Goal: Task Accomplishment & Management: Manage account settings

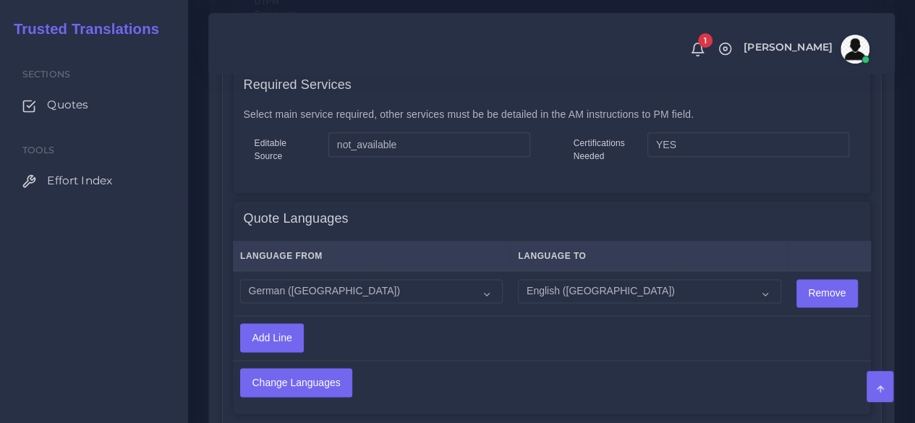
scroll to position [940, 0]
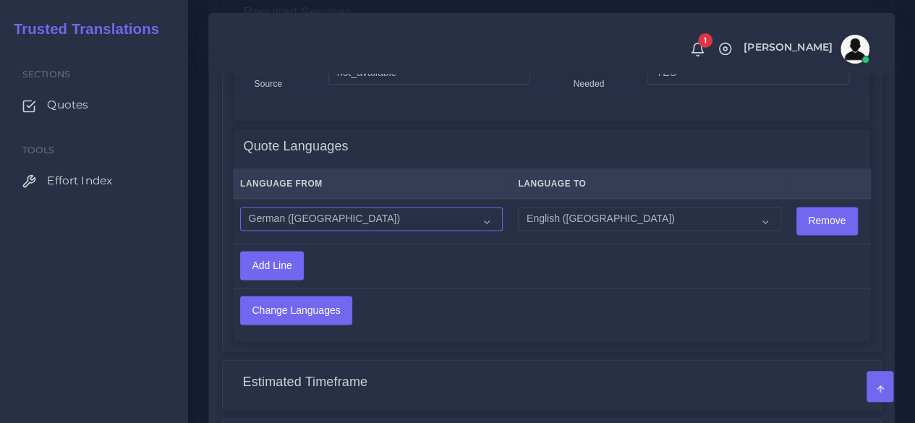
click at [320, 208] on select "Acoli Afar Afrikaans Akan Akateko Albanian American Sign Language (ASL) Amharic…" at bounding box center [371, 219] width 263 height 25
select select "18"
click at [240, 207] on select "Acoli Afar Afrikaans Akan Akateko Albanian American Sign Language (ASL) Amharic…" at bounding box center [371, 219] width 263 height 25
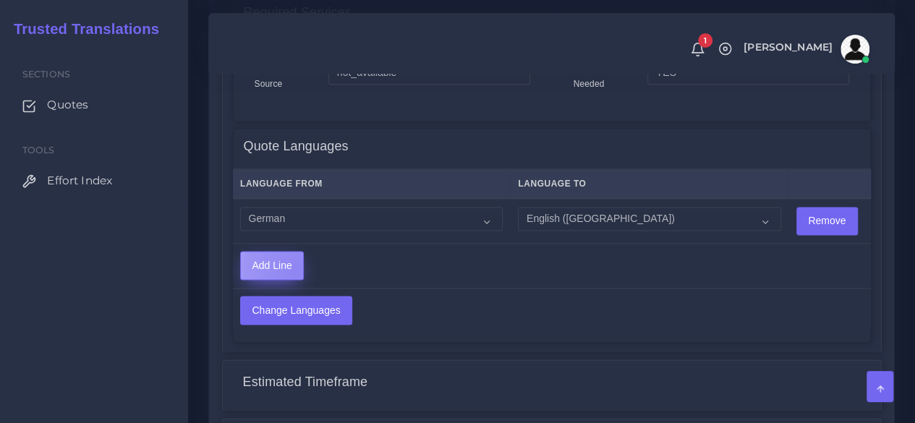
click at [295, 254] on input "Add Line" at bounding box center [272, 265] width 62 height 27
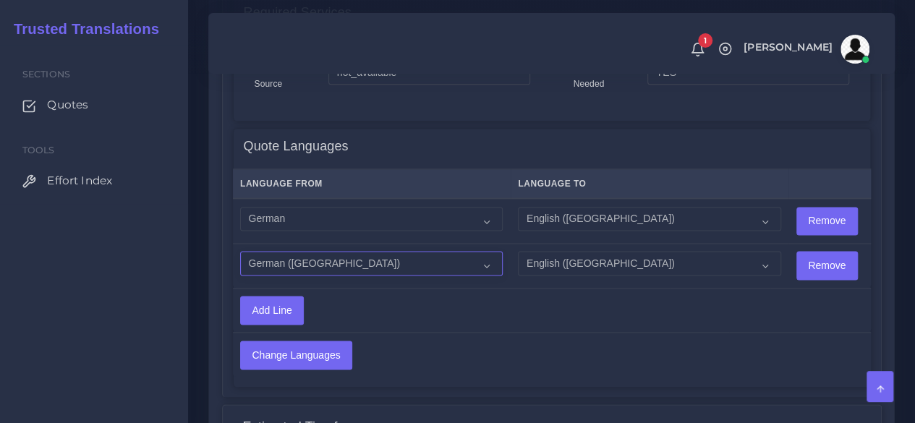
click at [383, 251] on select "Acoli Afar Afrikaans Akan Akateko Albanian American Sign Language (ASL) Amharic…" at bounding box center [371, 263] width 263 height 25
select select "15"
click at [240, 251] on select "Acoli Afar Afrikaans Akan Akateko Albanian American Sign Language (ASL) Amharic…" at bounding box center [371, 263] width 263 height 25
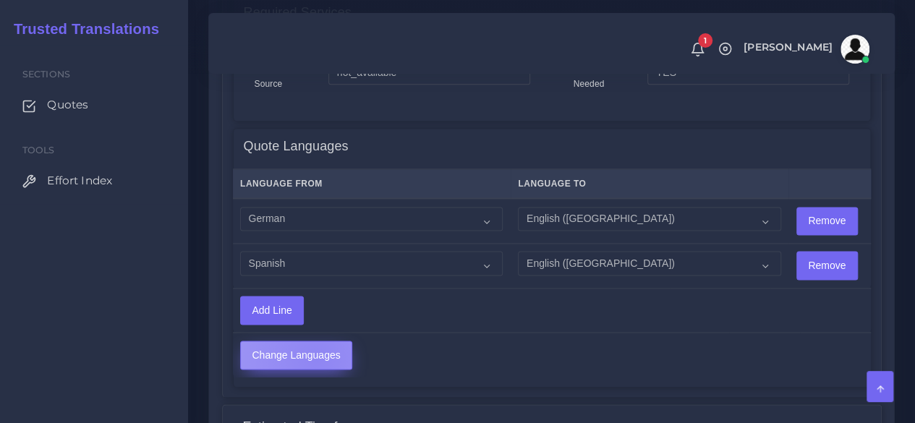
click at [315, 342] on input "Change Languages" at bounding box center [296, 354] width 111 height 27
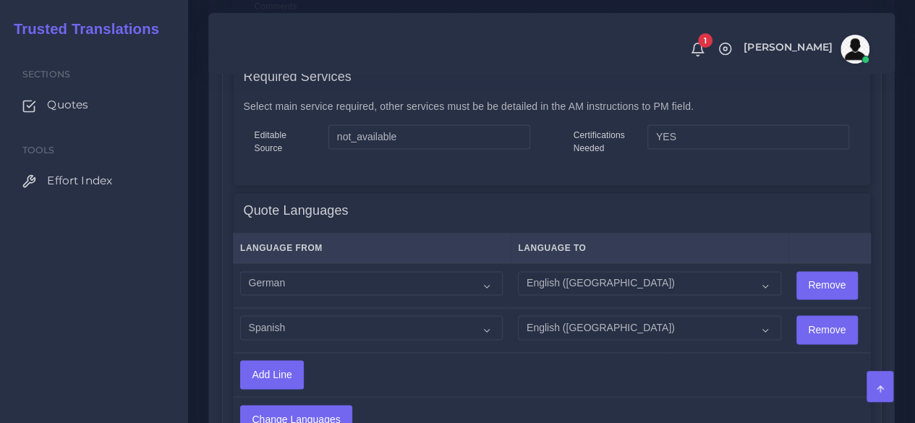
scroll to position [940, 0]
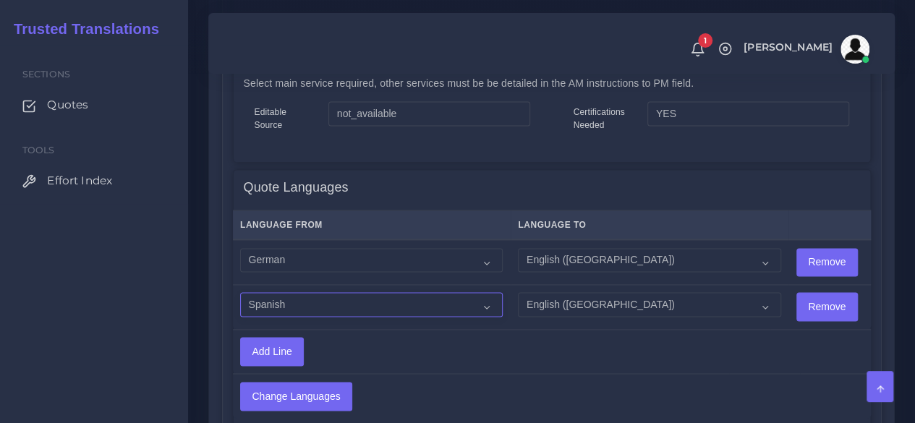
click at [388, 292] on select "Acoli Afar Afrikaans Akan Akateko Albanian American Sign Language (ASL) Amharic…" at bounding box center [371, 304] width 263 height 25
click at [504, 343] on td "Add Line" at bounding box center [452, 351] width 438 height 44
click at [336, 383] on input "Change Languages" at bounding box center [296, 396] width 111 height 27
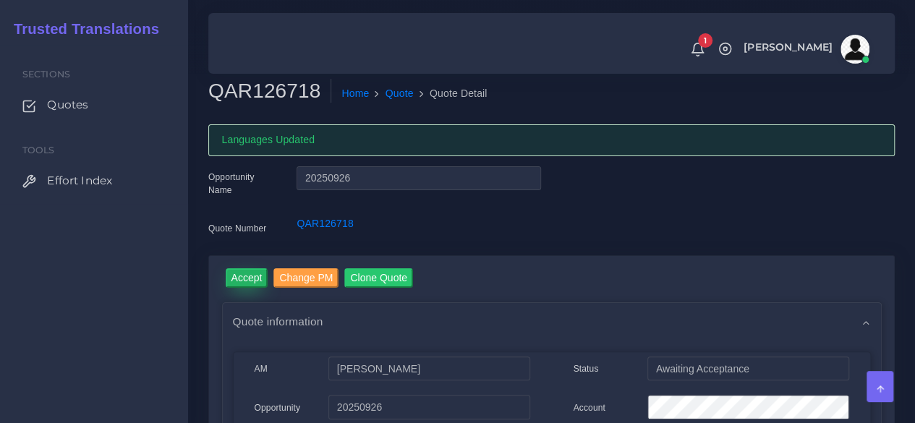
click at [243, 278] on input "Accept" at bounding box center [247, 278] width 43 height 20
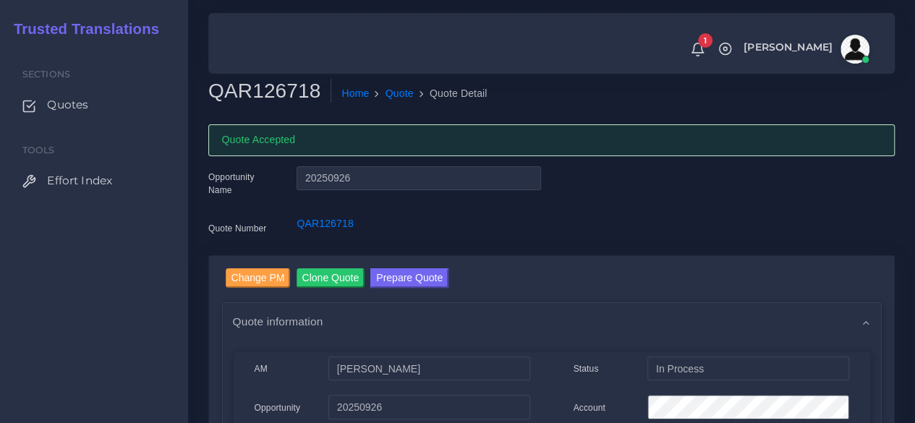
click at [291, 92] on h2 "QAR126718" at bounding box center [269, 91] width 123 height 25
copy h2 "QAR126718"
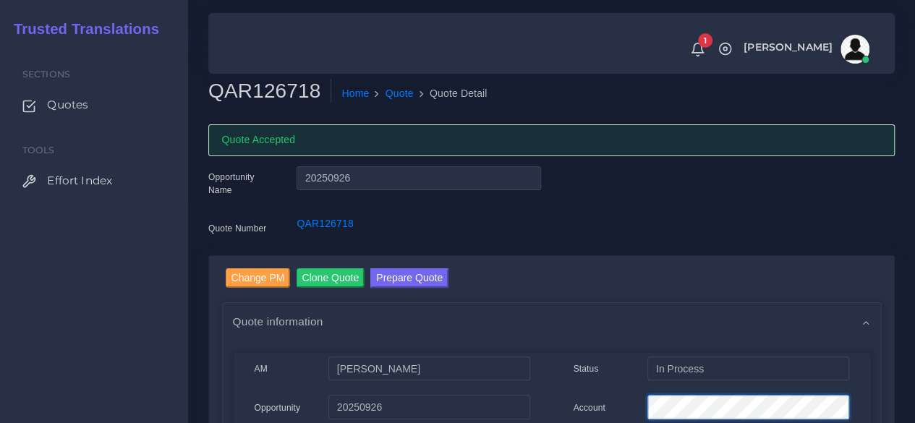
click at [607, 405] on div "Account" at bounding box center [711, 409] width 297 height 29
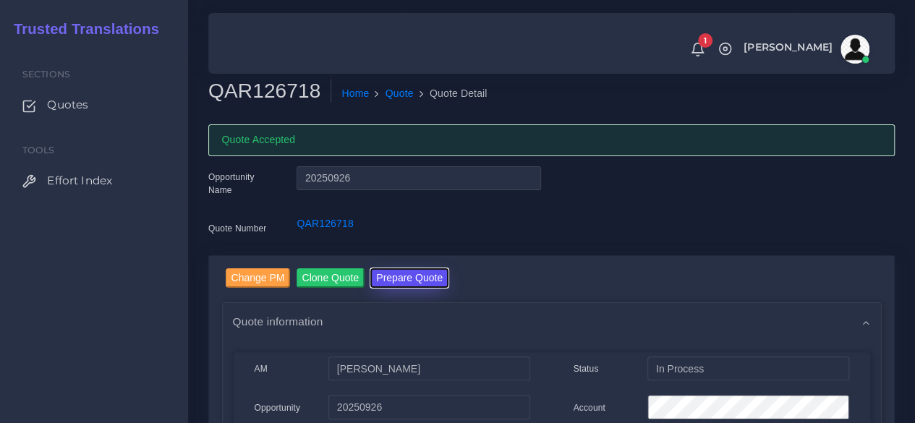
click at [406, 276] on button "Prepare Quote" at bounding box center [409, 278] width 78 height 20
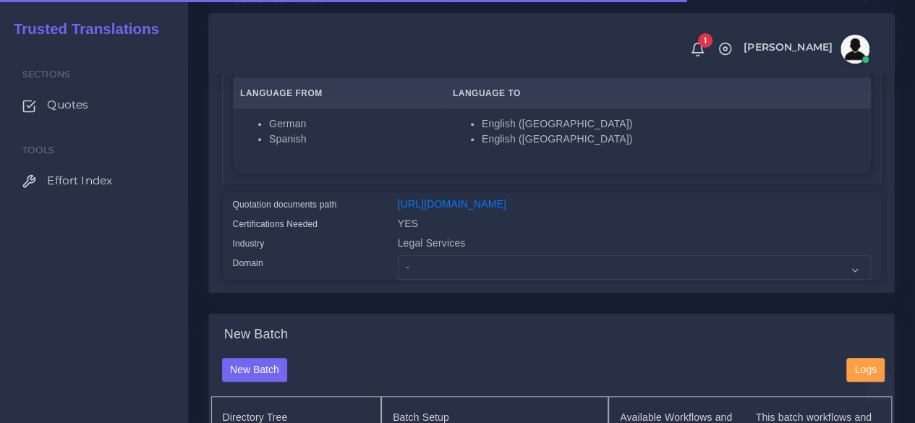
scroll to position [362, 0]
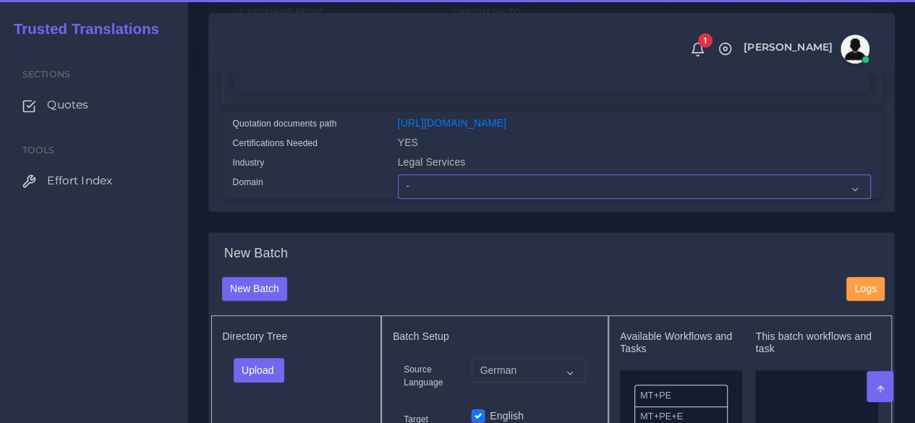
click at [431, 199] on select "- Advertising and Media Agriculture, Forestry and Fishing Architecture, Buildin…" at bounding box center [634, 186] width 473 height 25
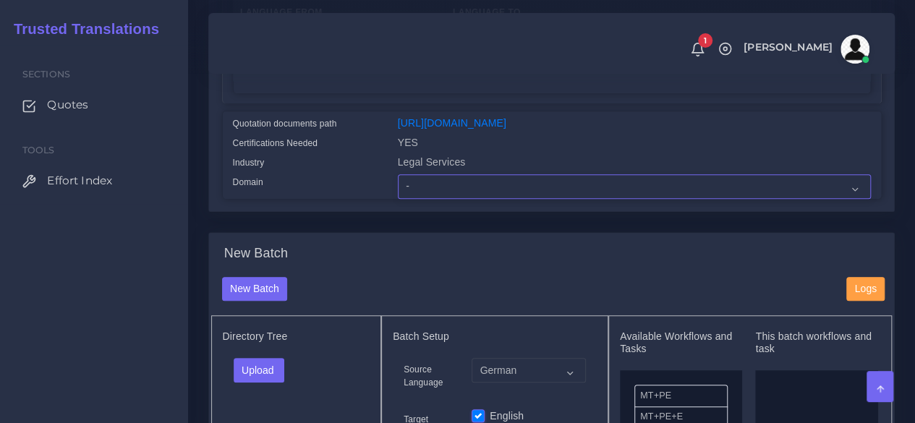
select select "Finance - Banking"
click at [398, 199] on select "- Advertising and Media Agriculture, Forestry and Fishing Architecture, Buildin…" at bounding box center [634, 186] width 473 height 25
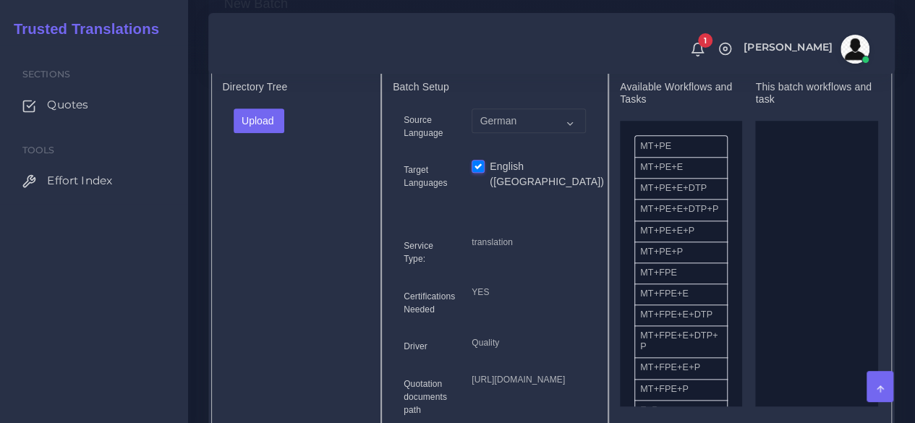
scroll to position [651, 0]
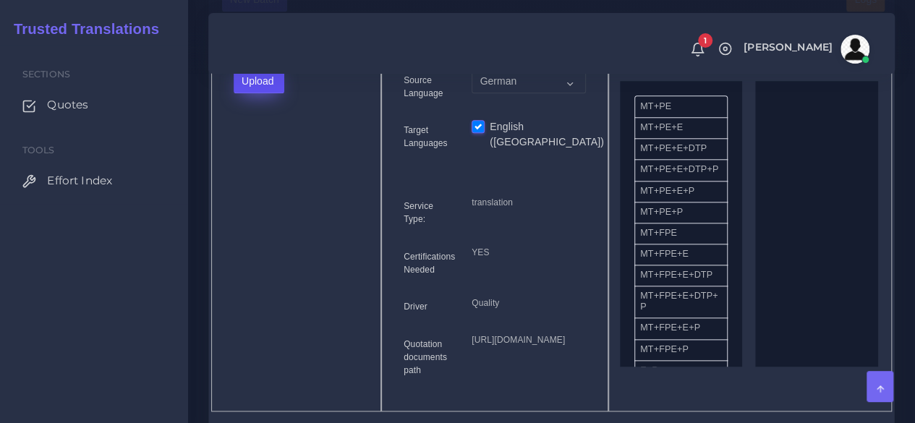
click at [269, 93] on button "Upload" at bounding box center [259, 81] width 51 height 25
click at [269, 145] on label "Files" at bounding box center [284, 136] width 100 height 18
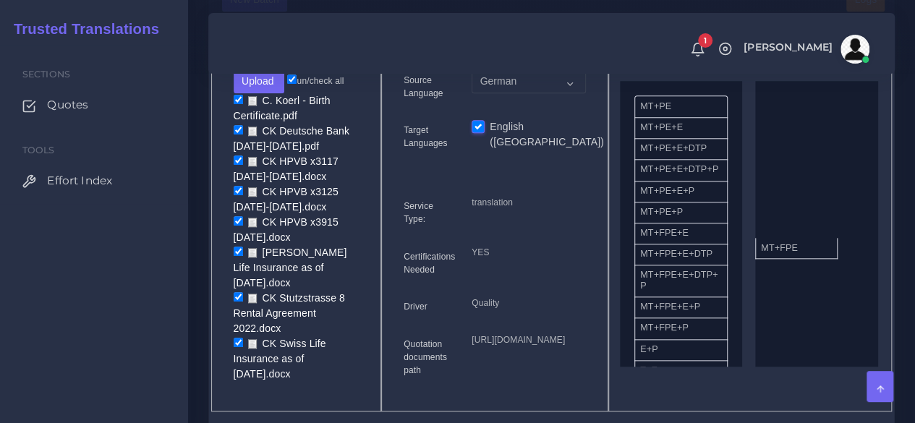
drag, startPoint x: 691, startPoint y: 269, endPoint x: 812, endPoint y: 275, distance: 120.9
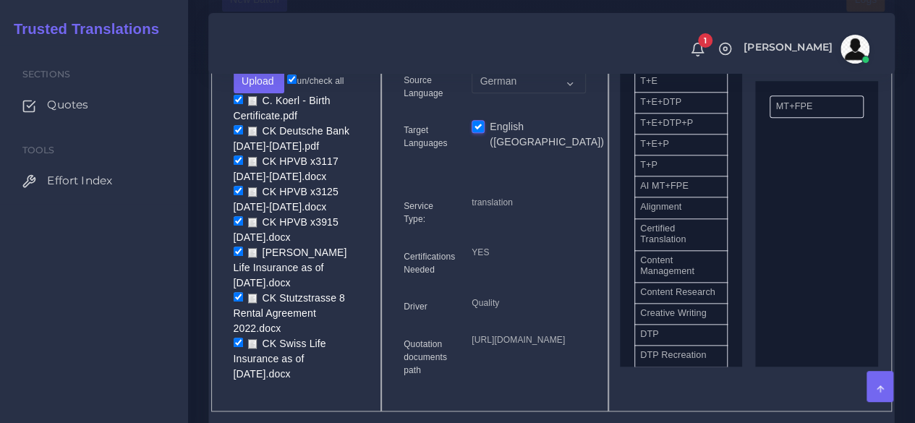
scroll to position [333, 0]
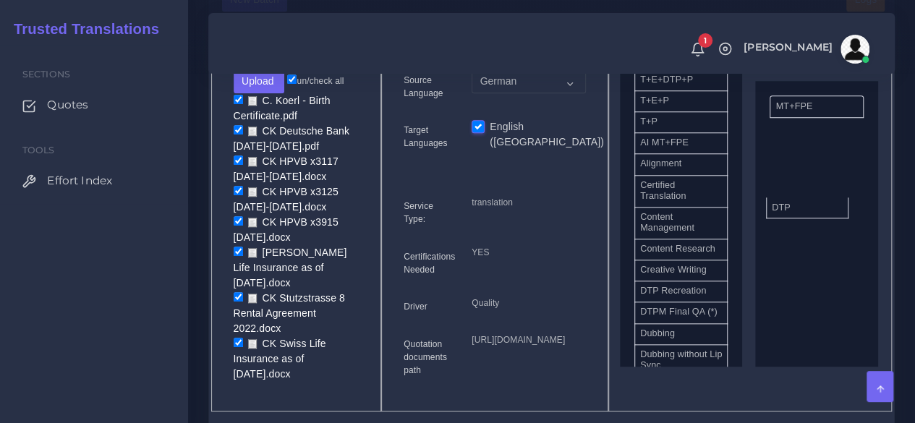
drag, startPoint x: 684, startPoint y: 378, endPoint x: 816, endPoint y: 235, distance: 194.5
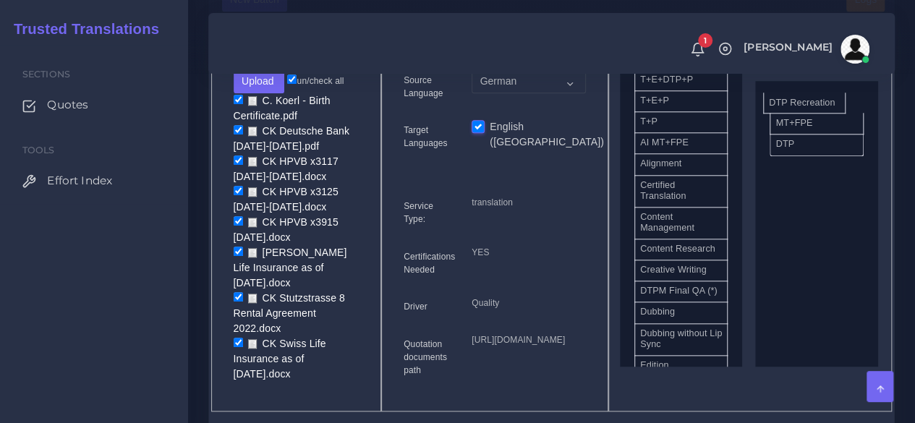
drag, startPoint x: 686, startPoint y: 333, endPoint x: 814, endPoint y: 128, distance: 241.8
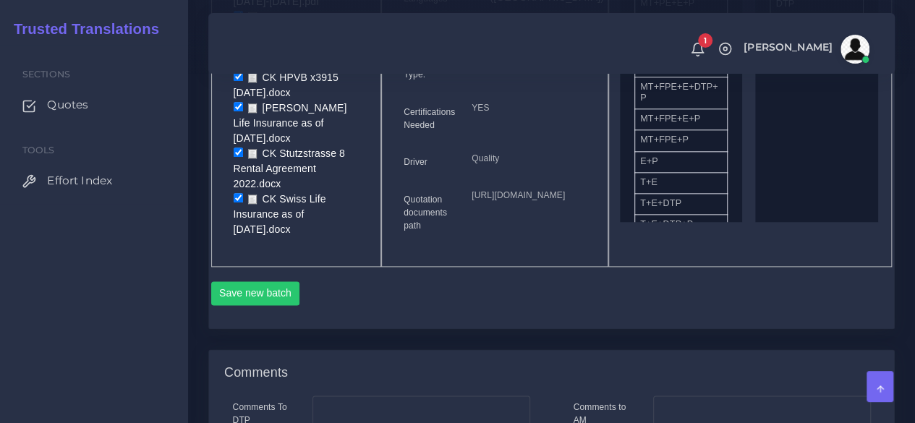
scroll to position [868, 0]
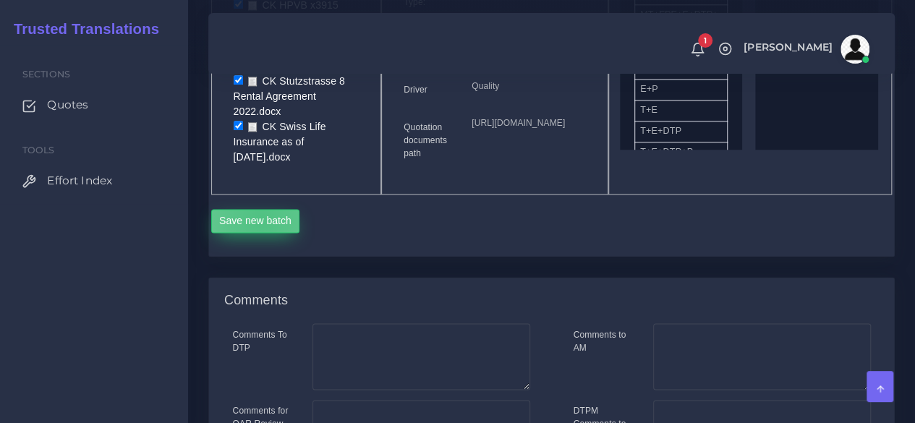
click at [261, 234] on button "Save new batch" at bounding box center [255, 221] width 89 height 25
click at [134, 302] on div "Sections Quotes Tools Effort Index" at bounding box center [94, 234] width 188 height 378
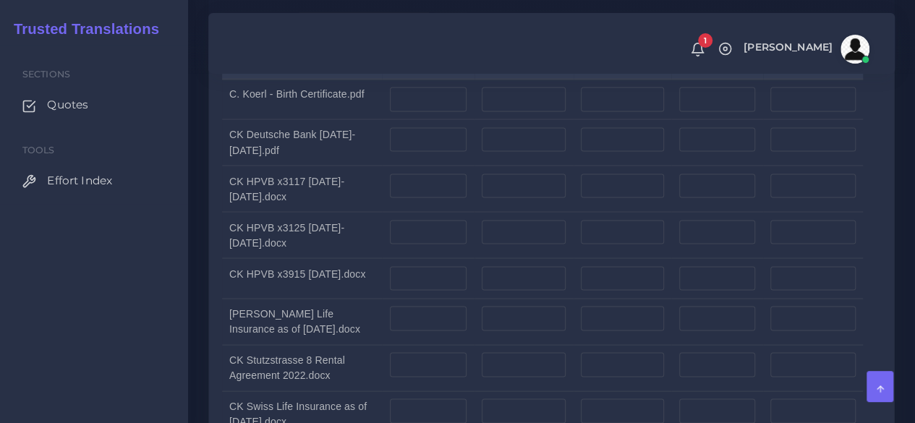
scroll to position [1230, 0]
click at [440, 111] on input "number" at bounding box center [428, 98] width 77 height 25
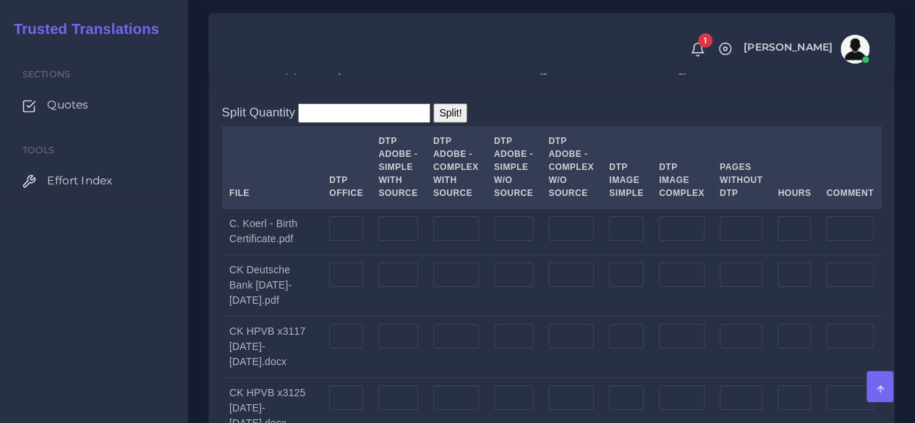
scroll to position [2242, 0]
type input "2"
click at [331, 240] on input "number" at bounding box center [346, 228] width 34 height 25
type input "2"
click at [120, 299] on div "Sections Quotes Tools Effort Index" at bounding box center [94, 234] width 188 height 378
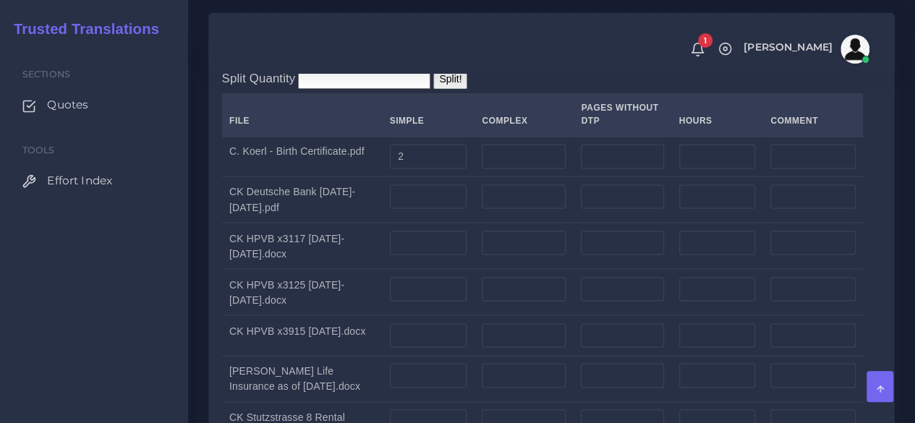
scroll to position [1157, 0]
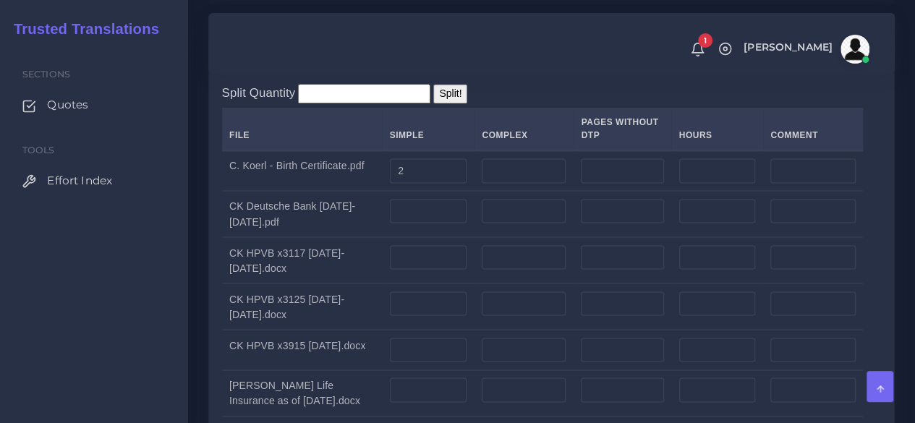
click at [493, 237] on td at bounding box center [523, 214] width 99 height 46
click at [494, 224] on input "number" at bounding box center [524, 211] width 84 height 25
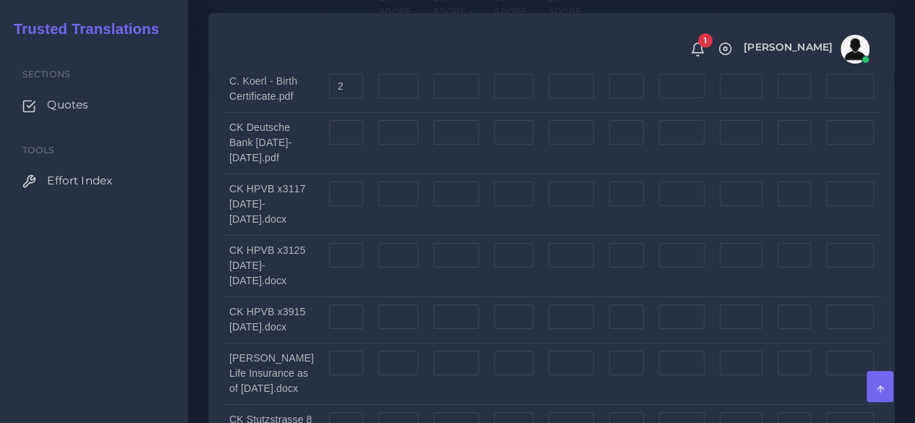
scroll to position [2387, 0]
type input "4"
click at [334, 142] on input "number" at bounding box center [346, 129] width 34 height 25
type input "4"
drag, startPoint x: 190, startPoint y: 348, endPoint x: 218, endPoint y: 344, distance: 28.4
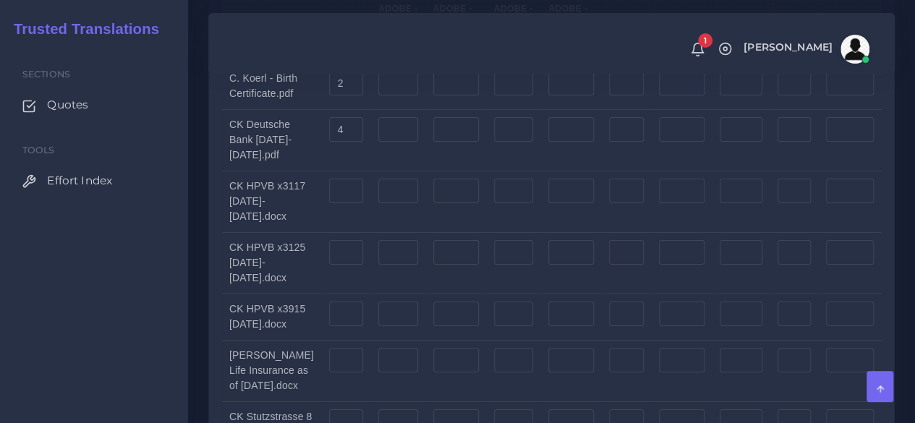
click at [337, 203] on input "number" at bounding box center [346, 191] width 34 height 25
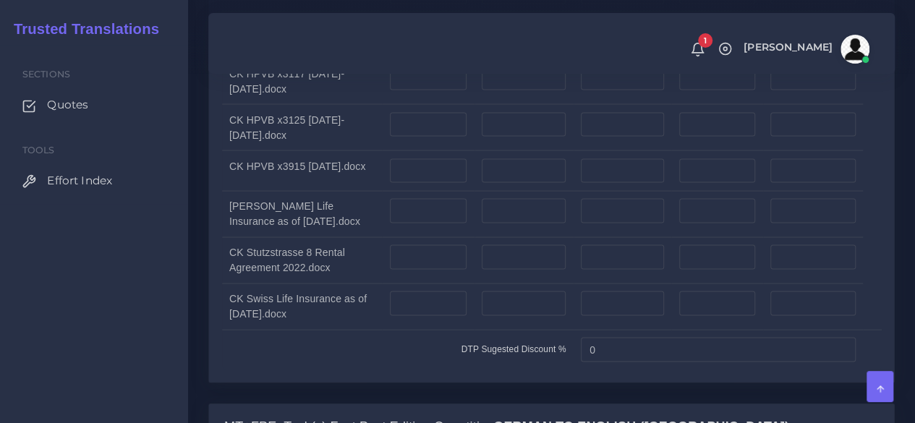
scroll to position [1264, 0]
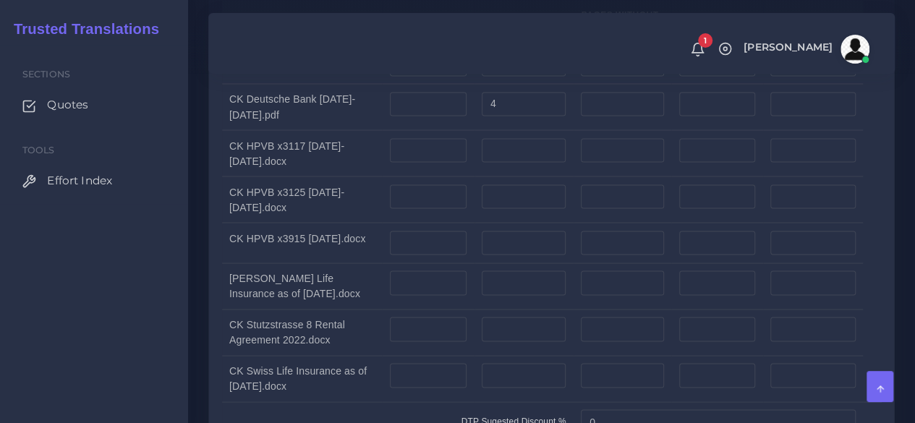
type input "4"
click at [499, 176] on td at bounding box center [523, 153] width 99 height 46
click at [499, 163] on input "number" at bounding box center [524, 150] width 84 height 25
type input "4"
drag, startPoint x: 188, startPoint y: 279, endPoint x: 201, endPoint y: 284, distance: 13.7
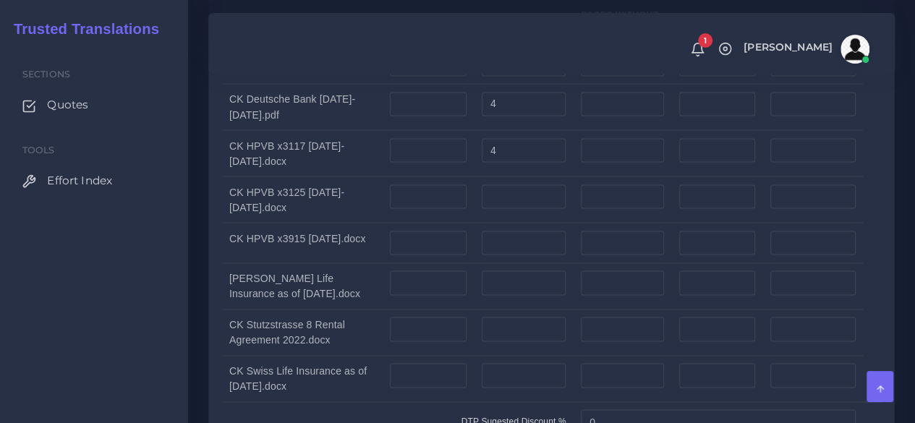
click at [515, 209] on input "number" at bounding box center [524, 196] width 84 height 25
click at [417, 209] on input "number" at bounding box center [428, 196] width 77 height 25
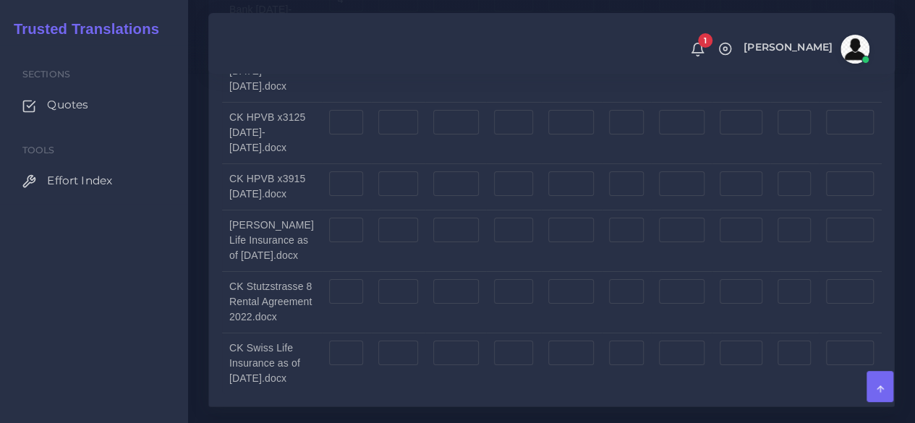
scroll to position [2494, 0]
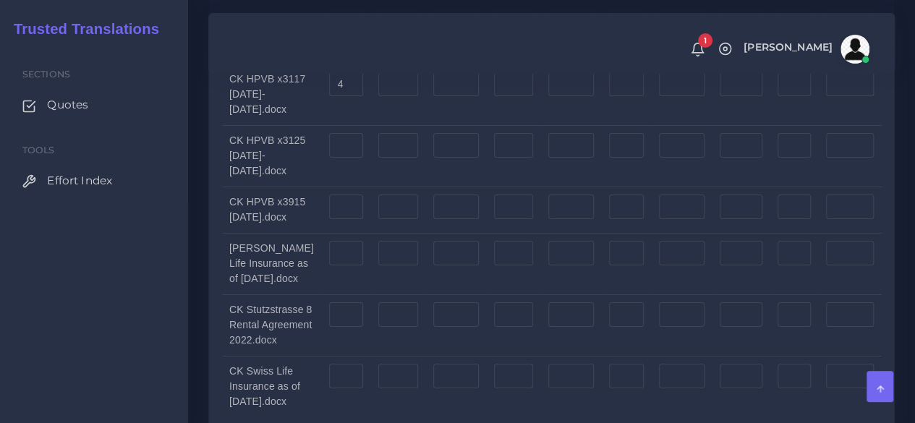
type input "4"
drag, startPoint x: 339, startPoint y: 269, endPoint x: 348, endPoint y: 269, distance: 8.7
click at [340, 158] on input "number" at bounding box center [346, 145] width 34 height 25
type input "4"
drag, startPoint x: 134, startPoint y: 333, endPoint x: 199, endPoint y: 334, distance: 65.1
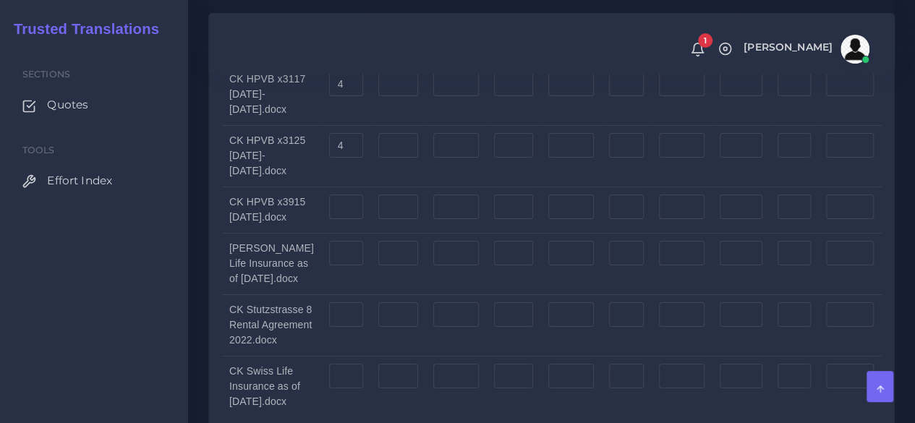
click at [134, 334] on div "Sections Quotes Tools Effort Index" at bounding box center [94, 234] width 188 height 378
click at [335, 219] on input "number" at bounding box center [346, 207] width 34 height 25
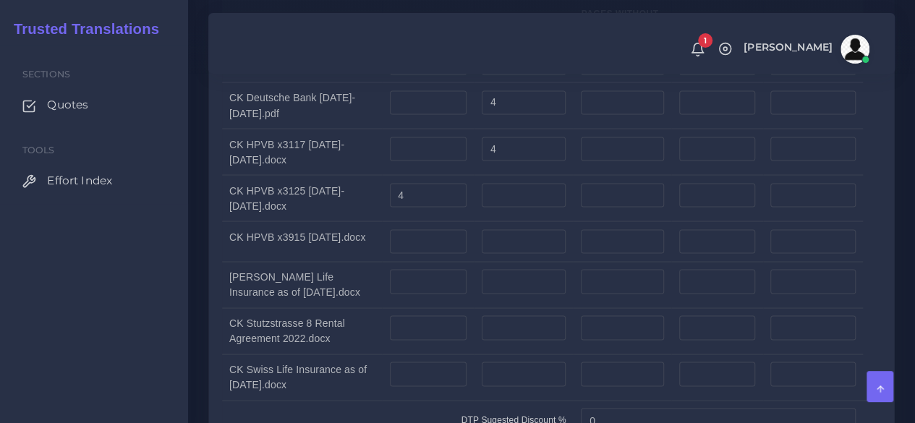
scroll to position [1264, 0]
type input "1"
click at [430, 255] on input "number" at bounding box center [428, 243] width 77 height 25
type input "1"
drag, startPoint x: 176, startPoint y: 378, endPoint x: 208, endPoint y: 369, distance: 32.3
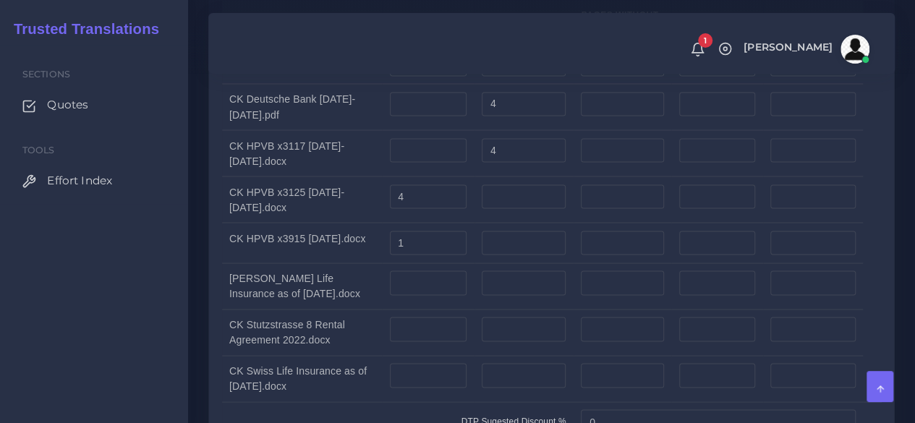
click at [176, 378] on div "Sections Quotes Tools Effort Index" at bounding box center [94, 234] width 188 height 378
click at [394, 295] on input "number" at bounding box center [428, 283] width 77 height 25
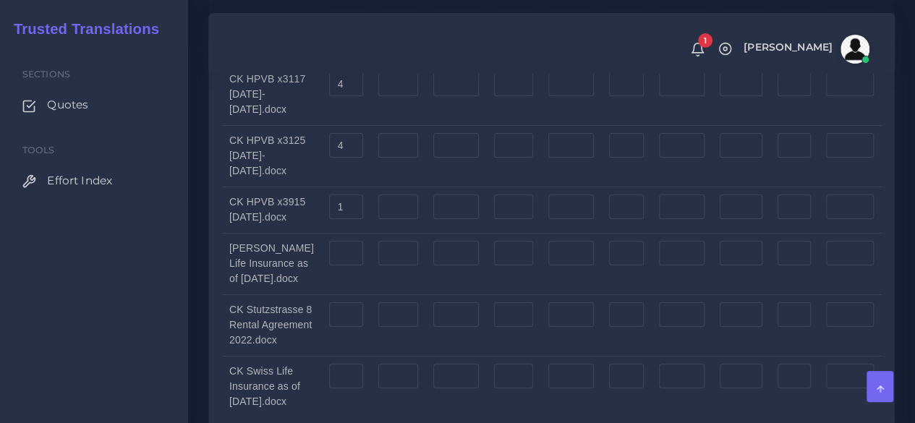
scroll to position [2639, 0]
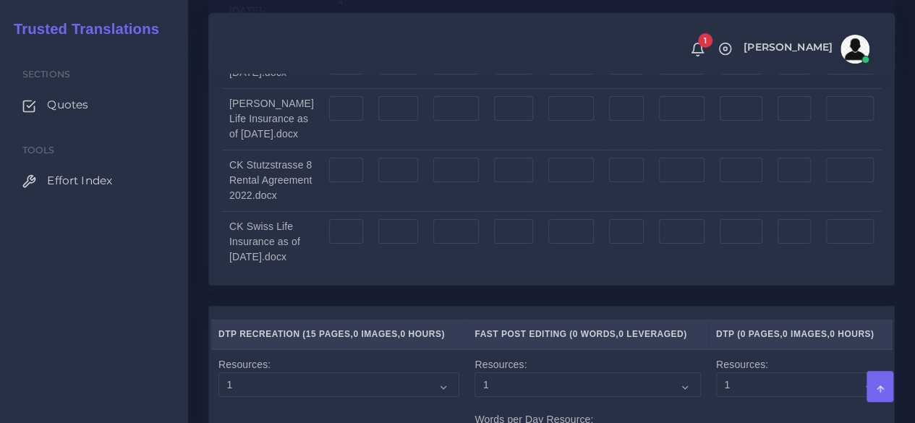
type input "1"
click at [329, 121] on input "number" at bounding box center [346, 108] width 34 height 25
type input "1"
click at [168, 288] on div "Sections Quotes Tools Effort Index" at bounding box center [94, 234] width 188 height 378
click at [341, 182] on input "number" at bounding box center [346, 170] width 34 height 25
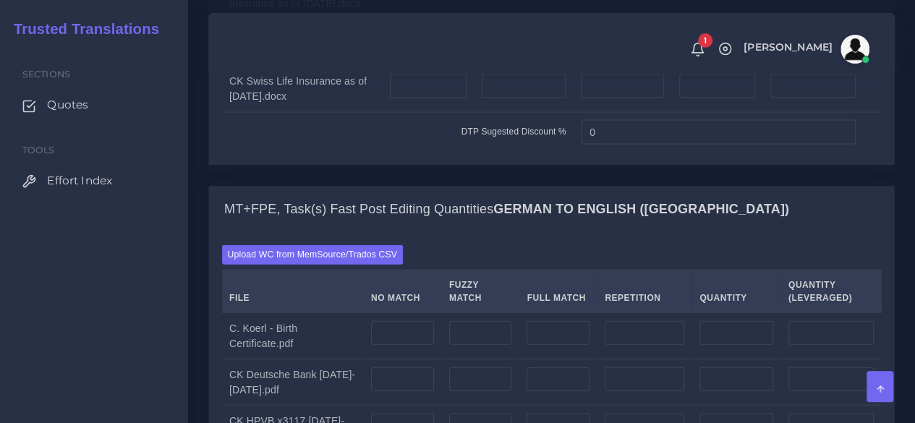
scroll to position [1409, 0]
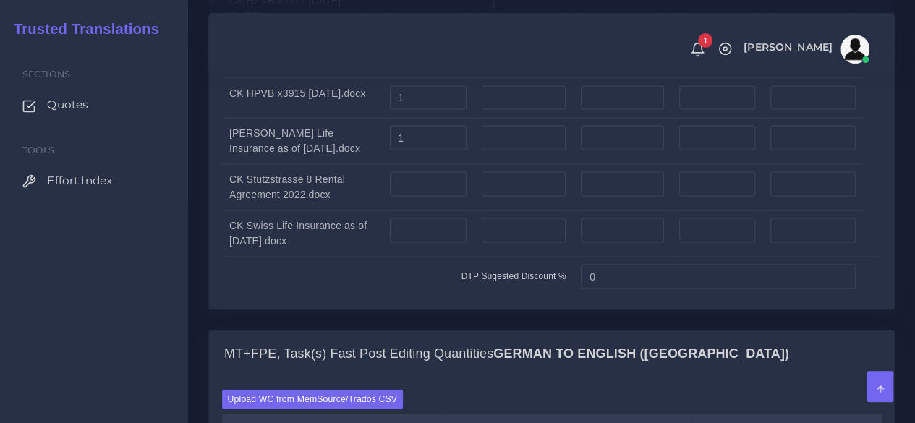
type input "5"
click at [424, 197] on input "number" at bounding box center [428, 184] width 77 height 25
type input "3"
click at [506, 197] on input "number" at bounding box center [524, 184] width 84 height 25
type input "2"
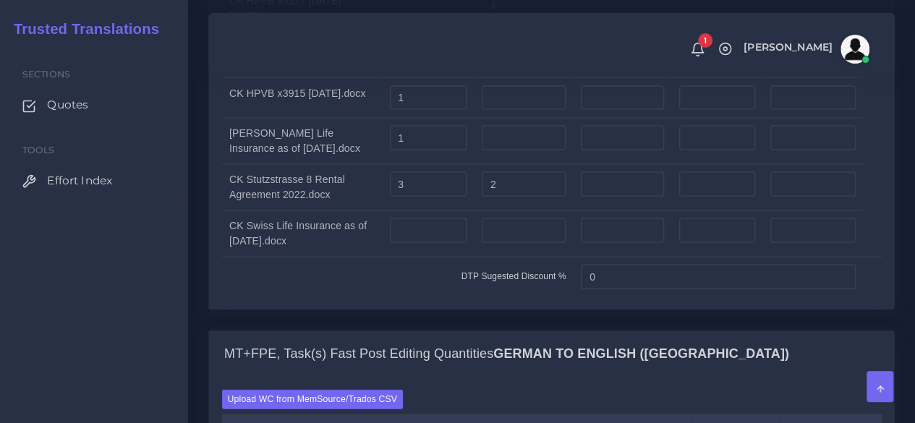
click at [100, 298] on div "Sections Quotes Tools Effort Index" at bounding box center [94, 234] width 188 height 378
click at [390, 243] on input "number" at bounding box center [428, 230] width 77 height 25
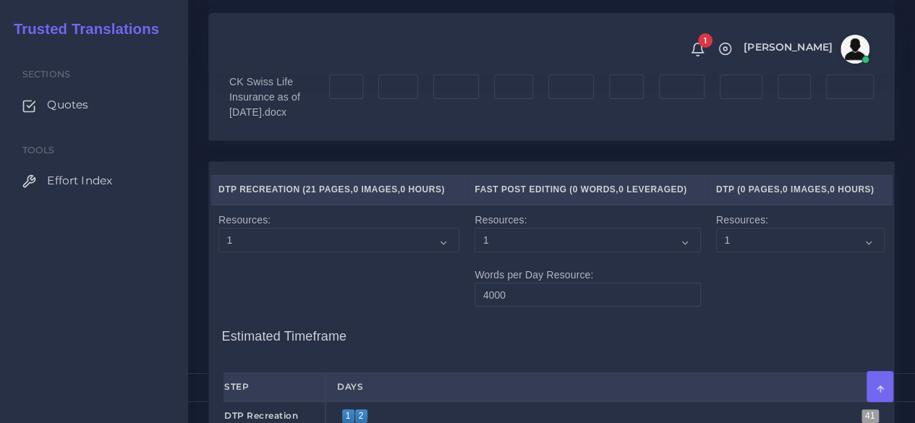
type input "2"
click at [333, 99] on input "number" at bounding box center [346, 87] width 34 height 25
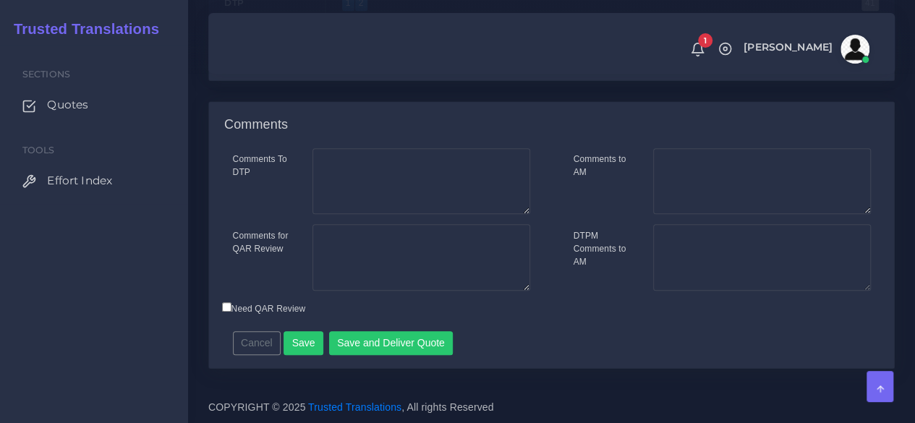
scroll to position [3507, 0]
type input "2"
click at [302, 341] on button "Save" at bounding box center [304, 343] width 40 height 25
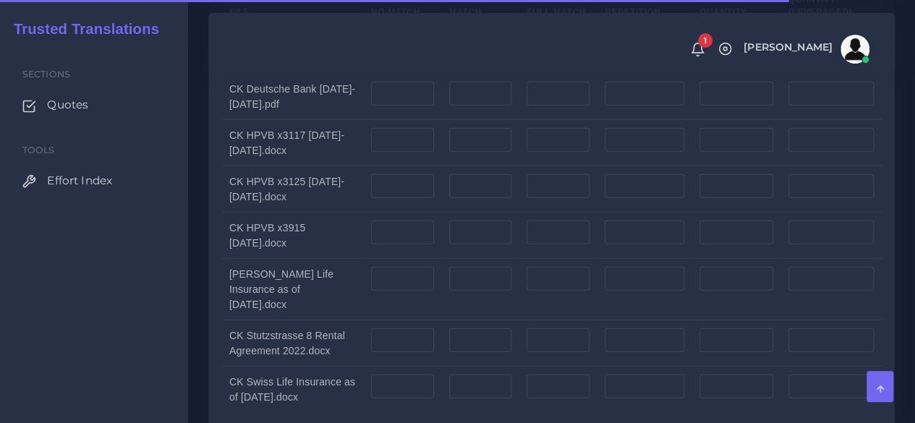
scroll to position [1808, 0]
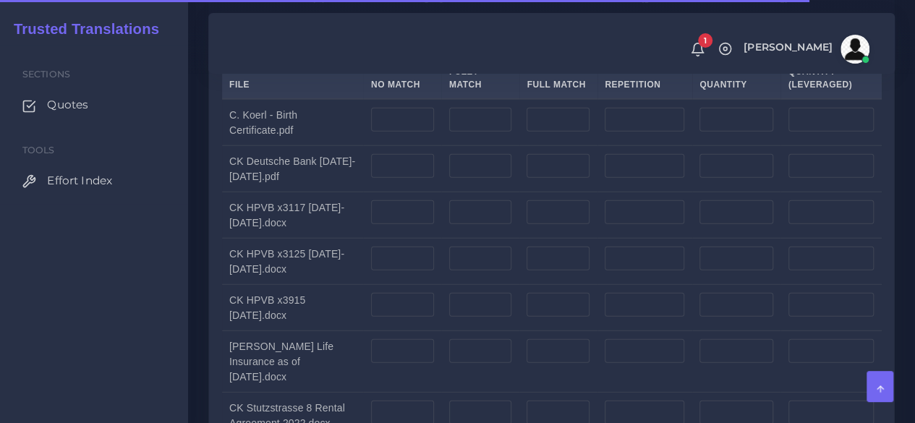
click at [321, 51] on label "Upload WC from MemSource/Trados CSV" at bounding box center [313, 42] width 182 height 20
click at [0, 0] on input "Upload WC from MemSource/Trados CSV" at bounding box center [0, 0] width 0 height 0
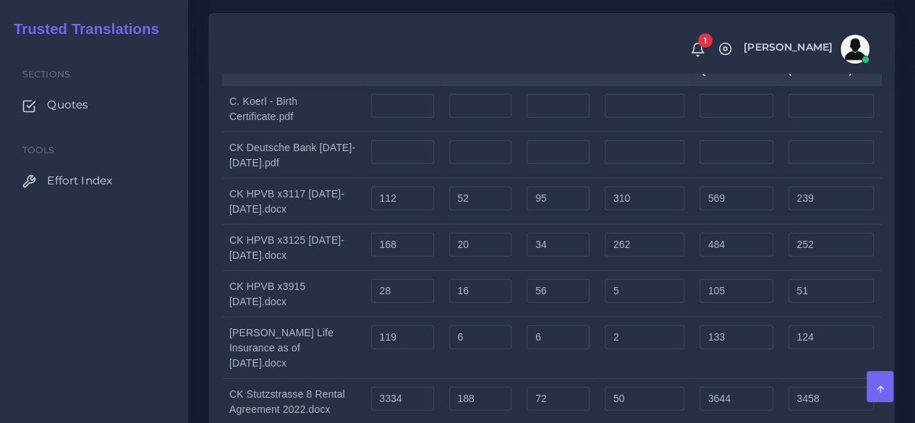
scroll to position [1808, 0]
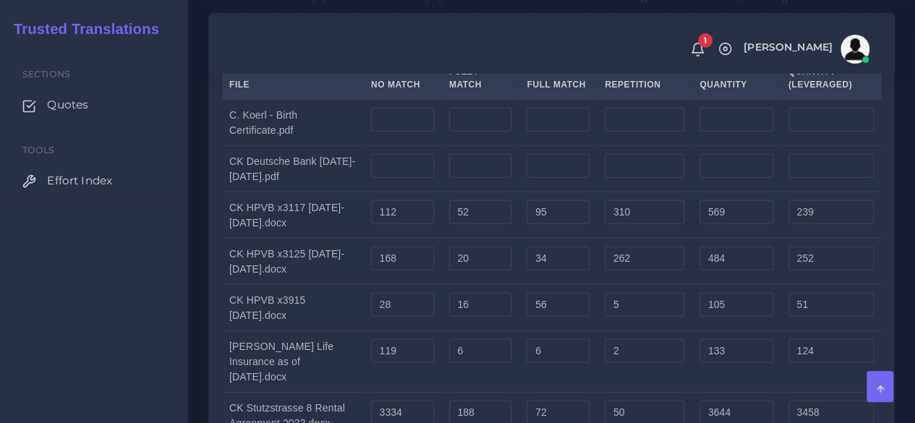
drag, startPoint x: 133, startPoint y: 332, endPoint x: 391, endPoint y: 299, distance: 259.6
click at [145, 332] on div "Sections Quotes Tools Effort Index" at bounding box center [94, 234] width 188 height 378
click at [392, 132] on input "number" at bounding box center [402, 120] width 63 height 25
type input "150"
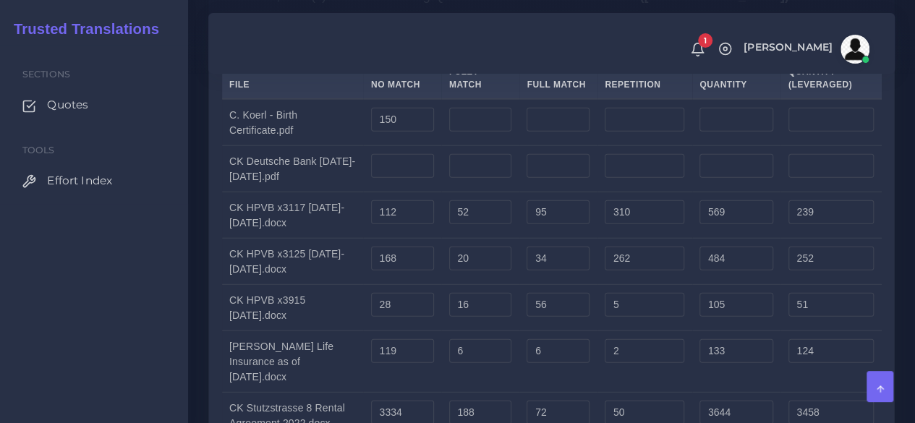
type input "150"
click at [110, 359] on div "Sections Quotes Tools Effort Index" at bounding box center [94, 234] width 188 height 378
click at [411, 179] on input "number" at bounding box center [402, 166] width 63 height 25
type input "557"
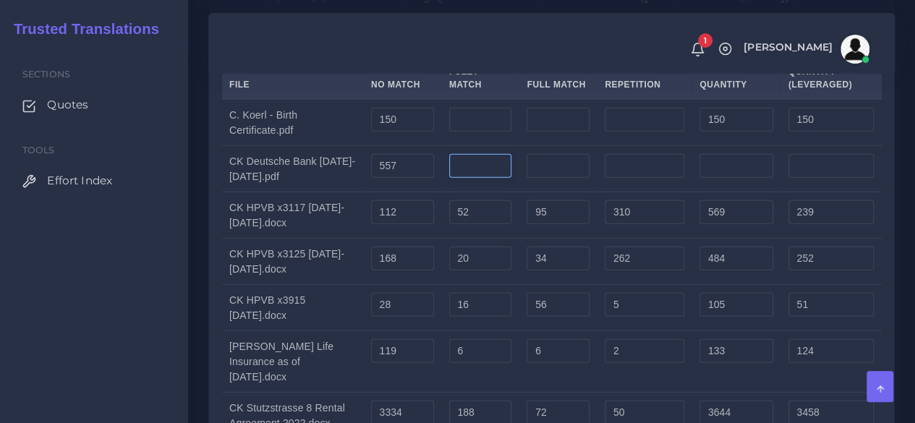
type input "557"
click at [486, 179] on input "number" at bounding box center [480, 166] width 63 height 25
type input "23"
type input "580"
type input "568"
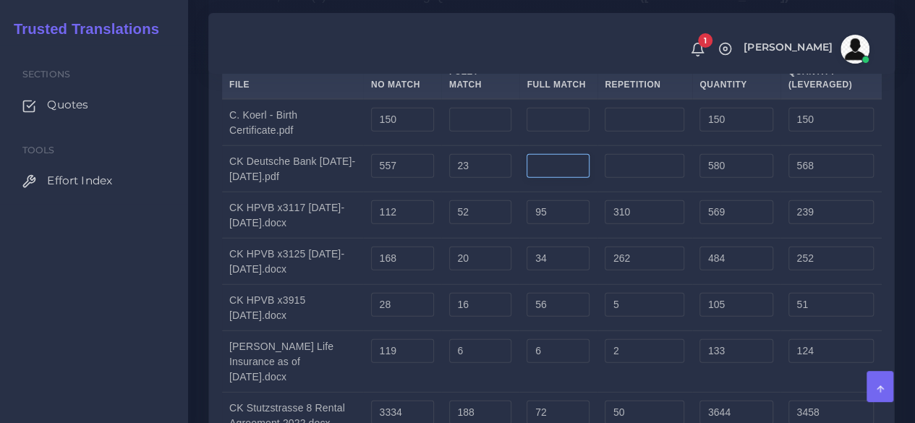
click at [558, 179] on input "number" at bounding box center [558, 166] width 63 height 25
type input "21"
type input "601"
type input "573"
click at [669, 179] on input "number" at bounding box center [645, 166] width 80 height 25
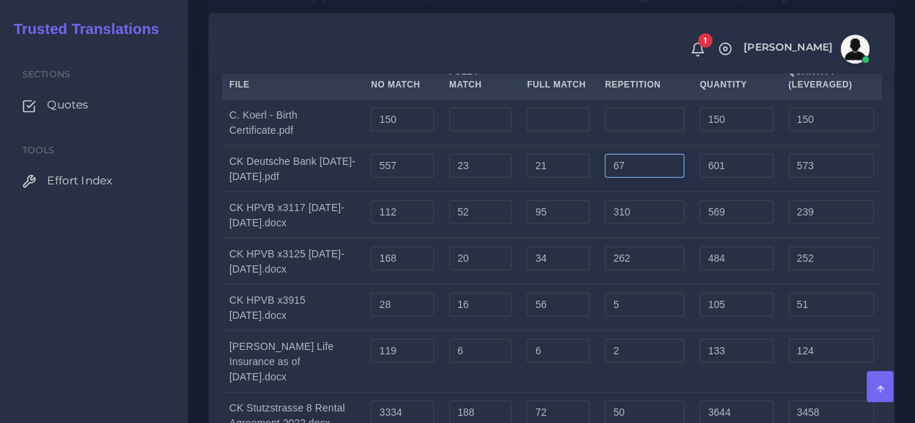
type input "67"
type input "668"
type input "590"
click at [592, 192] on td "21" at bounding box center [558, 169] width 78 height 46
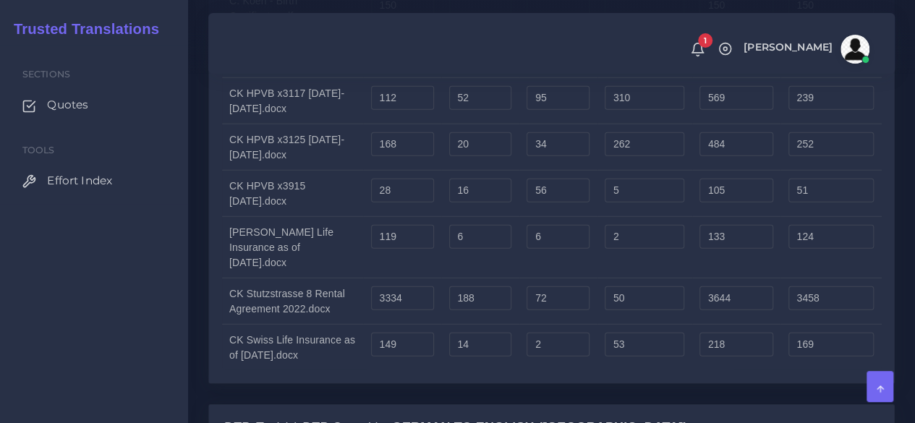
scroll to position [1953, 0]
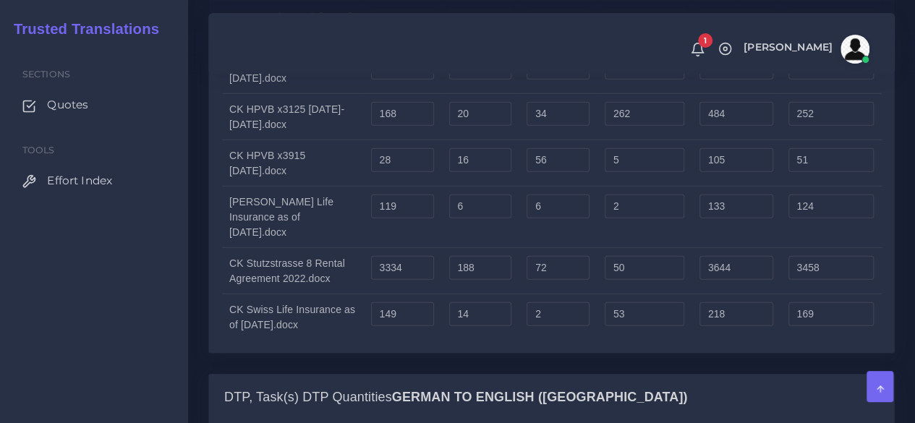
click at [443, 94] on td "52" at bounding box center [480, 71] width 78 height 46
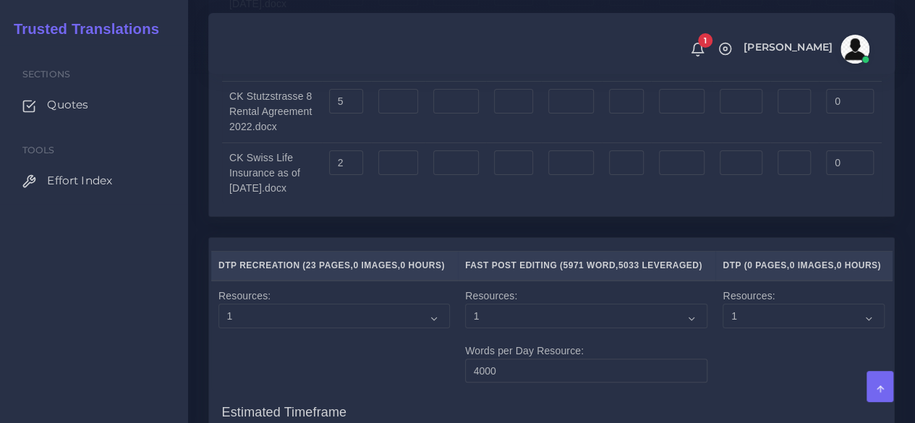
scroll to position [3110, 0]
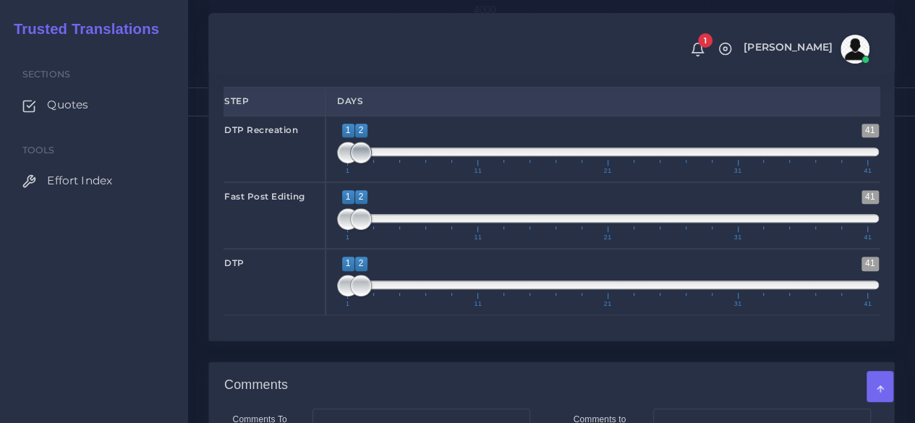
type input "1;1"
drag, startPoint x: 356, startPoint y: 329, endPoint x: 343, endPoint y: 332, distance: 13.3
click at [343, 163] on span at bounding box center [348, 153] width 22 height 22
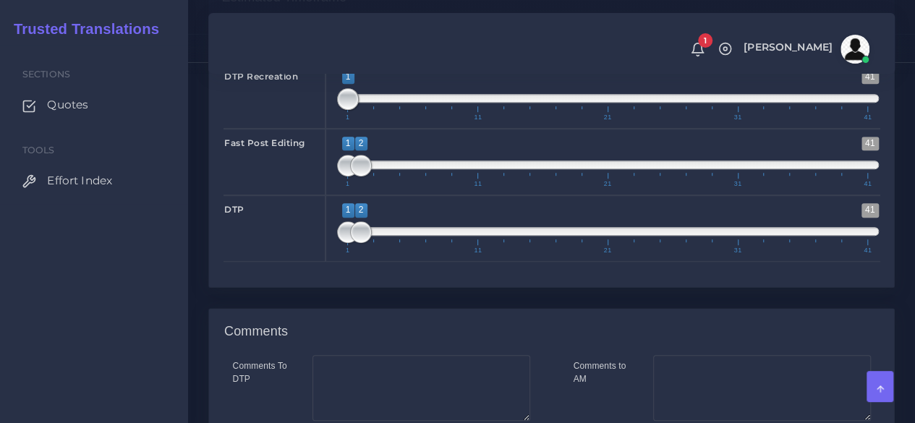
scroll to position [3183, 0]
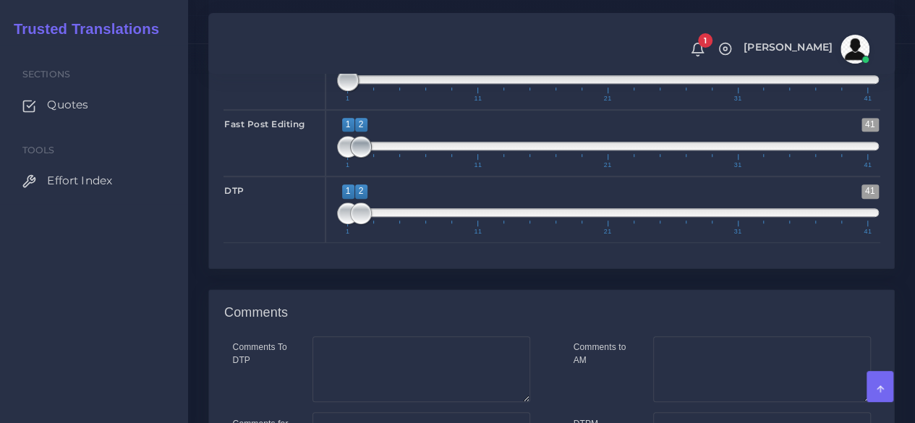
type input "1;3"
drag, startPoint x: 357, startPoint y: 328, endPoint x: 367, endPoint y: 328, distance: 10.8
click at [367, 158] on span at bounding box center [374, 147] width 22 height 22
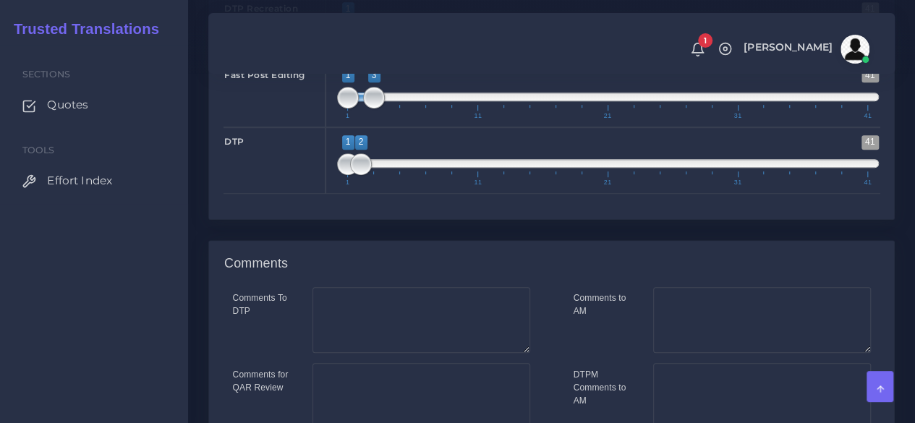
scroll to position [3255, 0]
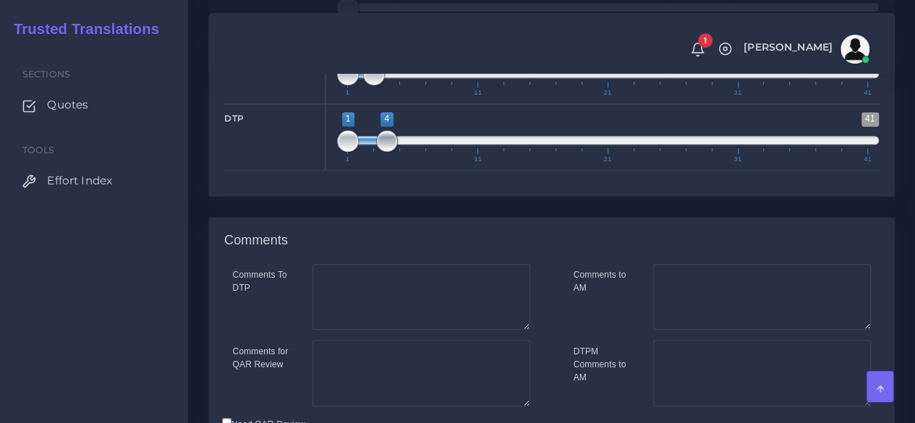
drag, startPoint x: 358, startPoint y: 323, endPoint x: 378, endPoint y: 319, distance: 20.7
click at [378, 152] on span at bounding box center [387, 141] width 22 height 22
type input "4;4"
drag, startPoint x: 351, startPoint y: 319, endPoint x: 385, endPoint y: 312, distance: 34.6
click at [385, 152] on span at bounding box center [387, 141] width 22 height 22
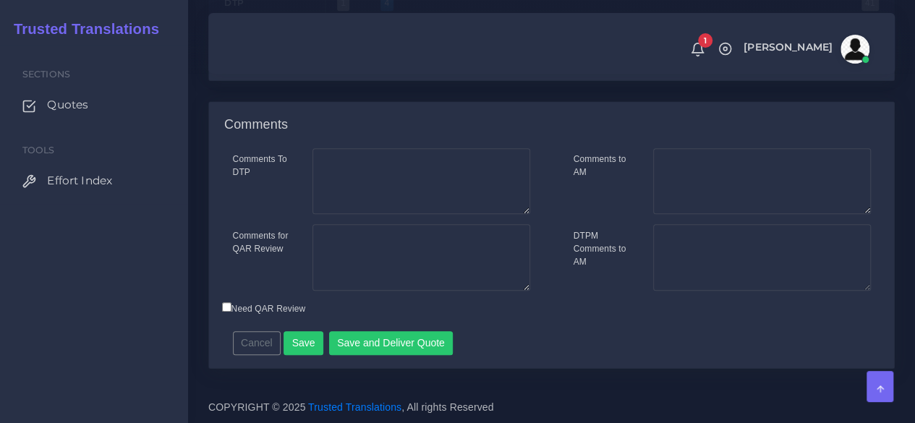
scroll to position [3548, 0]
click at [694, 176] on textarea "Comments to AM" at bounding box center [762, 181] width 218 height 67
click at [383, 270] on textarea "Comments for QAR Review" at bounding box center [421, 257] width 218 height 67
type textarea "M"
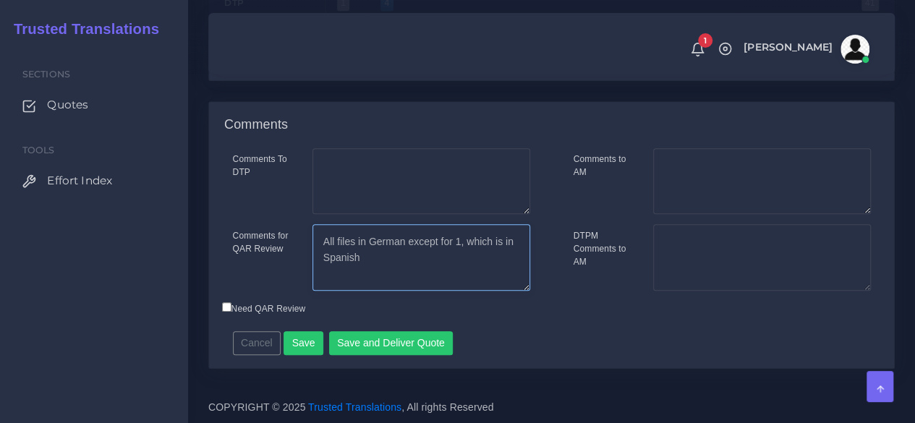
type textarea "All files in German except for 1, which is in Spanish"
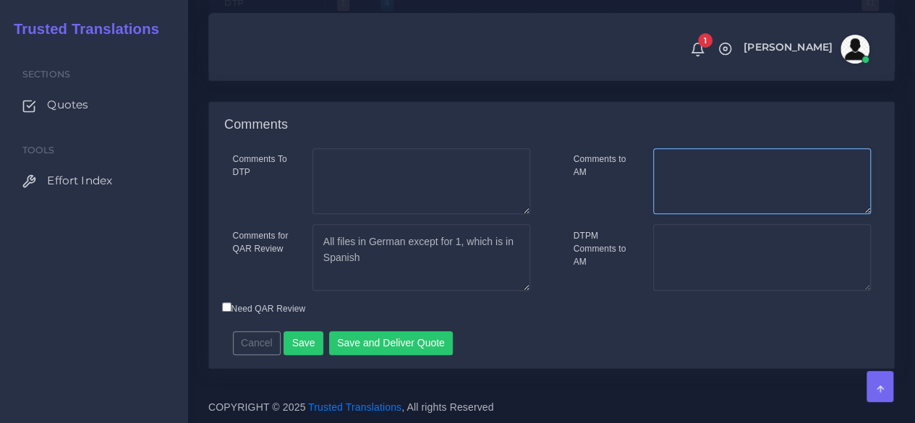
click at [779, 193] on textarea "Comments to AM" at bounding box center [762, 181] width 218 height 67
paste textarea "All files in German except for 1, which is in Spanish"
type textarea "All files in German except for 1, which is in Spanish"
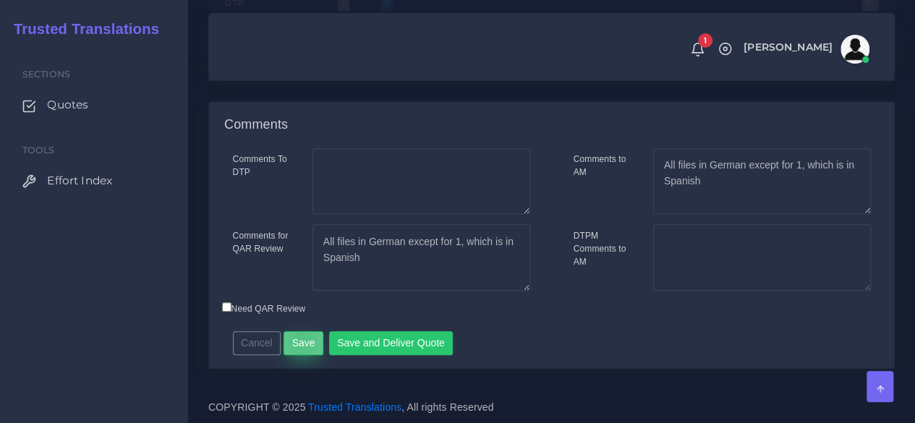
click at [299, 342] on button "Save" at bounding box center [304, 343] width 40 height 25
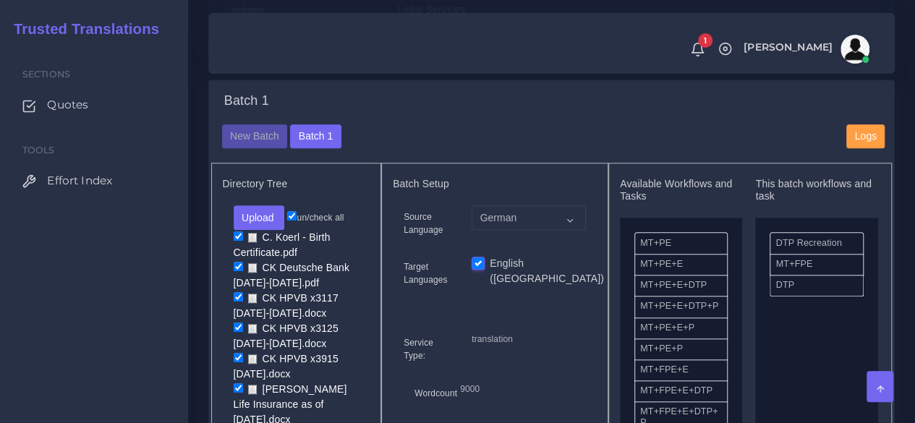
scroll to position [579, 0]
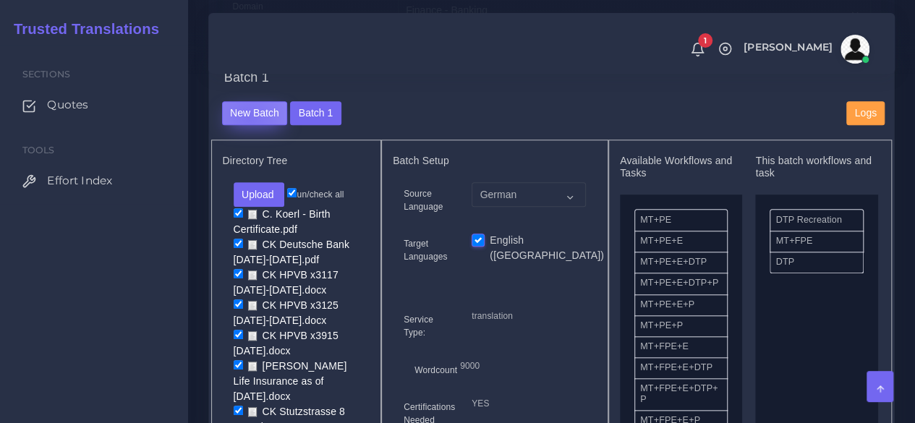
click at [249, 126] on button "New Batch" at bounding box center [255, 113] width 66 height 25
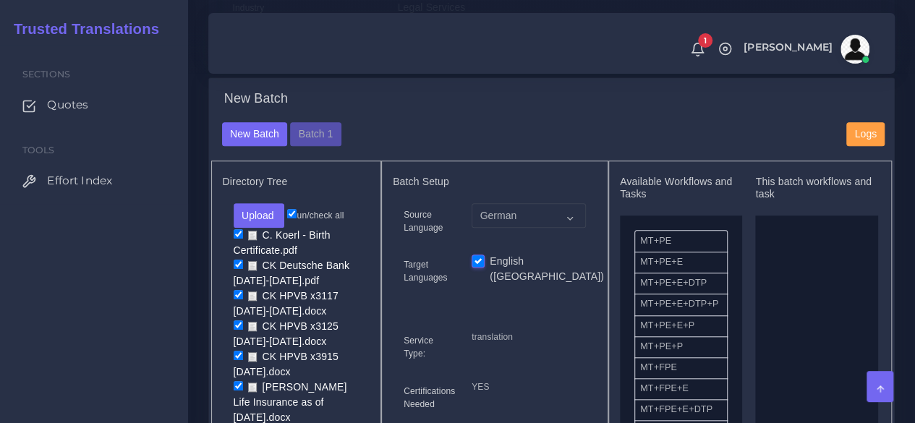
scroll to position [579, 0]
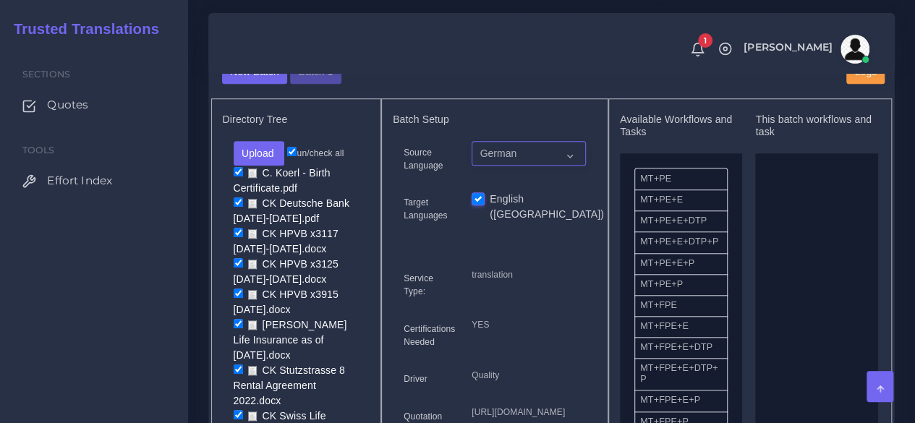
click at [489, 166] on select "German Spanish" at bounding box center [529, 153] width 114 height 25
select select "15"
click at [472, 166] on select "German Spanish" at bounding box center [529, 153] width 114 height 25
click at [295, 156] on input "un/check all" at bounding box center [291, 151] width 9 height 9
checkbox input "false"
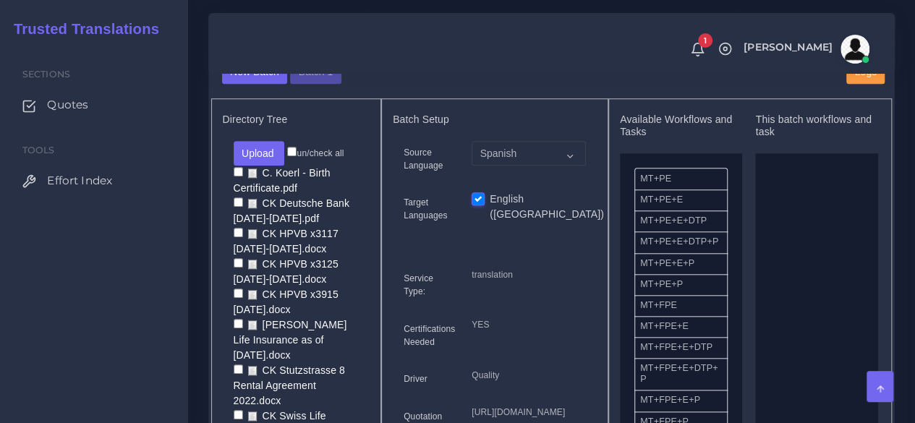
checkbox input "false"
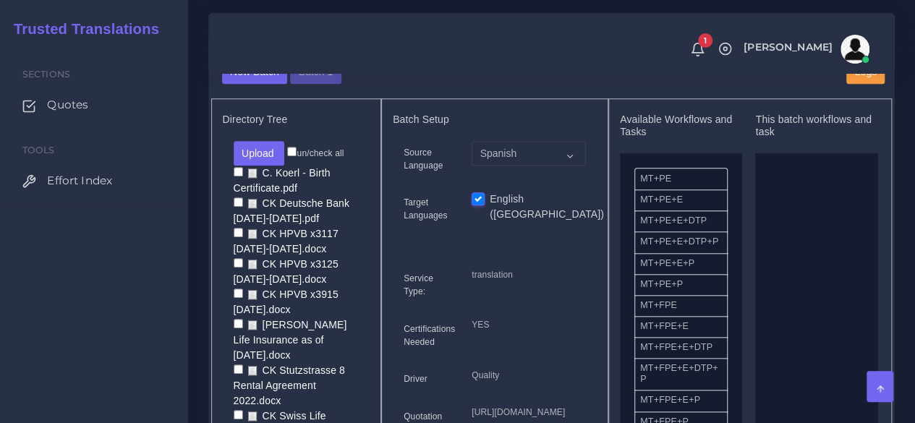
checkbox input "false"
click at [259, 166] on button "Upload" at bounding box center [259, 153] width 51 height 25
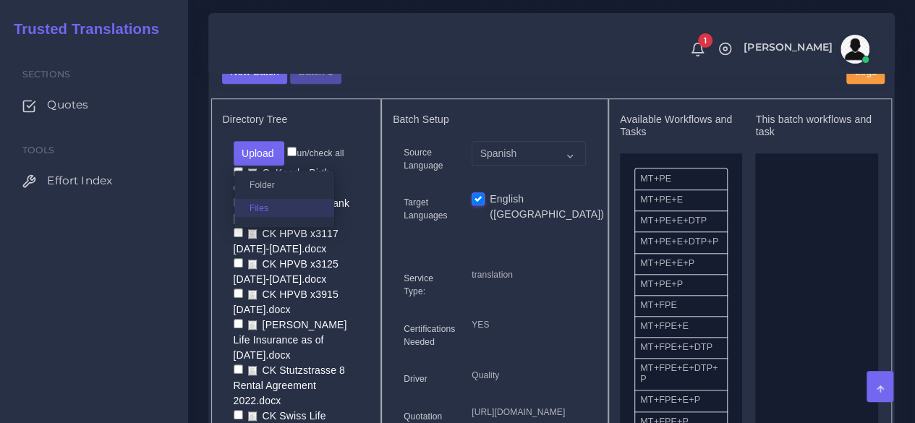
click at [255, 217] on label "Files" at bounding box center [284, 208] width 100 height 18
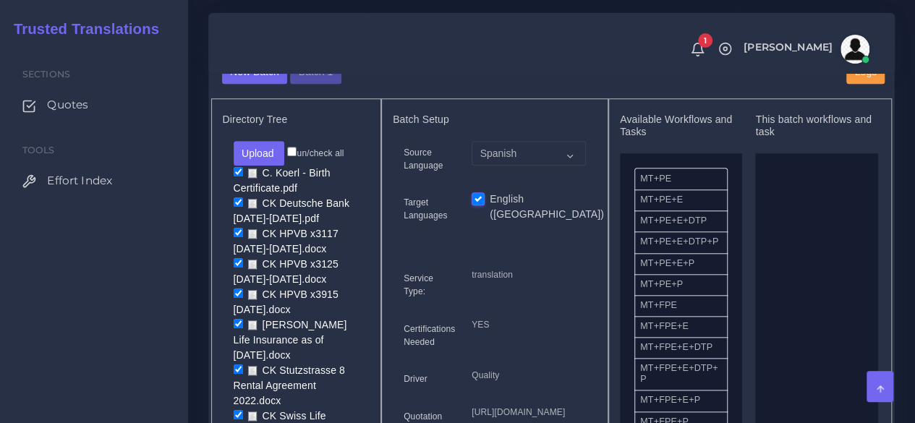
click at [294, 156] on input "un/check all" at bounding box center [291, 151] width 9 height 9
checkbox input "false"
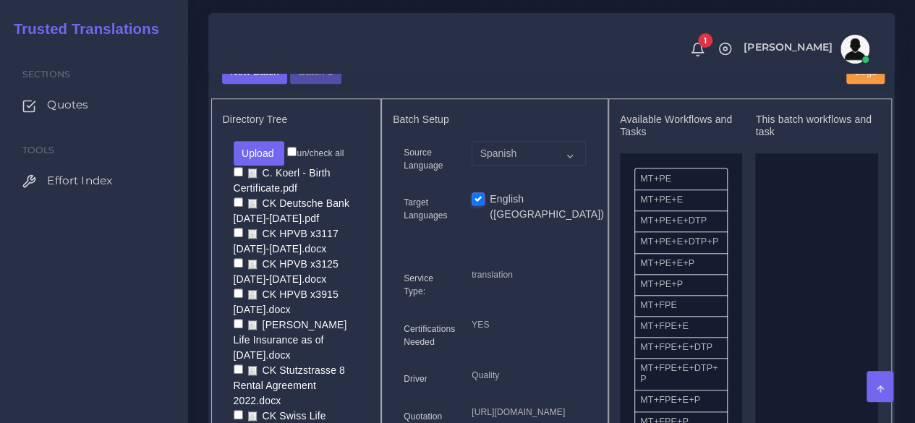
checkbox input "false"
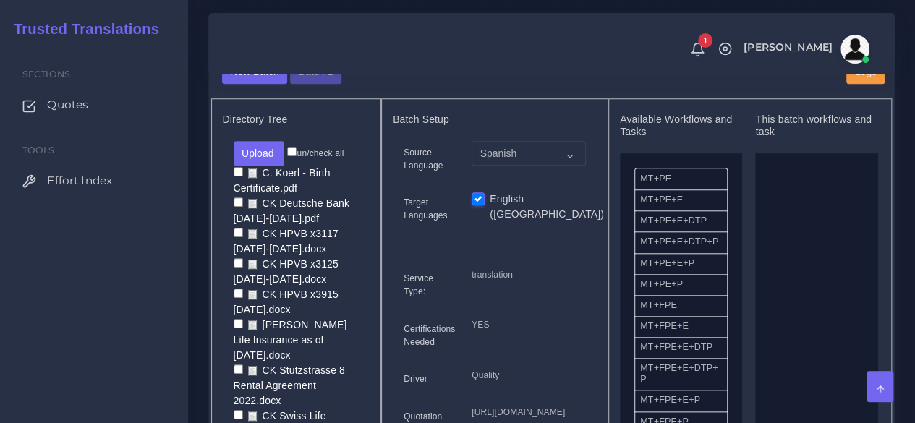
checkbox input "false"
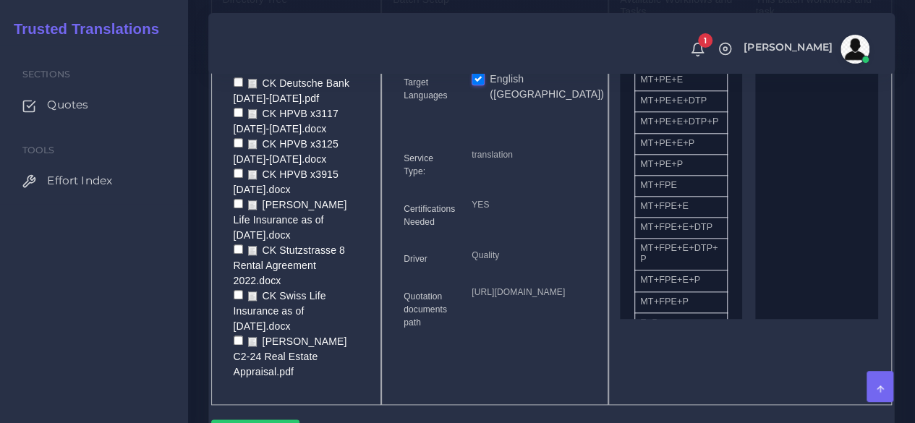
scroll to position [723, 0]
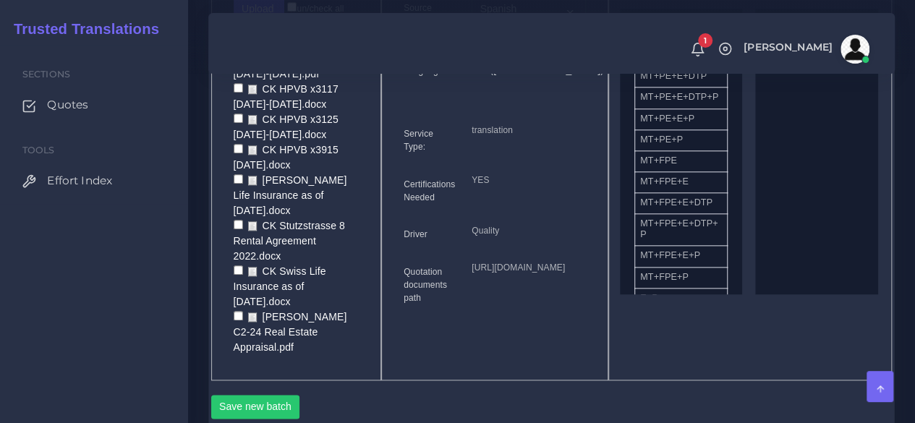
click at [236, 320] on input "checkbox" at bounding box center [238, 315] width 9 height 9
checkbox input "true"
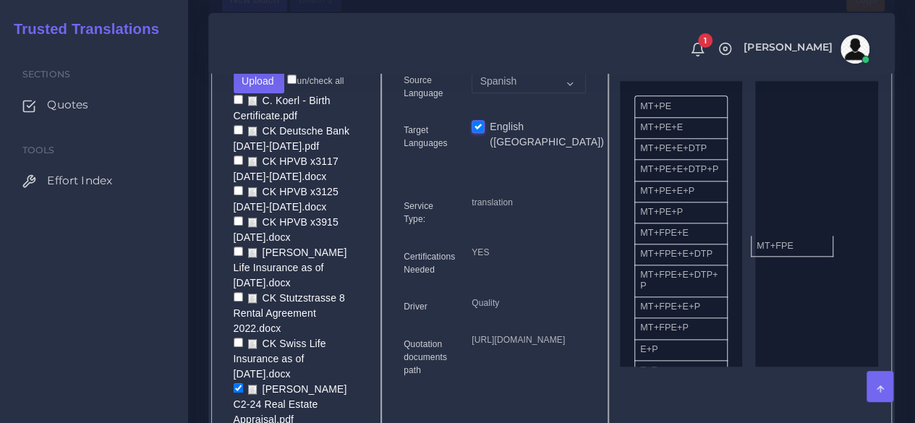
drag, startPoint x: 694, startPoint y: 281, endPoint x: 793, endPoint y: 275, distance: 99.3
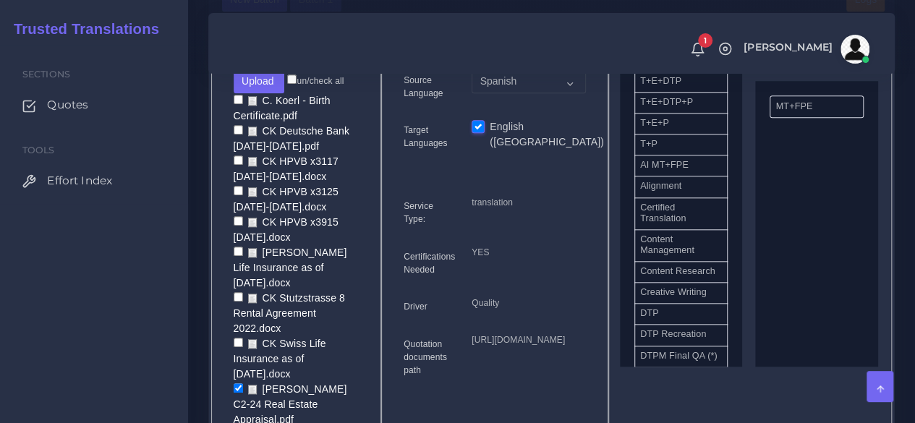
scroll to position [362, 0]
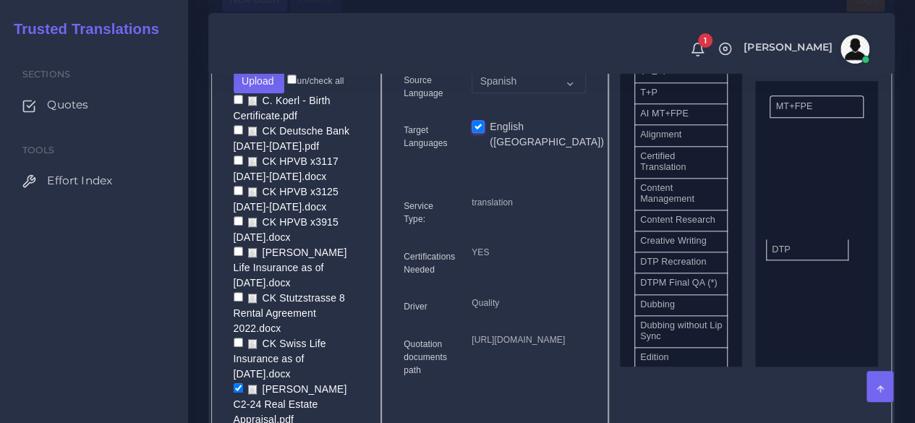
drag, startPoint x: 672, startPoint y: 303, endPoint x: 808, endPoint y: 271, distance: 139.8
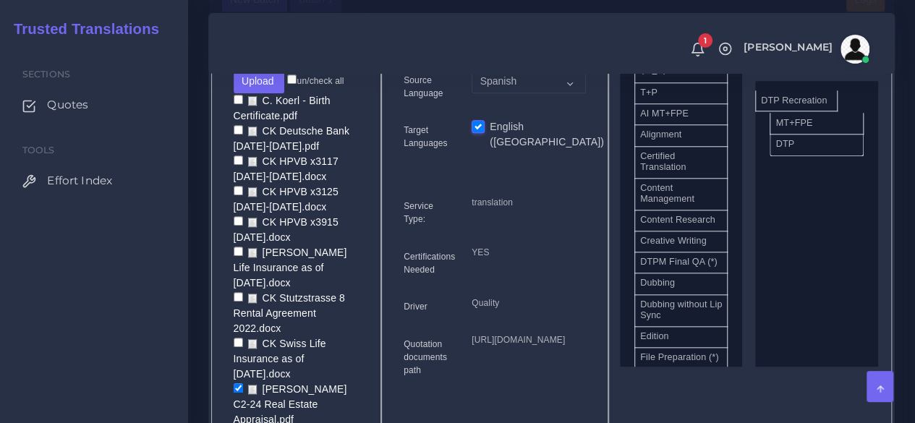
drag, startPoint x: 695, startPoint y: 302, endPoint x: 816, endPoint y: 123, distance: 215.7
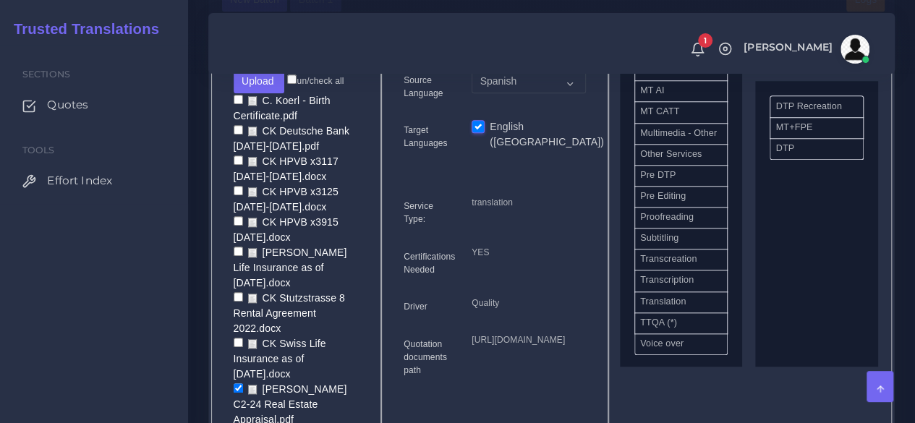
scroll to position [723, 0]
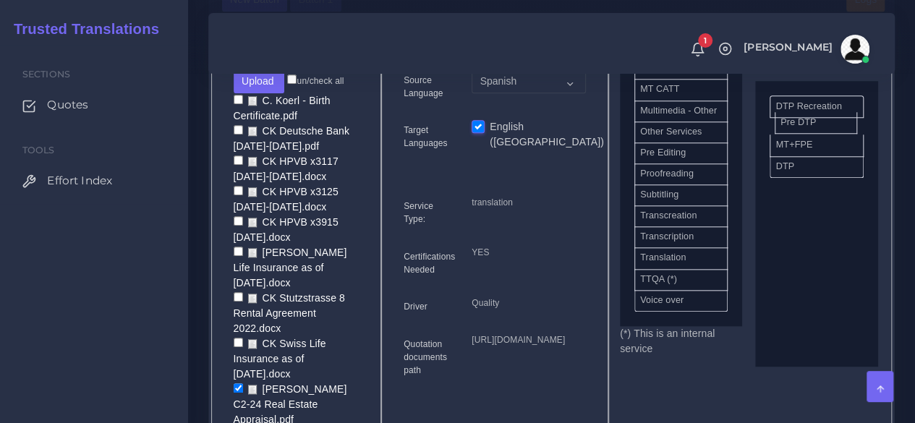
drag, startPoint x: 687, startPoint y: 229, endPoint x: 827, endPoint y: 149, distance: 161.3
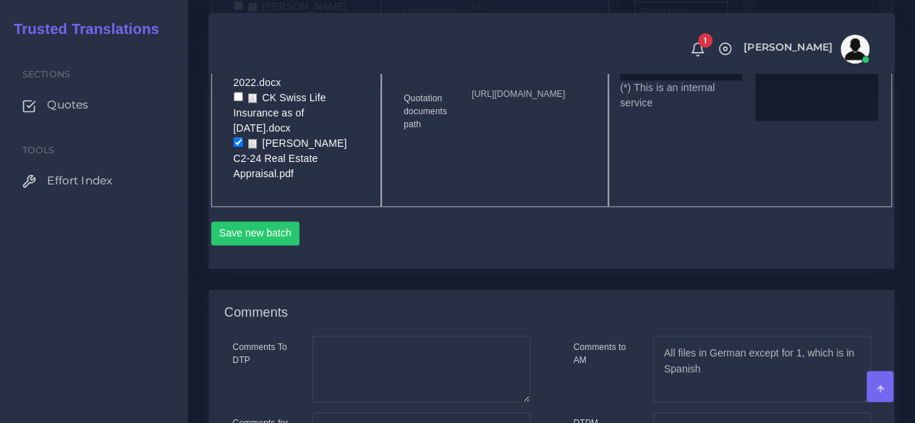
scroll to position [940, 0]
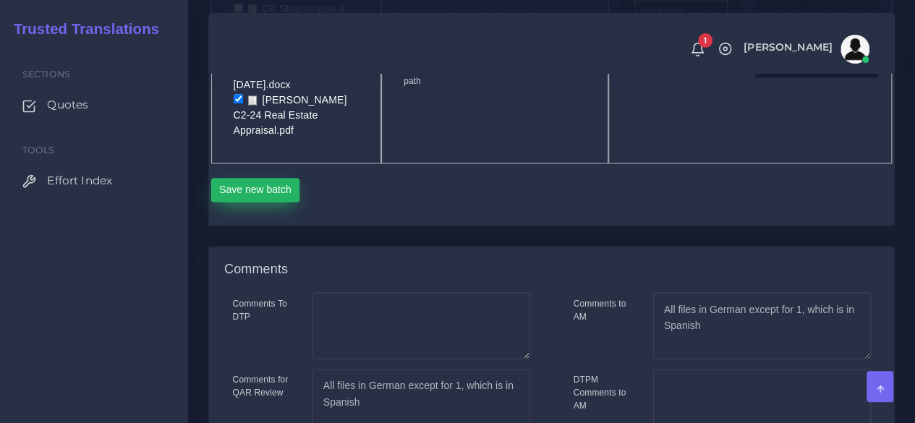
click at [247, 203] on button "Save new batch" at bounding box center [255, 190] width 89 height 25
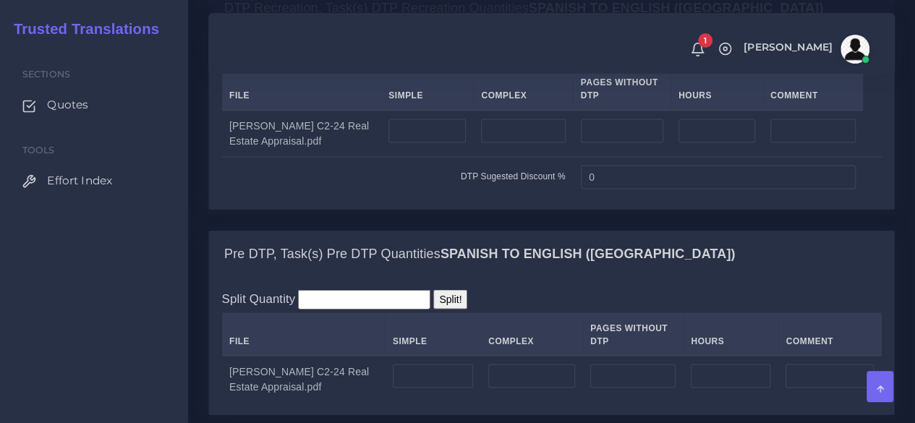
scroll to position [1230, 0]
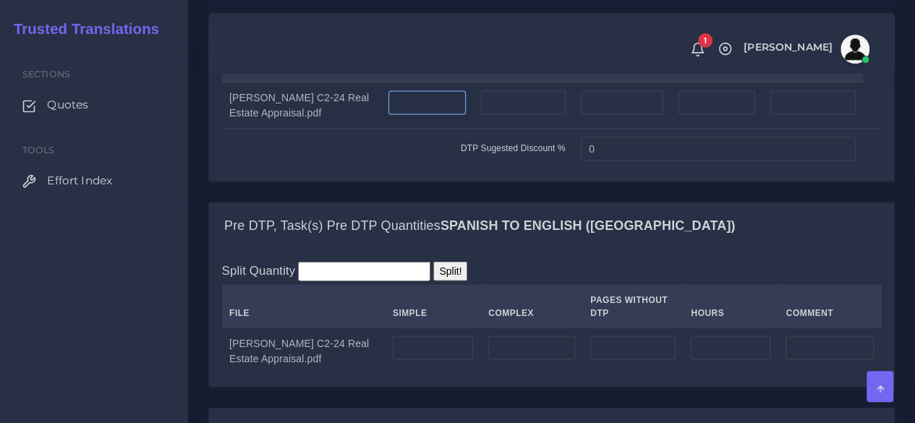
click at [437, 115] on input "number" at bounding box center [426, 102] width 77 height 25
type input "15"
click at [502, 115] on input "number" at bounding box center [523, 102] width 84 height 25
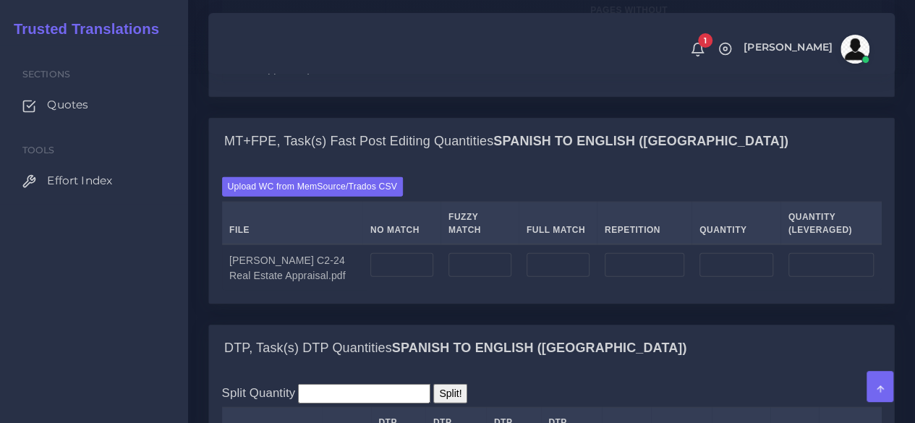
scroll to position [1447, 0]
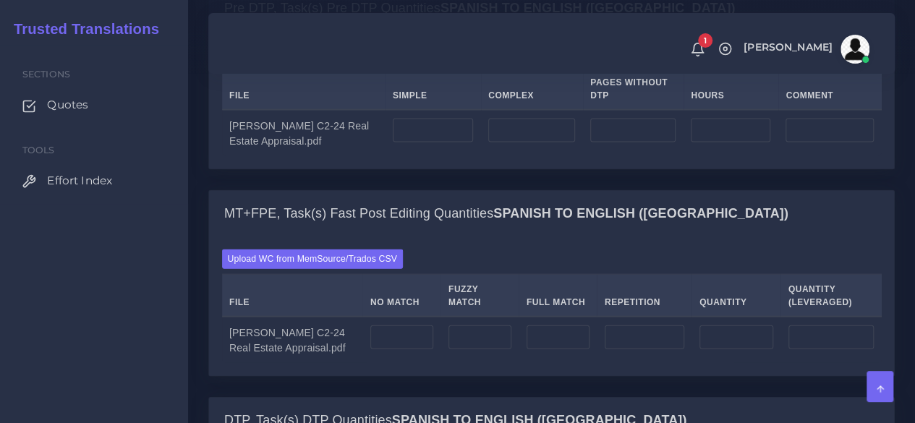
type input "5"
click at [443, 143] on input "number" at bounding box center [433, 131] width 80 height 25
type input "50"
click at [506, 143] on input "number" at bounding box center [531, 131] width 87 height 25
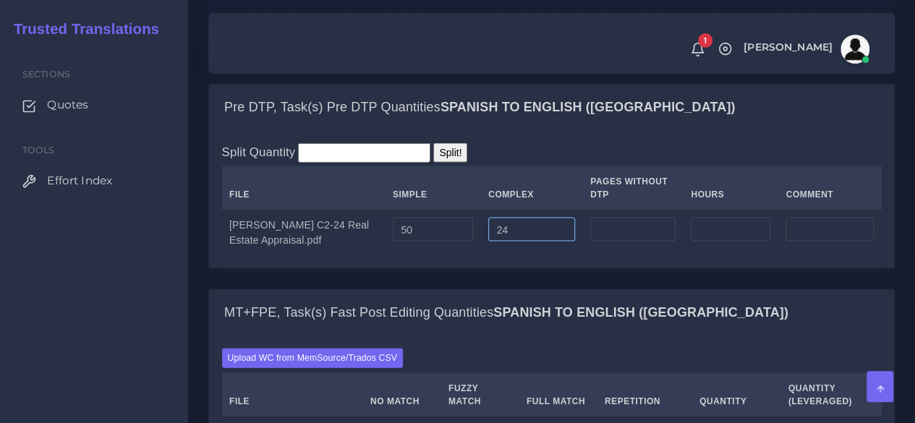
scroll to position [1302, 0]
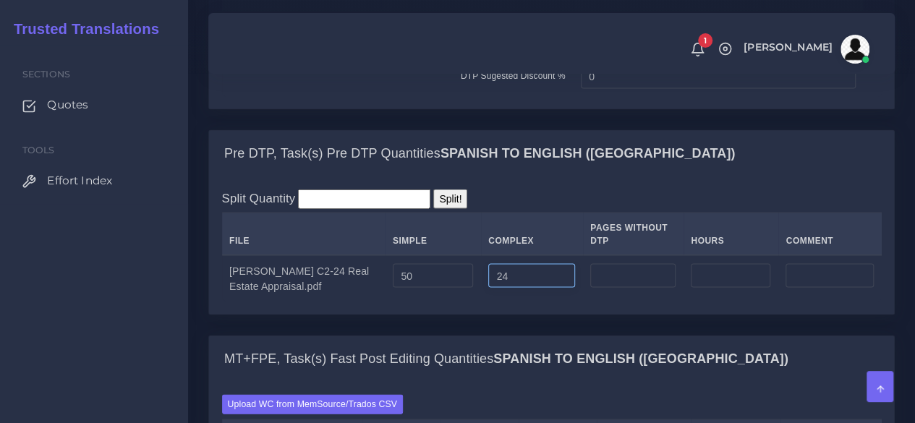
type input "24"
drag, startPoint x: 586, startPoint y: 179, endPoint x: 522, endPoint y: 184, distance: 63.8
click at [522, 96] on tr "DTP Sugested Discount % 0" at bounding box center [552, 76] width 660 height 40
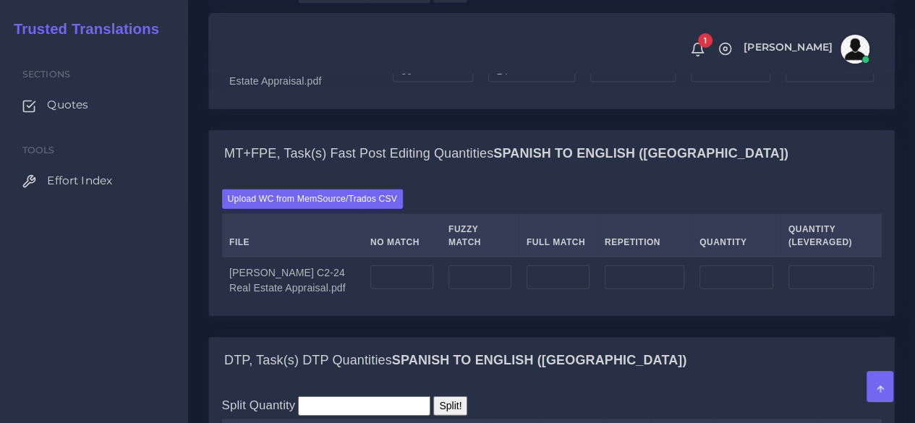
scroll to position [1519, 0]
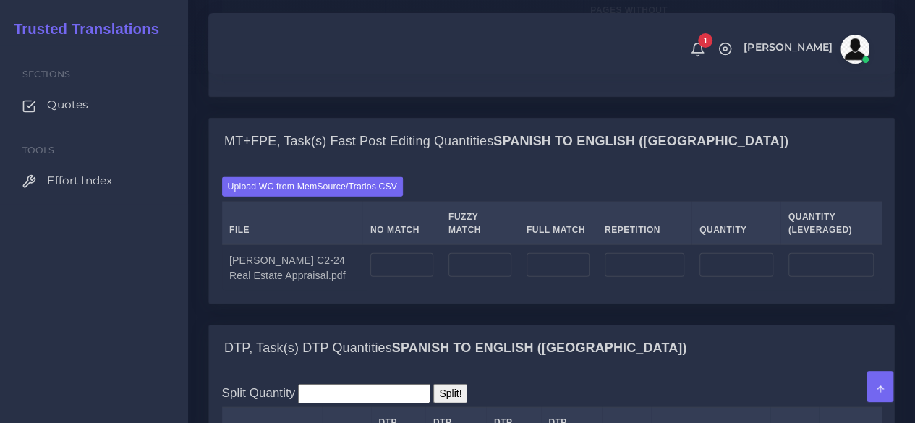
type input "20"
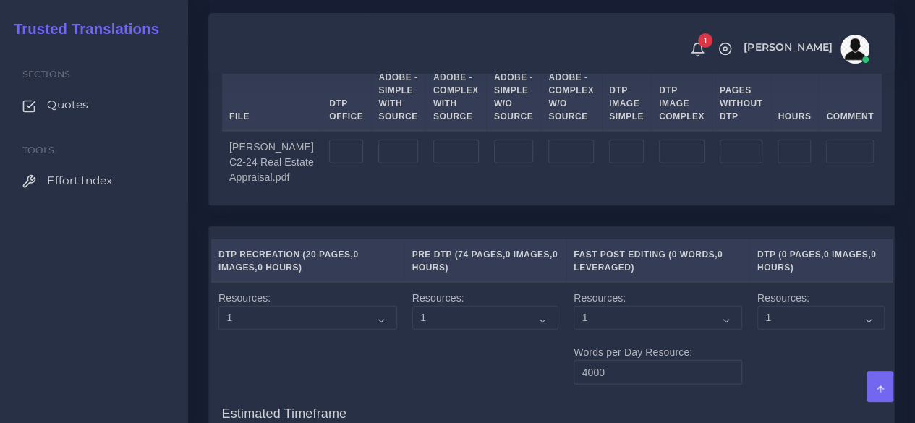
scroll to position [1881, 0]
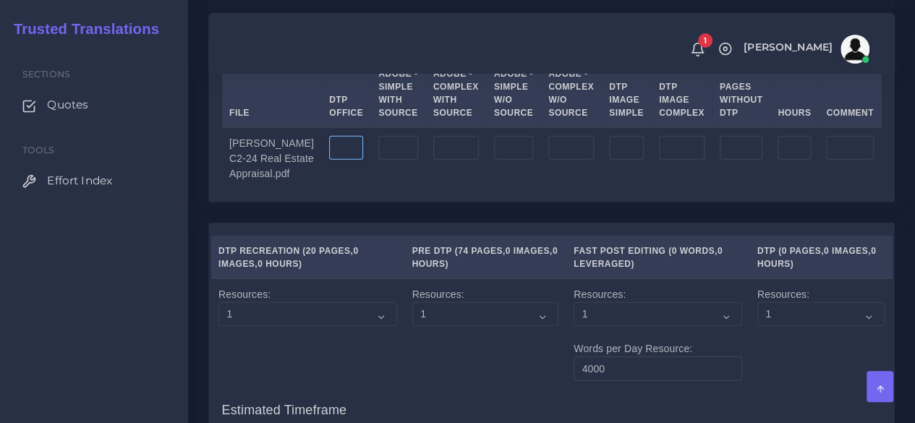
click at [329, 161] on input "number" at bounding box center [346, 148] width 34 height 25
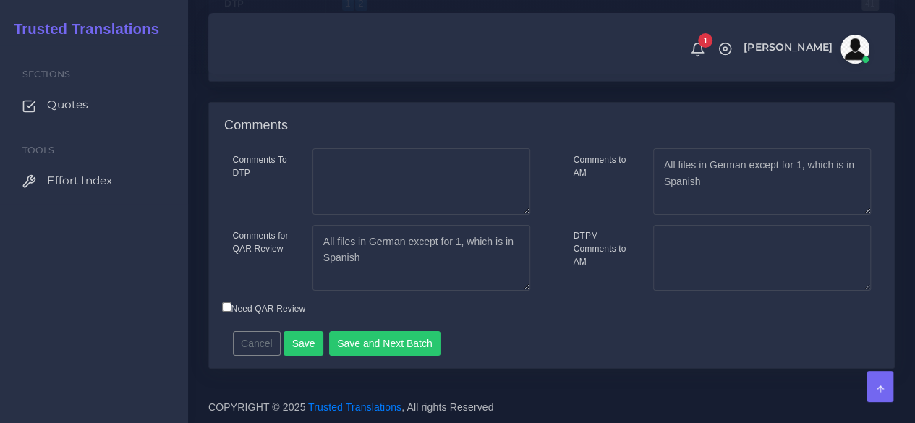
scroll to position [2657, 0]
type input "94"
click at [409, 260] on textarea "All files in German except for 1, which is in Spanish" at bounding box center [421, 258] width 218 height 67
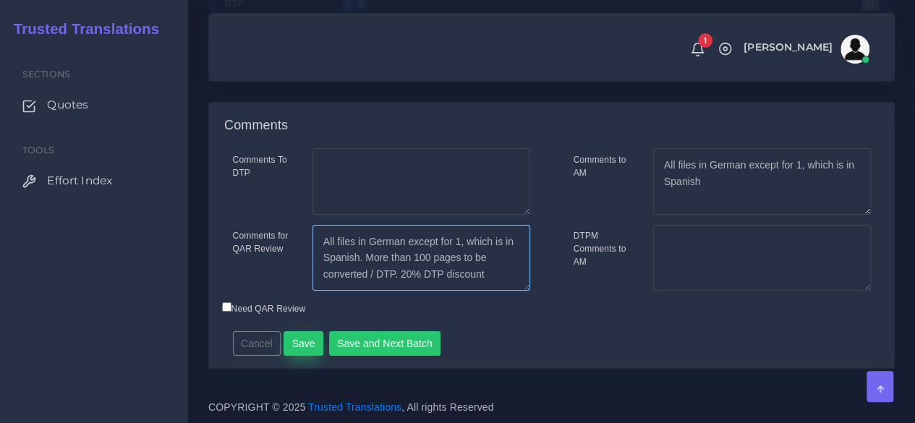
type textarea "All files in German except for 1, which is in Spanish. More than 100 pages to b…"
click at [308, 346] on button "Save" at bounding box center [304, 343] width 40 height 25
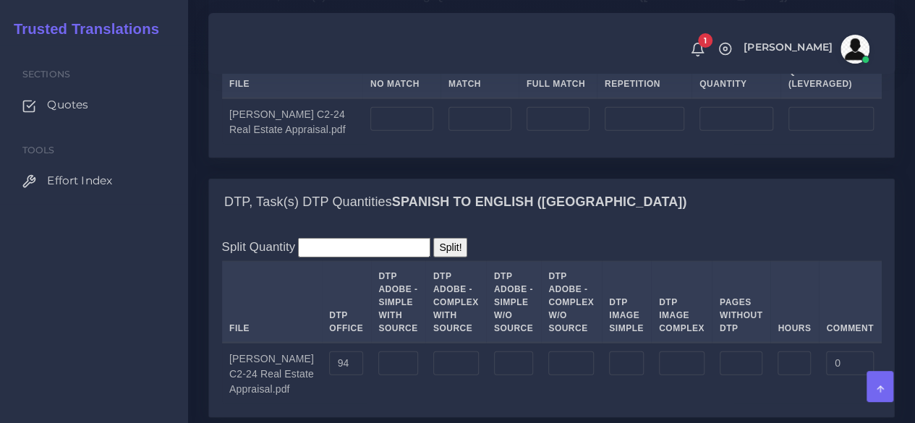
scroll to position [1736, 0]
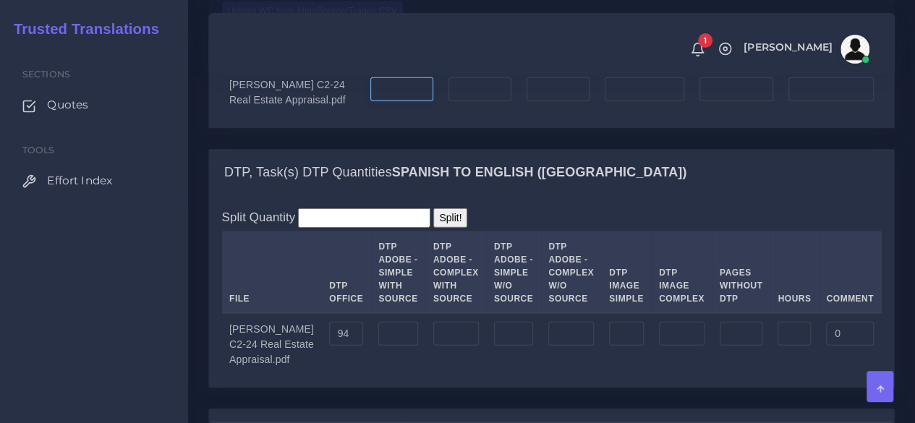
click at [382, 102] on input "number" at bounding box center [401, 89] width 63 height 25
type input "24198"
click at [618, 102] on input "number" at bounding box center [645, 89] width 80 height 25
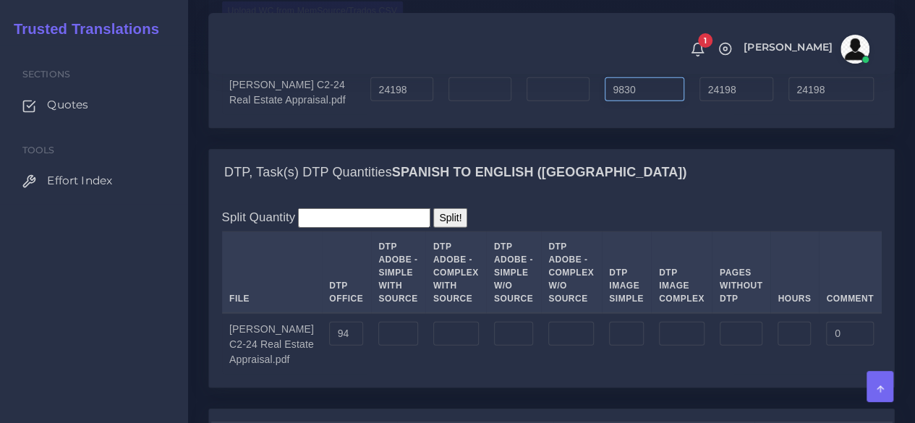
type input "9830"
type input "34028"
type input "26655"
drag, startPoint x: 574, startPoint y: 245, endPoint x: 616, endPoint y: 257, distance: 42.8
click at [574, 196] on div "DTP, Task(s) DTP Quantities Spanish TO English (US)" at bounding box center [551, 173] width 685 height 46
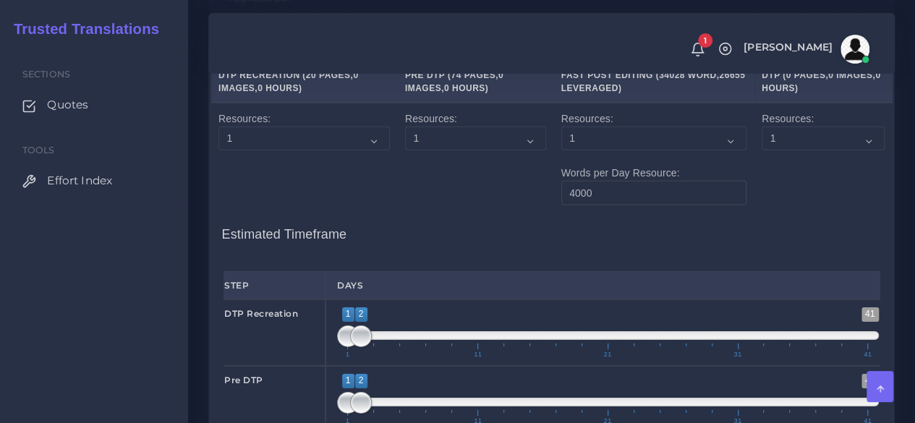
scroll to position [2242, 0]
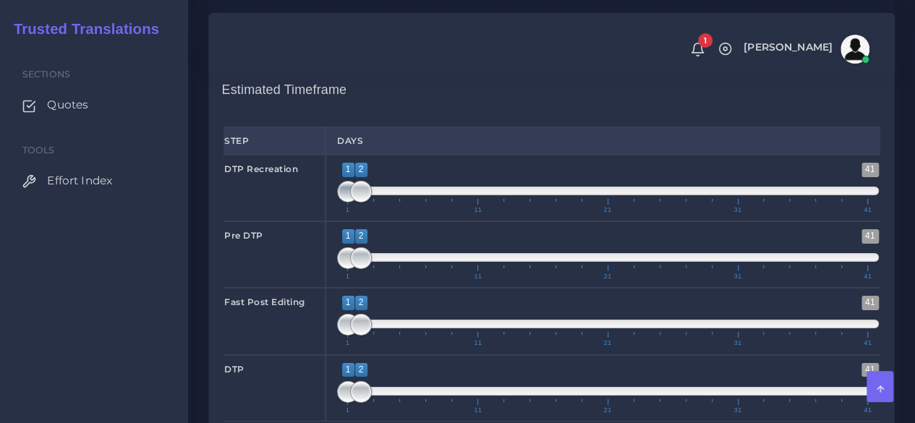
drag, startPoint x: 370, startPoint y: 281, endPoint x: 360, endPoint y: 285, distance: 11.0
click at [360, 213] on span "1 41 1 2 1 — 2 1 11 21 31 41" at bounding box center [608, 188] width 542 height 51
drag, startPoint x: 357, startPoint y: 286, endPoint x: 347, endPoint y: 286, distance: 10.2
click at [347, 203] on span at bounding box center [348, 192] width 22 height 22
type input "1;1"
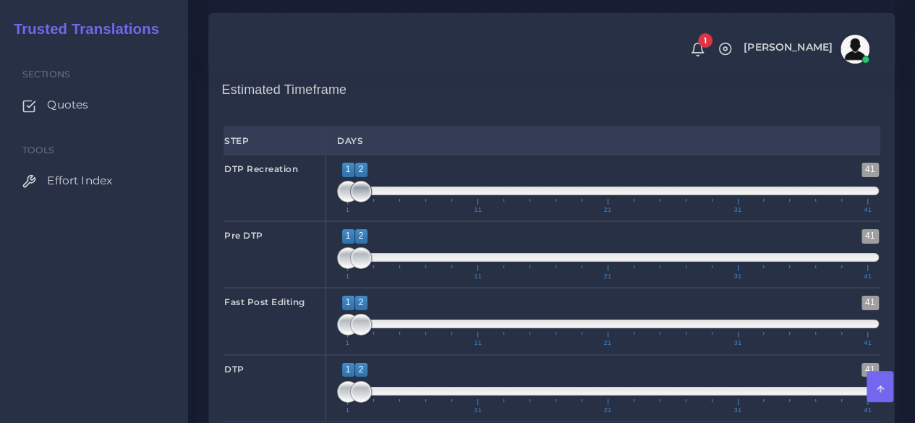
drag, startPoint x: 375, startPoint y: 287, endPoint x: 360, endPoint y: 308, distance: 25.5
click at [350, 203] on span at bounding box center [361, 192] width 22 height 22
type input "1;1"
drag, startPoint x: 363, startPoint y: 342, endPoint x: 346, endPoint y: 341, distance: 16.7
click at [347, 269] on span at bounding box center [348, 258] width 22 height 22
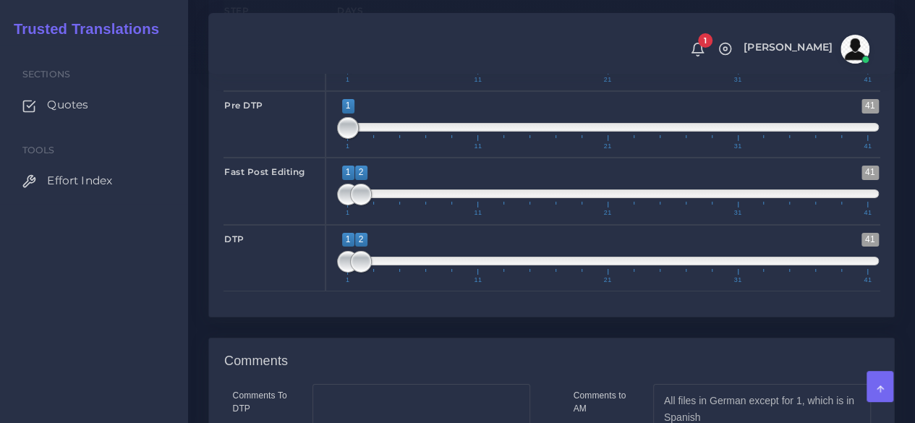
scroll to position [2387, 0]
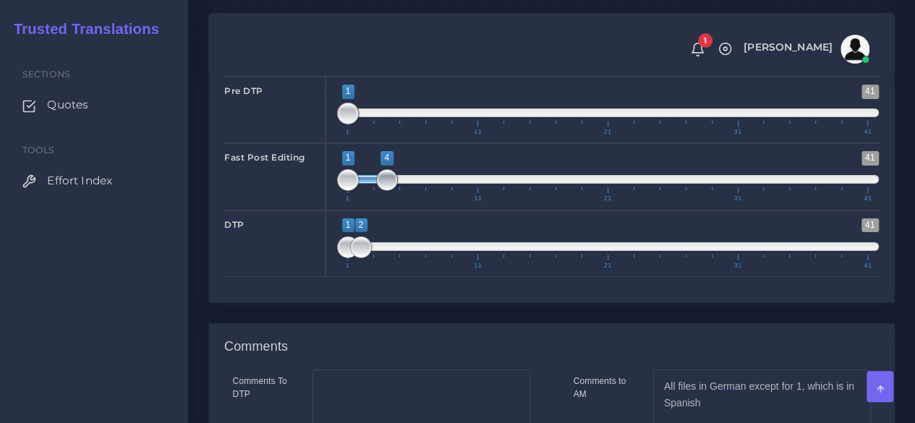
type input "1;5"
drag, startPoint x: 365, startPoint y: 276, endPoint x: 398, endPoint y: 277, distance: 33.3
click at [398, 191] on span at bounding box center [400, 180] width 22 height 22
drag, startPoint x: 360, startPoint y: 339, endPoint x: 395, endPoint y: 335, distance: 34.9
click at [395, 258] on span at bounding box center [400, 248] width 22 height 22
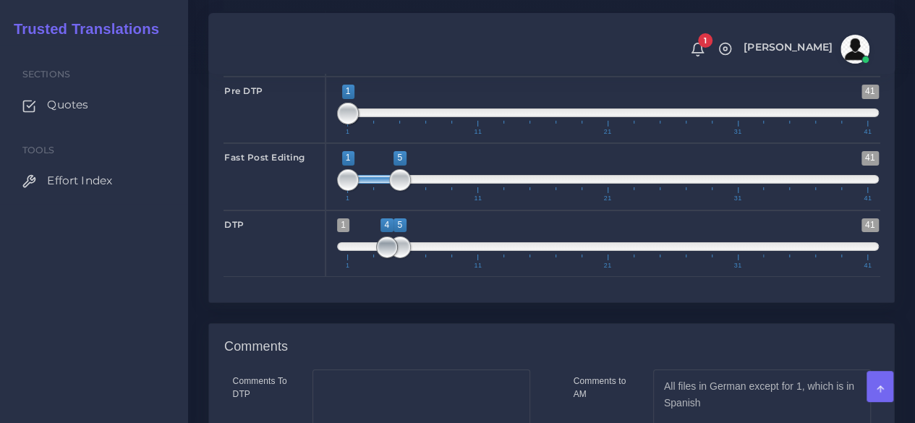
type input "5;5"
drag, startPoint x: 351, startPoint y: 336, endPoint x: 411, endPoint y: 339, distance: 60.1
click at [411, 269] on span "1 41 5 5 5 — 5 1 11 21 31 41" at bounding box center [608, 243] width 542 height 51
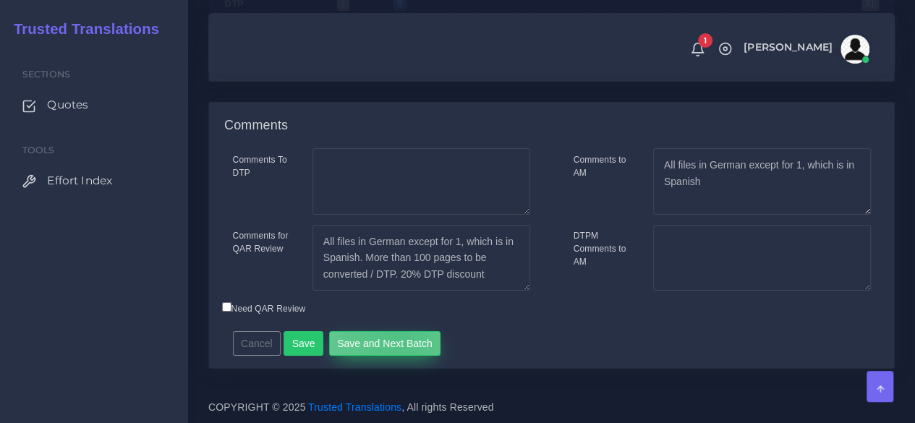
click at [392, 336] on button "Save and Next Batch" at bounding box center [385, 343] width 112 height 25
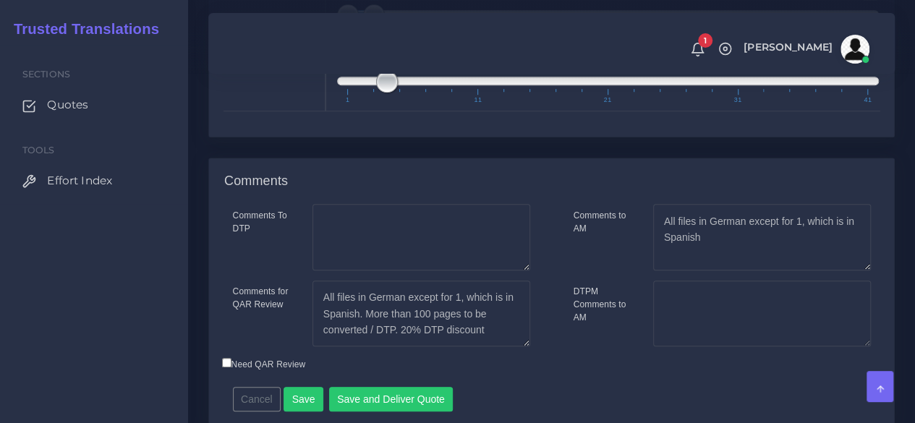
scroll to position [3255, 0]
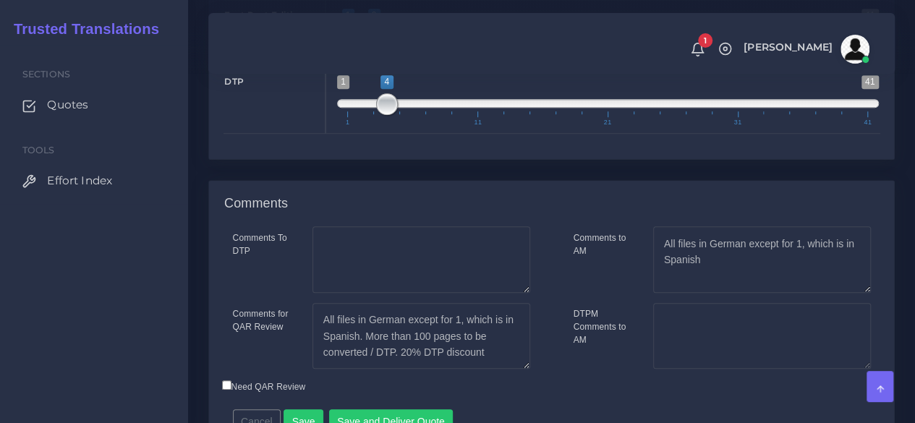
type input "1;4"
click at [385, 48] on span at bounding box center [387, 38] width 22 height 22
drag, startPoint x: 392, startPoint y: 278, endPoint x: 401, endPoint y: 278, distance: 8.7
click at [401, 115] on span at bounding box center [400, 104] width 22 height 22
type input "5;5"
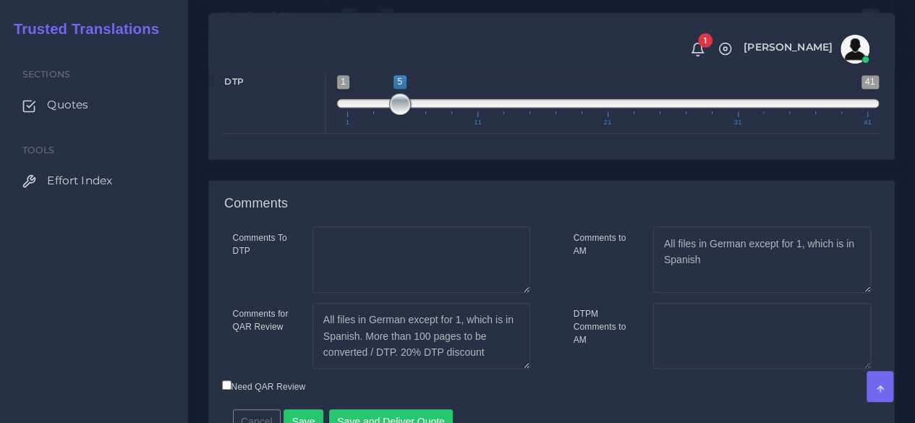
drag, startPoint x: 381, startPoint y: 278, endPoint x: 397, endPoint y: 277, distance: 15.9
click at [397, 115] on span at bounding box center [400, 104] width 22 height 22
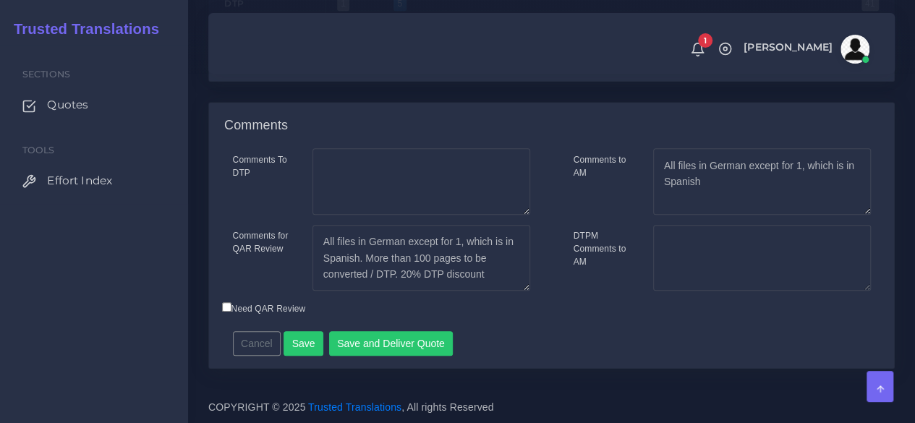
scroll to position [3507, 0]
click at [391, 346] on button "Save and Deliver Quote" at bounding box center [391, 343] width 124 height 25
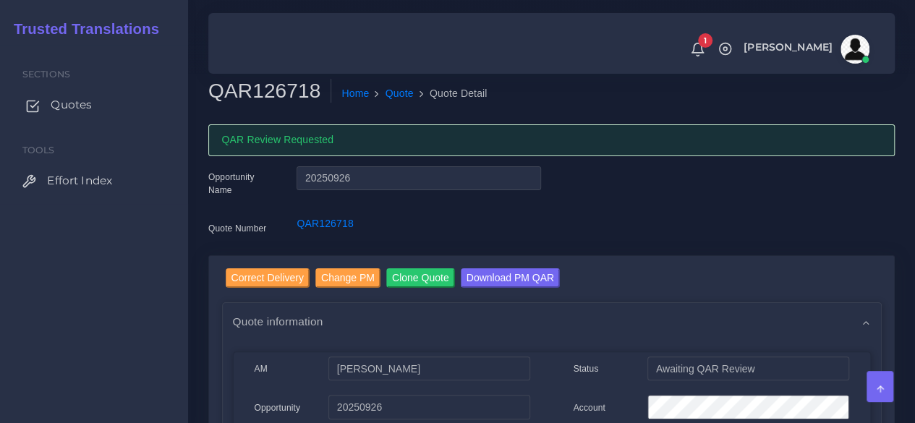
drag, startPoint x: 82, startPoint y: 101, endPoint x: 100, endPoint y: 102, distance: 17.4
click at [82, 101] on span "Quotes" at bounding box center [71, 105] width 41 height 16
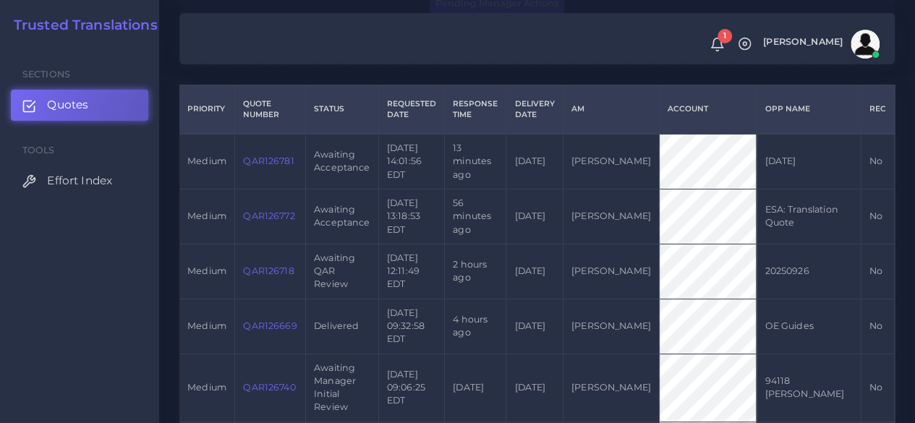
scroll to position [362, 0]
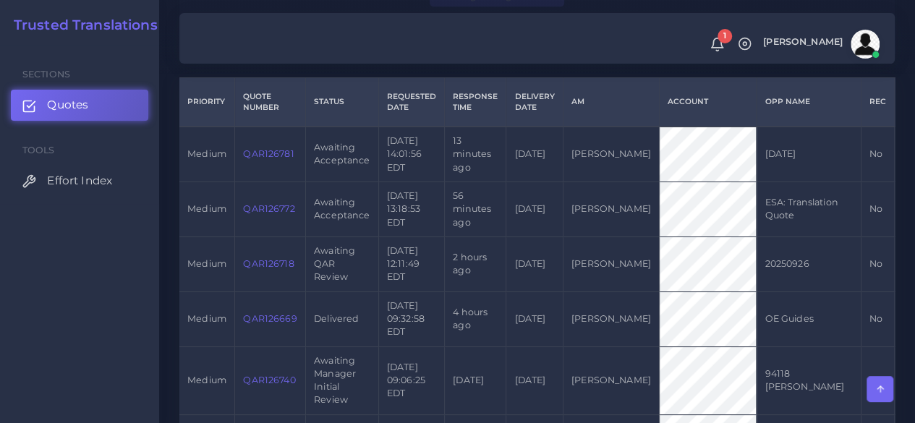
click at [278, 209] on link "QAR126772" at bounding box center [268, 208] width 51 height 11
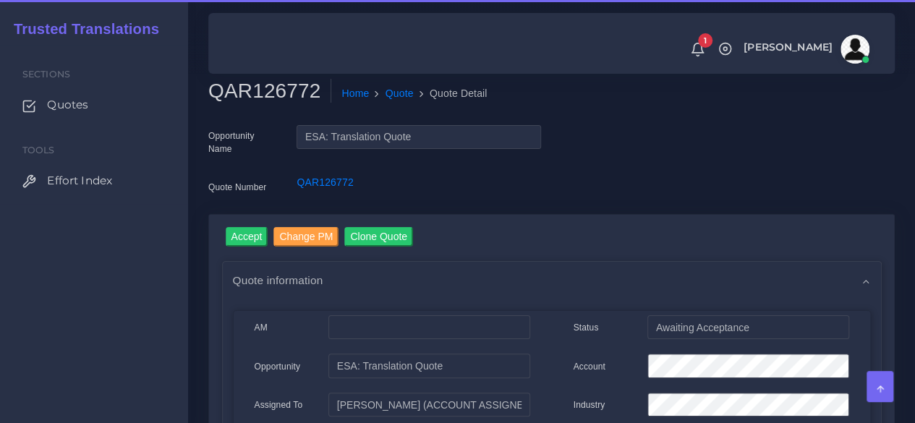
click at [279, 91] on h2 "QAR126772" at bounding box center [269, 91] width 123 height 25
copy h2 "QAR126772"
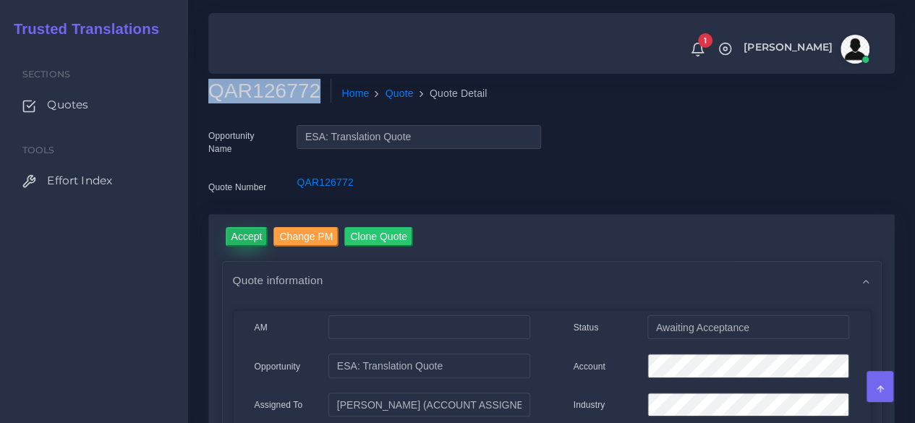
click at [253, 230] on input "Accept" at bounding box center [247, 237] width 43 height 20
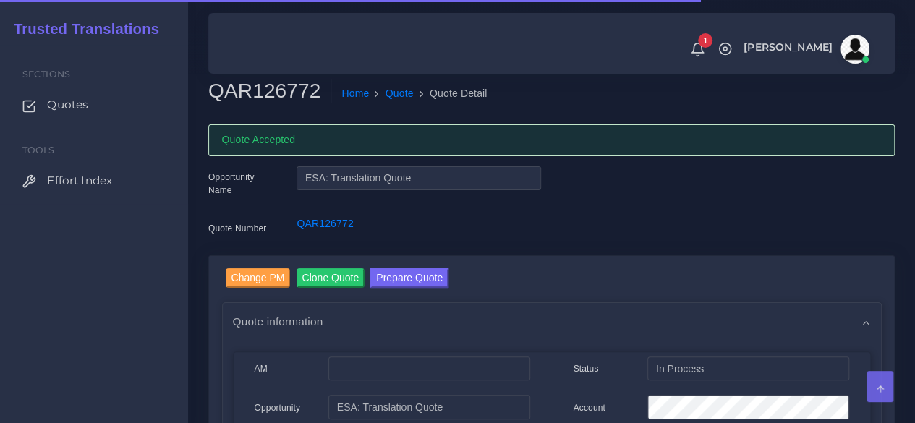
scroll to position [145, 0]
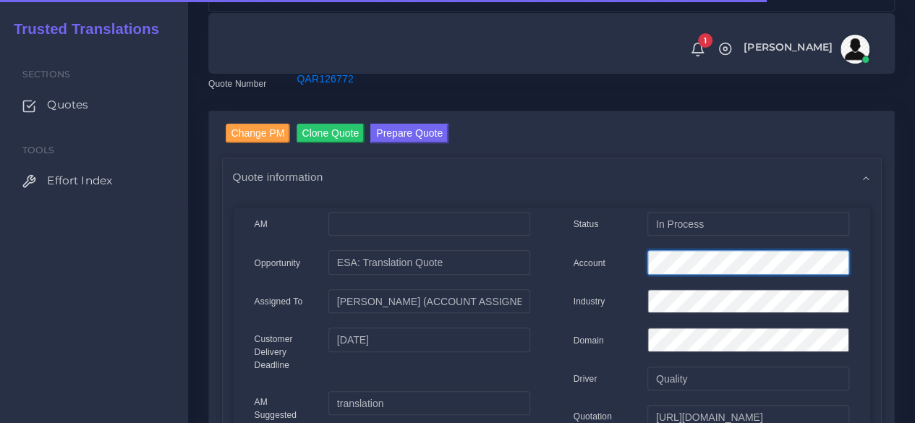
click at [637, 271] on div at bounding box center [748, 264] width 223 height 29
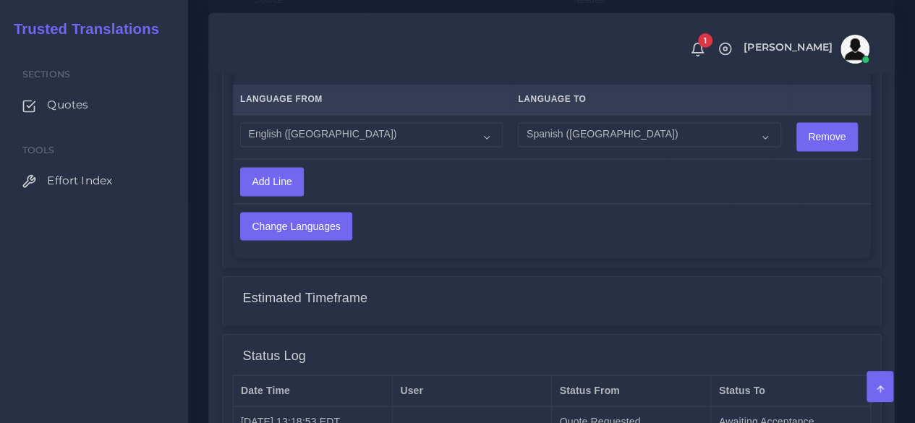
scroll to position [1217, 0]
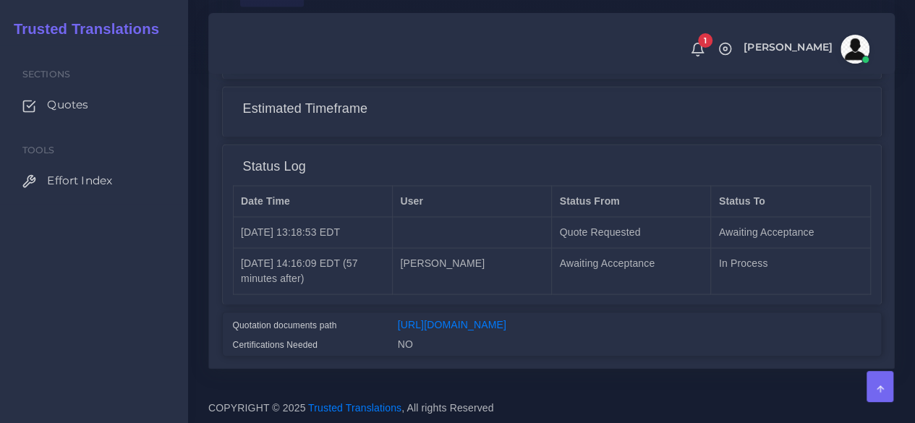
click at [493, 317] on div "[URL][DOMAIN_NAME]" at bounding box center [634, 327] width 495 height 20
click at [506, 318] on link "[URL][DOMAIN_NAME]" at bounding box center [452, 324] width 108 height 12
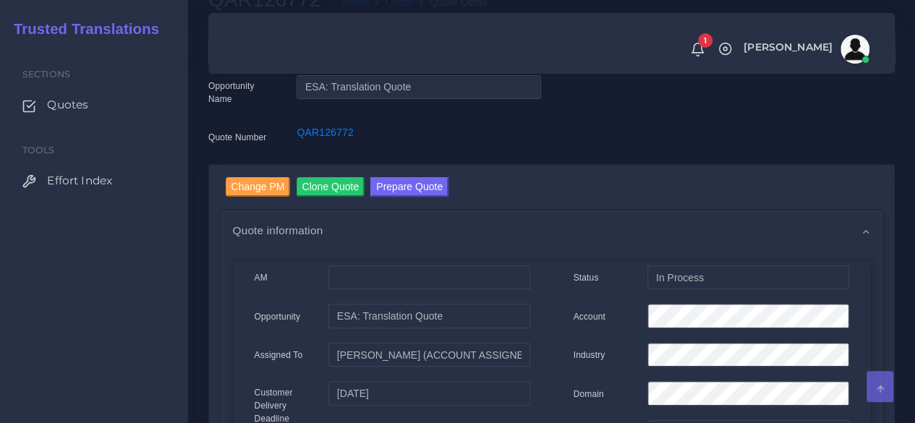
scroll to position [0, 0]
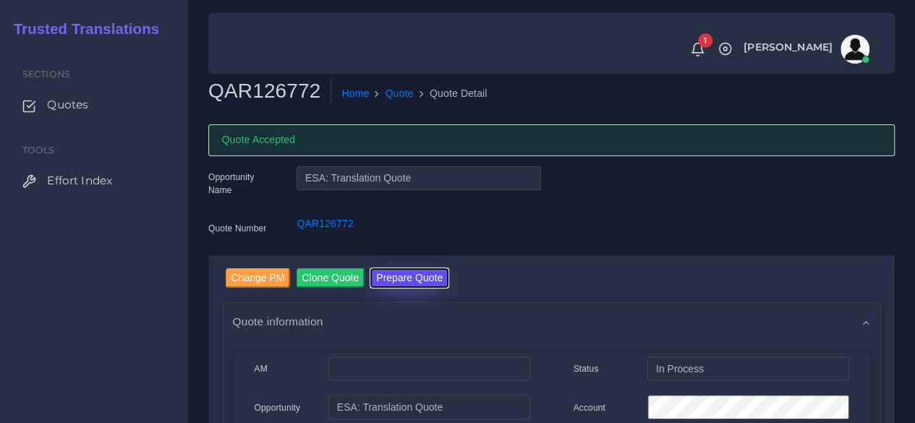
click at [418, 280] on button "Prepare Quote" at bounding box center [409, 278] width 78 height 20
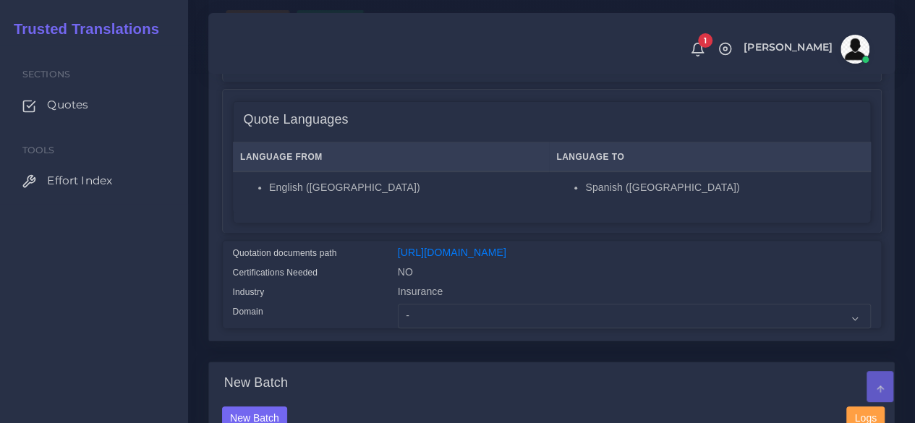
scroll to position [362, 0]
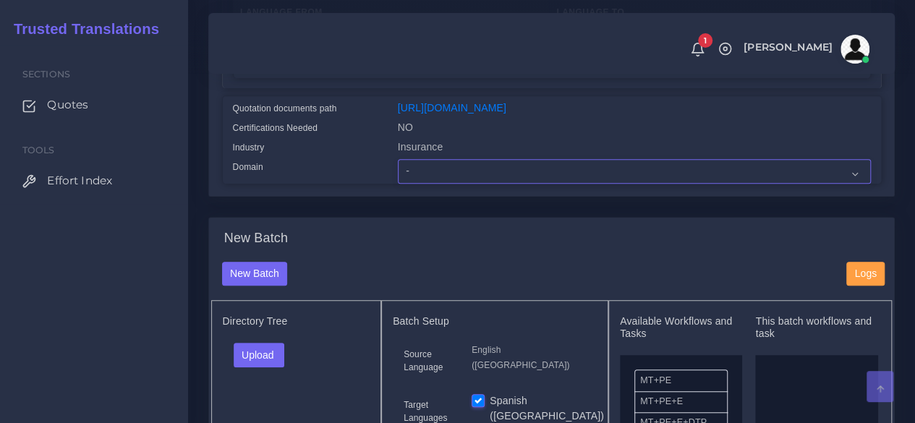
click at [415, 184] on select "- Advertising and Media Agriculture, Forestry and Fishing Architecture, Buildin…" at bounding box center [634, 171] width 473 height 25
select select "Professional and Business Consulting Services"
click at [398, 184] on select "- Advertising and Media Agriculture, Forestry and Fishing Architecture, Buildin…" at bounding box center [634, 171] width 473 height 25
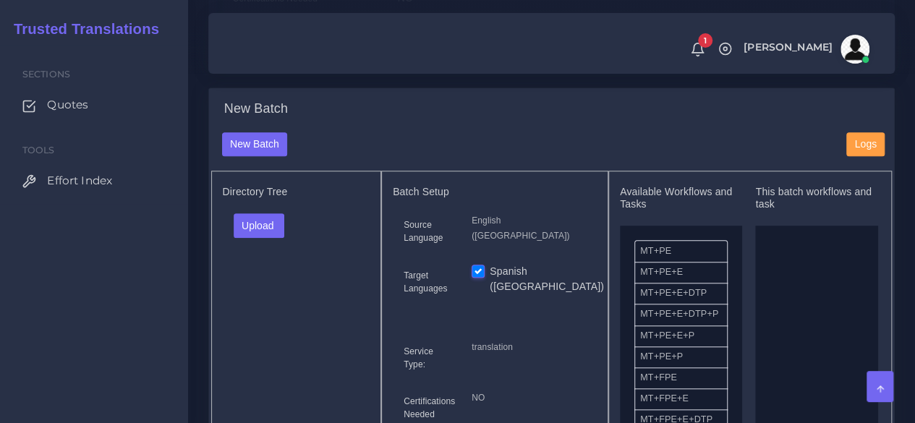
scroll to position [651, 0]
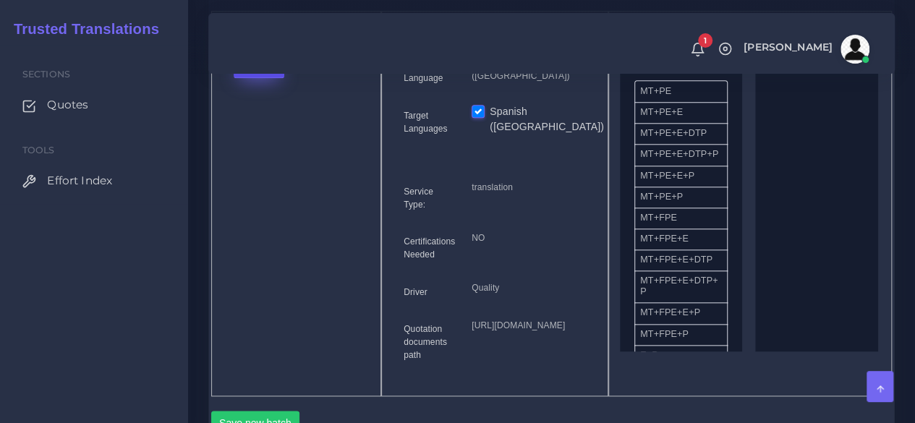
click at [281, 78] on button "Upload" at bounding box center [259, 66] width 51 height 25
click at [272, 129] on label "Files" at bounding box center [284, 120] width 100 height 18
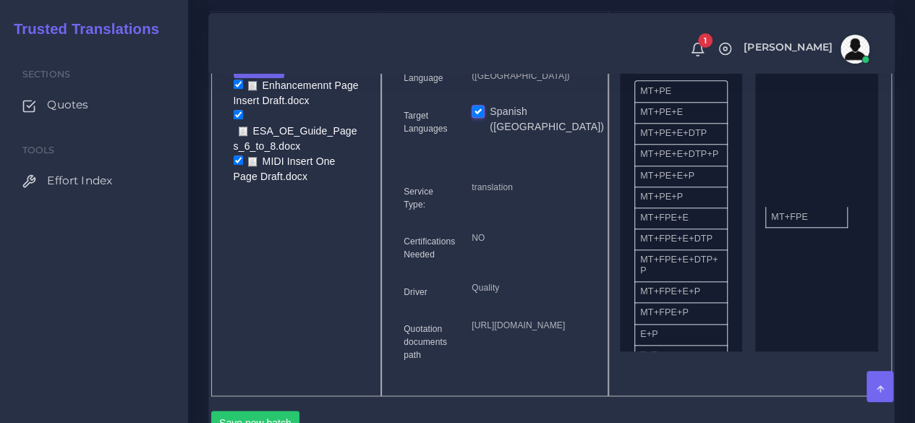
drag, startPoint x: 710, startPoint y: 255, endPoint x: 808, endPoint y: 242, distance: 98.5
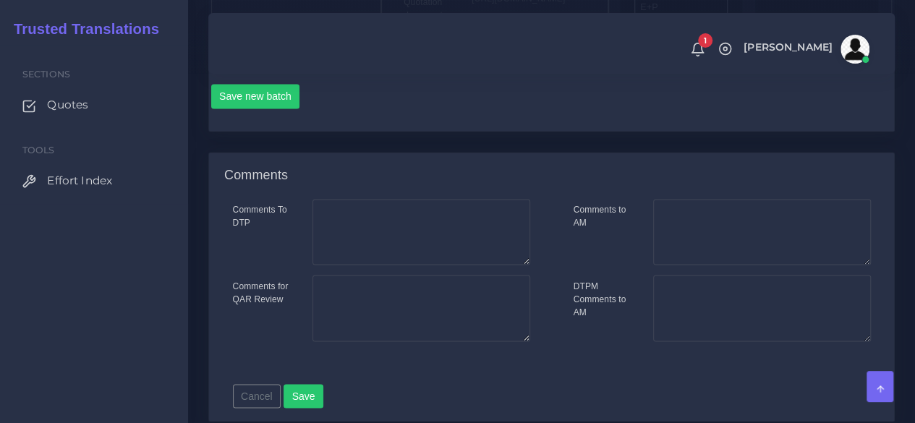
scroll to position [1013, 0]
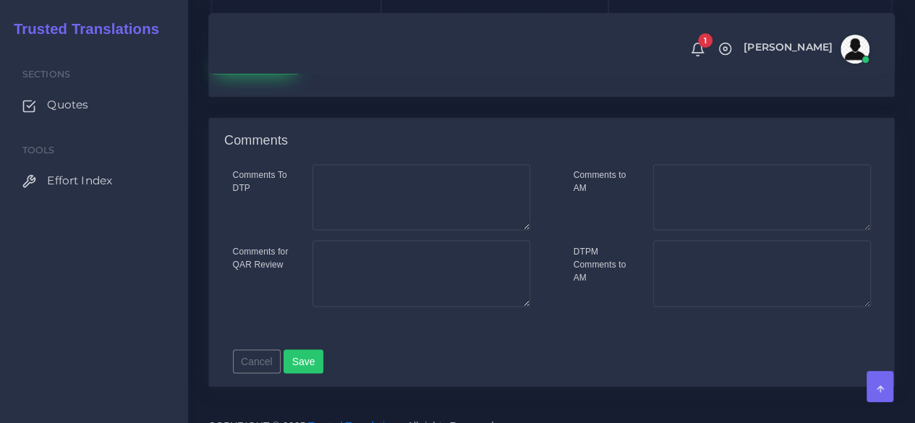
click at [260, 74] on button "Save new batch" at bounding box center [255, 61] width 89 height 25
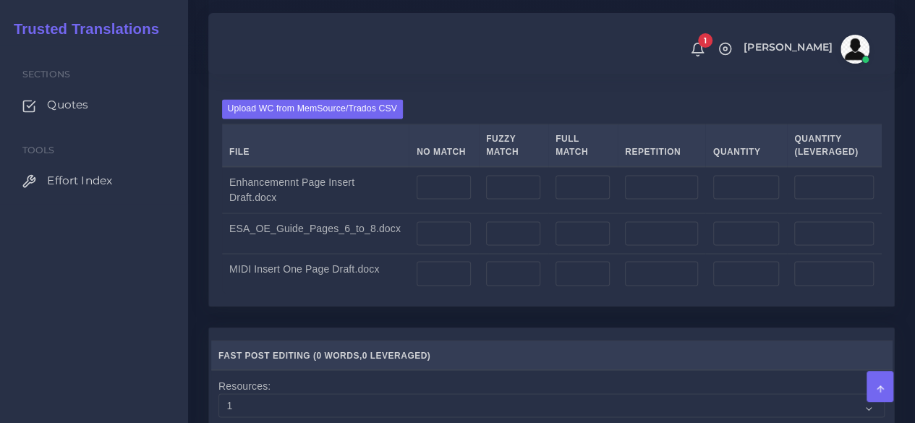
scroll to position [1230, 0]
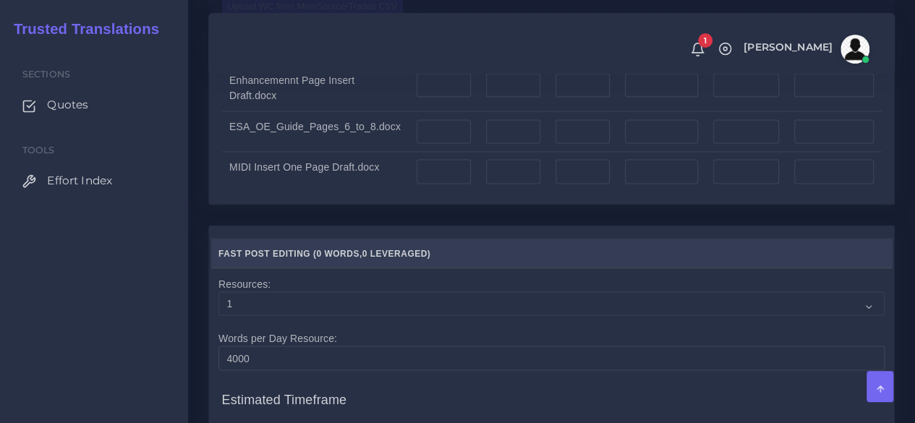
click at [318, 17] on label "Upload WC from MemSource/Trados CSV" at bounding box center [313, 7] width 182 height 20
click at [0, 0] on input "Upload WC from MemSource/Trados CSV" at bounding box center [0, 0] width 0 height 0
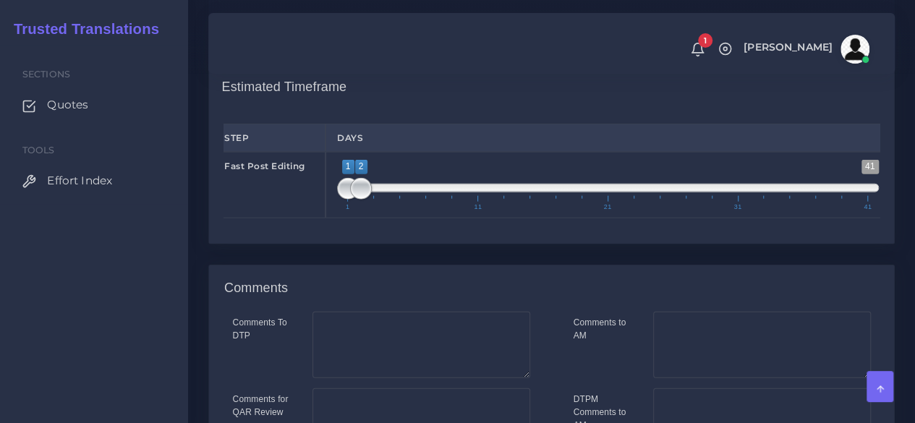
scroll to position [1664, 0]
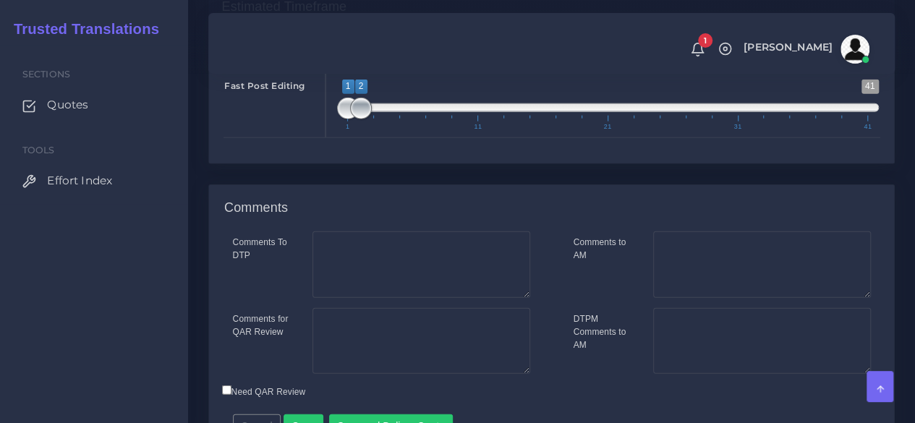
type input "1;1"
drag, startPoint x: 365, startPoint y: 205, endPoint x: 310, endPoint y: 210, distance: 55.2
click at [321, 138] on div "Fast Post Editing 1 41 1 1 1 — 1 1 11 21 31 41 1;1" at bounding box center [552, 105] width 678 height 67
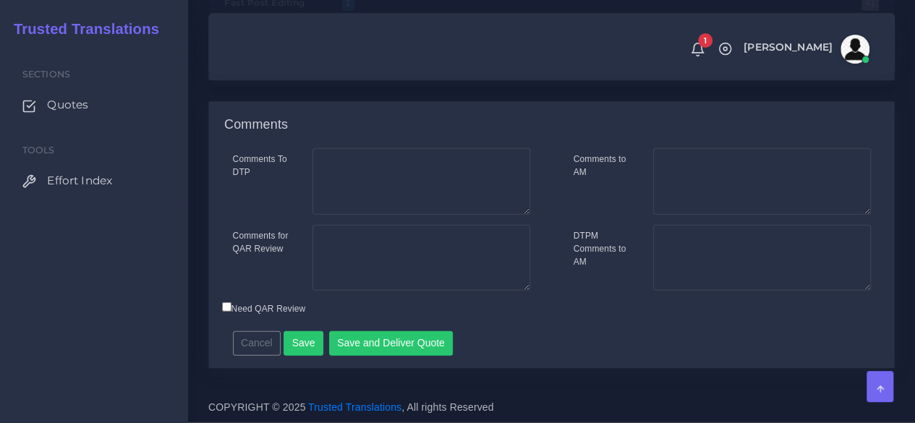
scroll to position [1843, 0]
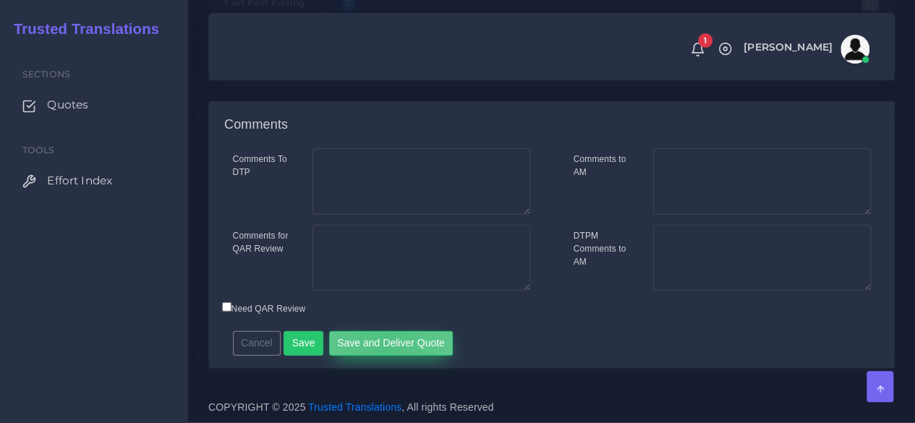
click at [379, 346] on button "Save and Deliver Quote" at bounding box center [391, 343] width 124 height 25
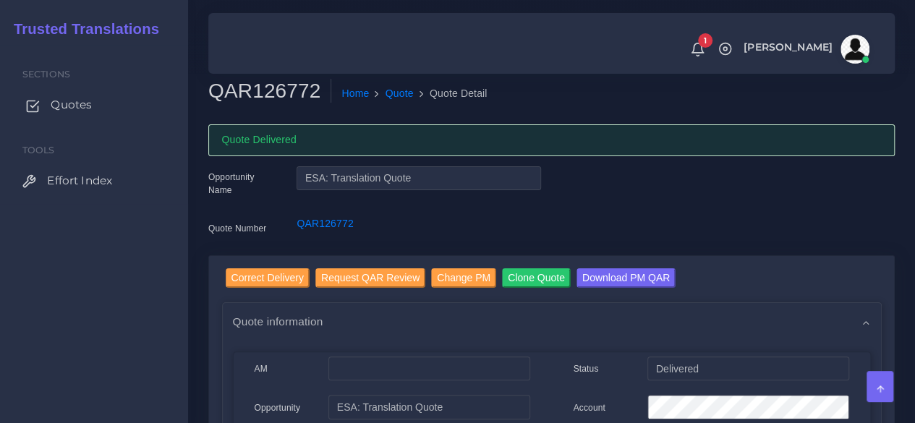
click at [78, 108] on span "Quotes" at bounding box center [71, 105] width 41 height 16
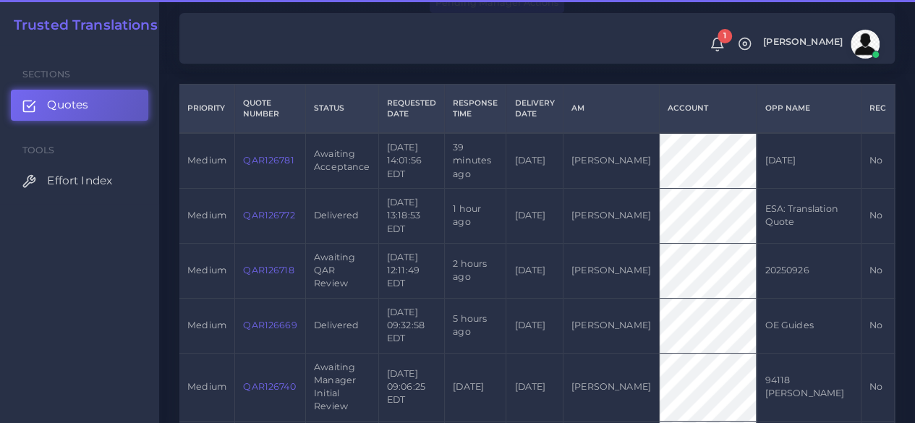
scroll to position [362, 0]
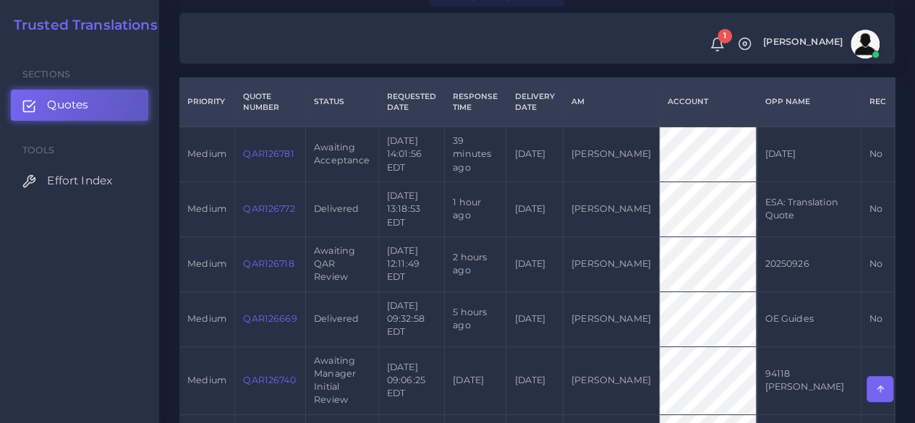
click at [264, 150] on link "QAR126781" at bounding box center [268, 153] width 51 height 11
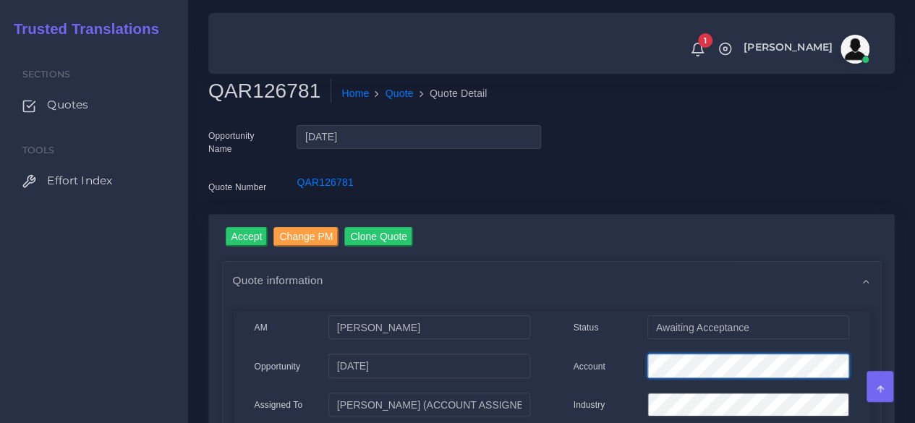
click at [602, 368] on div "Account" at bounding box center [711, 368] width 297 height 29
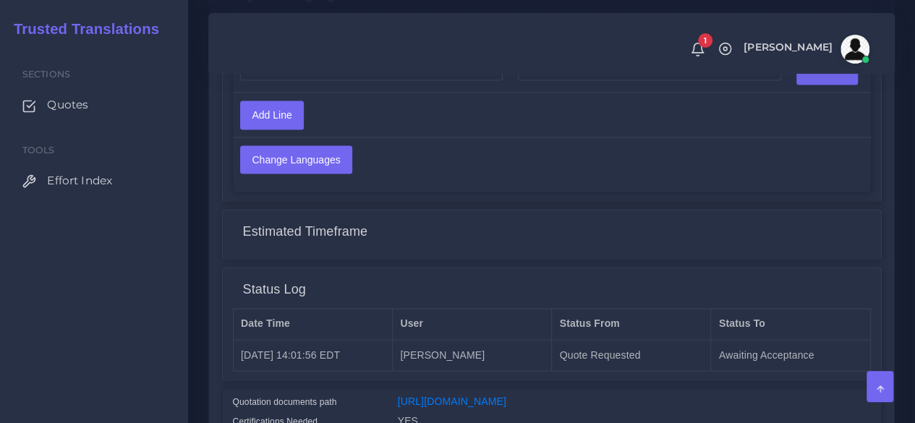
scroll to position [1130, 0]
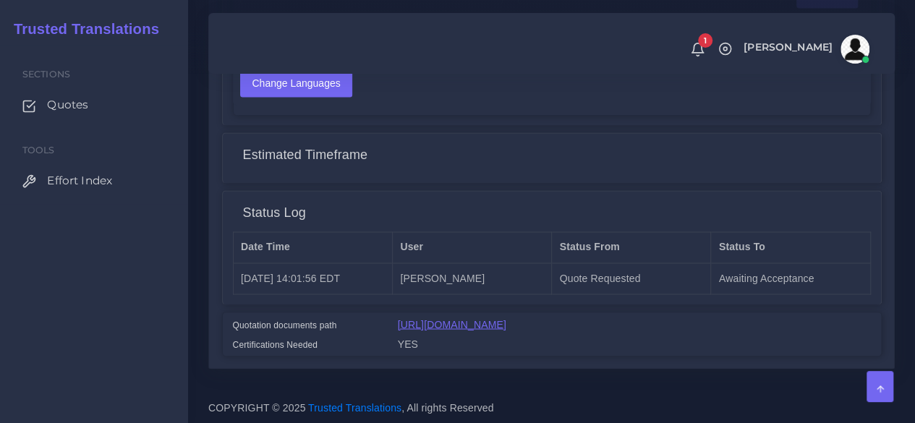
click at [463, 318] on link "[URL][DOMAIN_NAME]" at bounding box center [452, 324] width 108 height 12
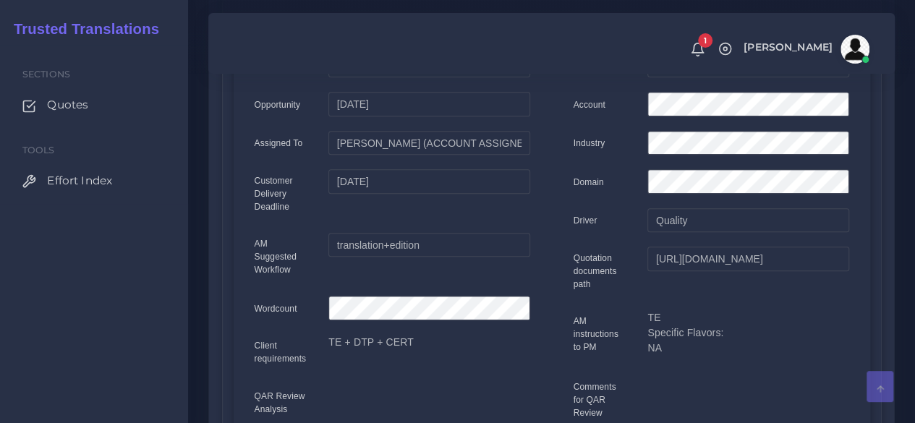
scroll to position [0, 0]
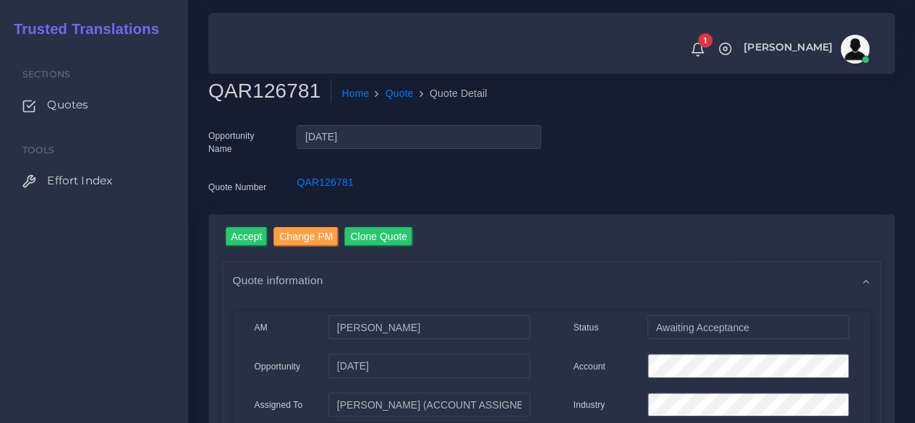
click at [279, 89] on h2 "QAR126781" at bounding box center [269, 91] width 123 height 25
click at [279, 88] on h2 "QAR126781" at bounding box center [269, 91] width 123 height 25
copy h2 "QAR126781"
click at [256, 232] on input "Accept" at bounding box center [247, 237] width 43 height 20
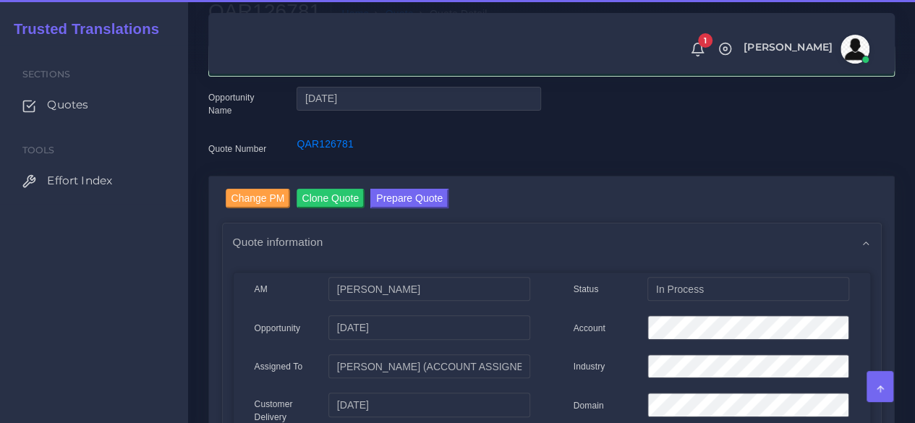
scroll to position [145, 0]
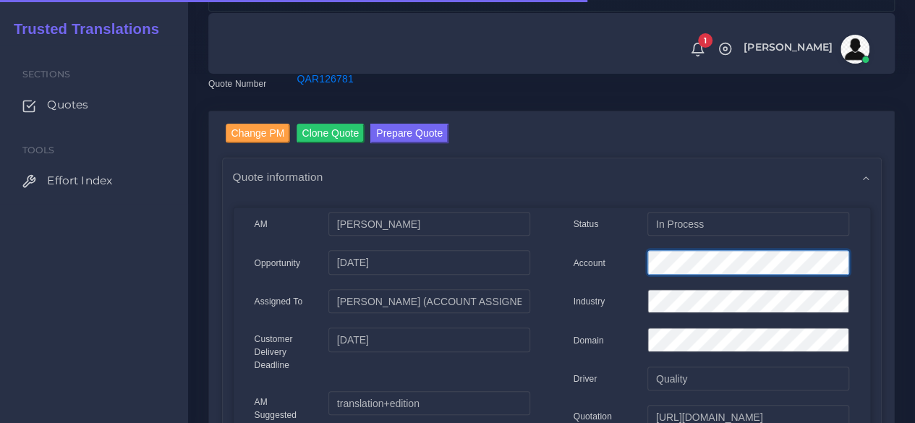
click at [631, 263] on div "Account" at bounding box center [711, 264] width 297 height 29
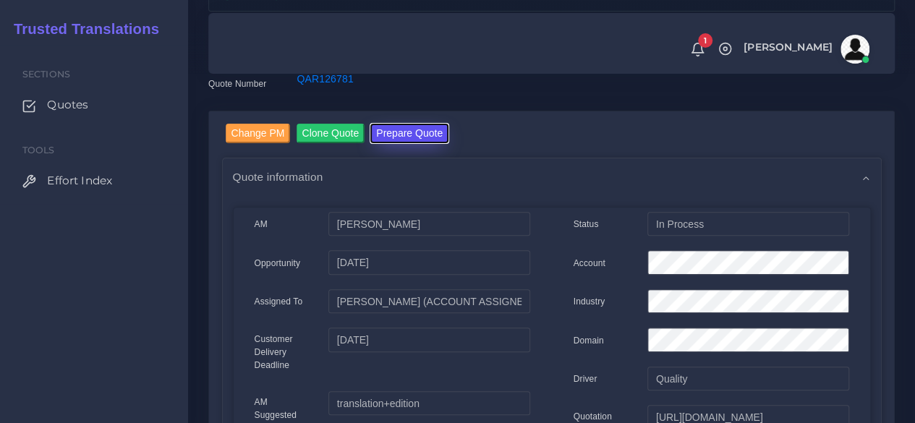
click at [401, 132] on button "Prepare Quote" at bounding box center [409, 134] width 78 height 20
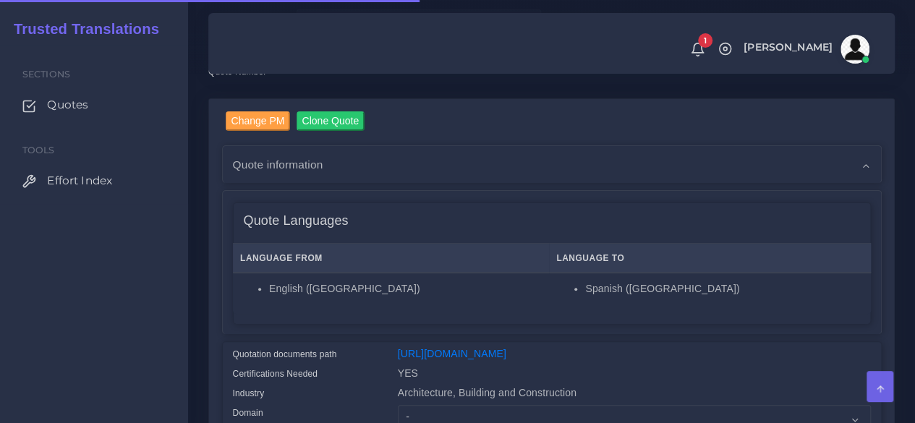
scroll to position [434, 0]
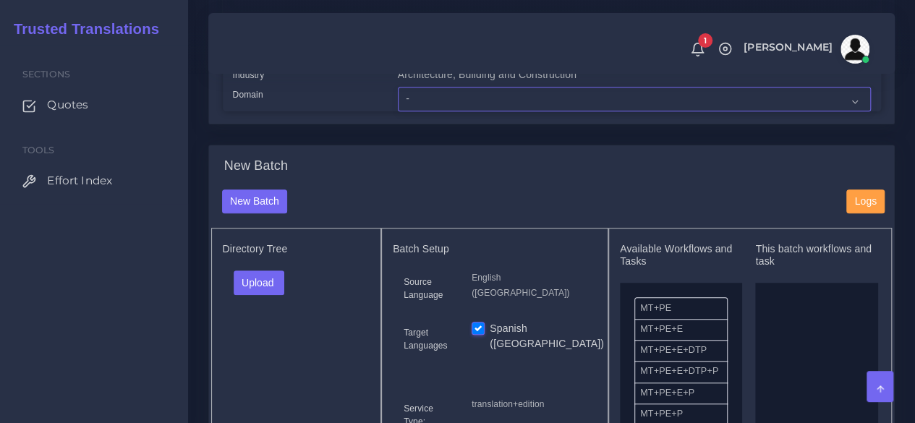
click at [418, 111] on select "- Advertising and Media Agriculture, Forestry and Fishing Architecture, Buildin…" at bounding box center [634, 99] width 473 height 25
select select "Architecture, Building and Construction"
click at [398, 111] on select "- Advertising and Media Agriculture, Forestry and Fishing Architecture, Buildin…" at bounding box center [634, 99] width 473 height 25
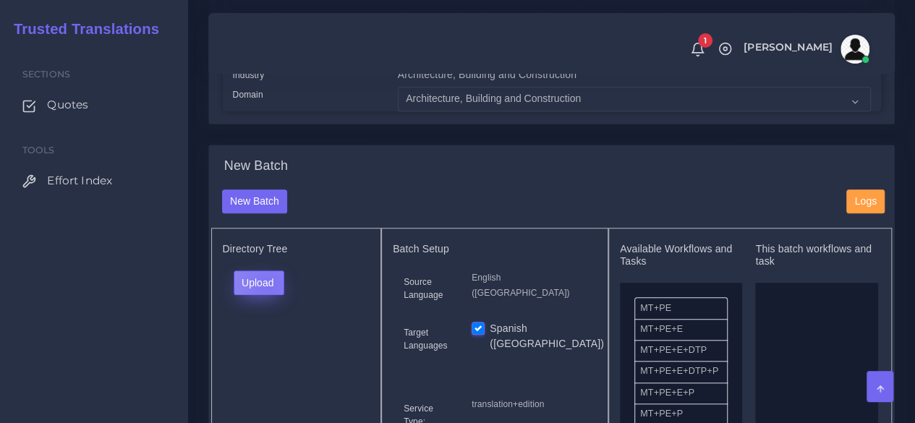
click at [268, 295] on button "Upload" at bounding box center [259, 283] width 51 height 25
click at [265, 346] on label "Files" at bounding box center [284, 337] width 100 height 18
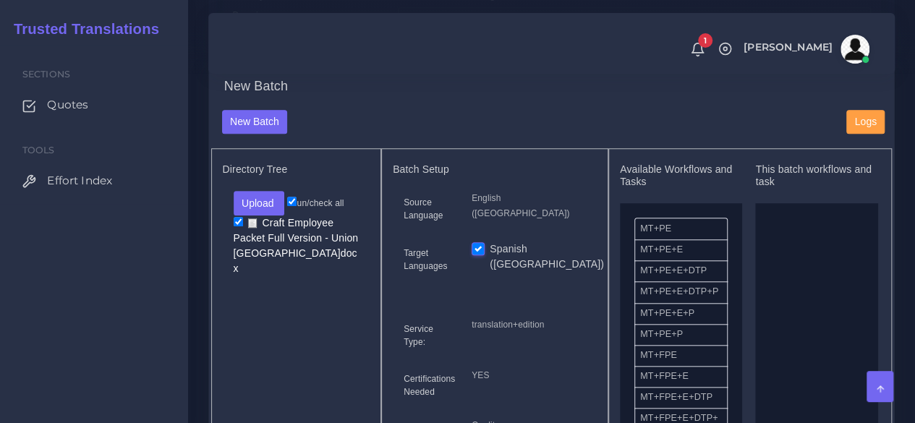
scroll to position [579, 0]
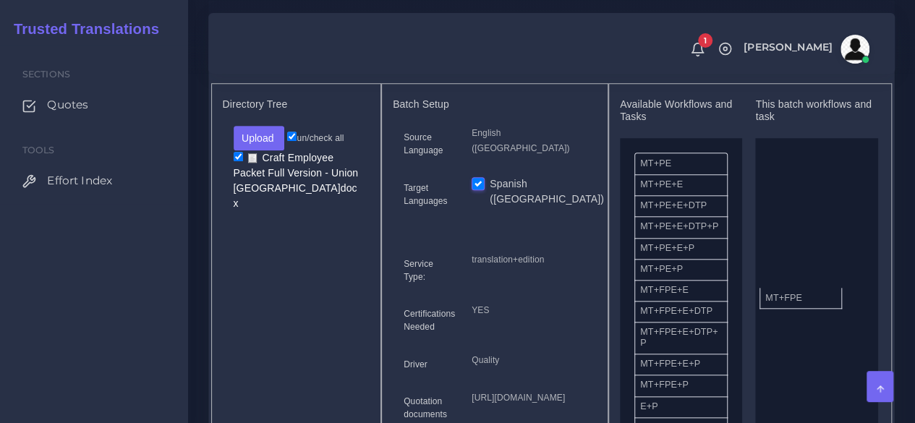
drag, startPoint x: 676, startPoint y: 322, endPoint x: 801, endPoint y: 320, distance: 125.1
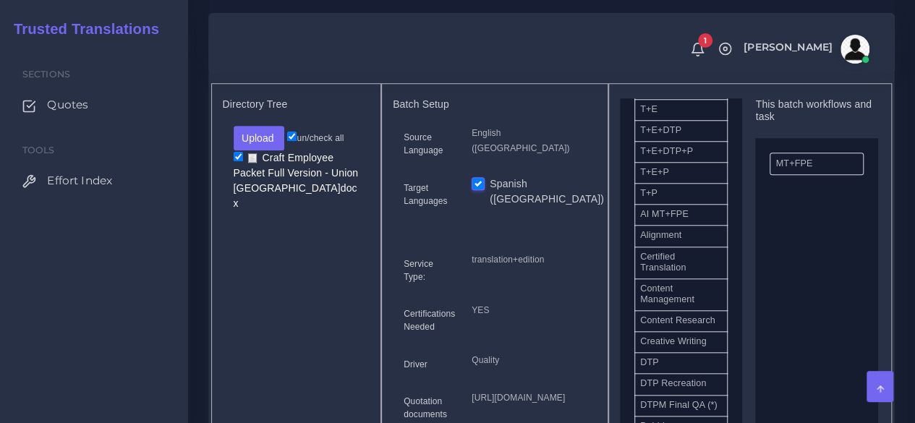
scroll to position [362, 0]
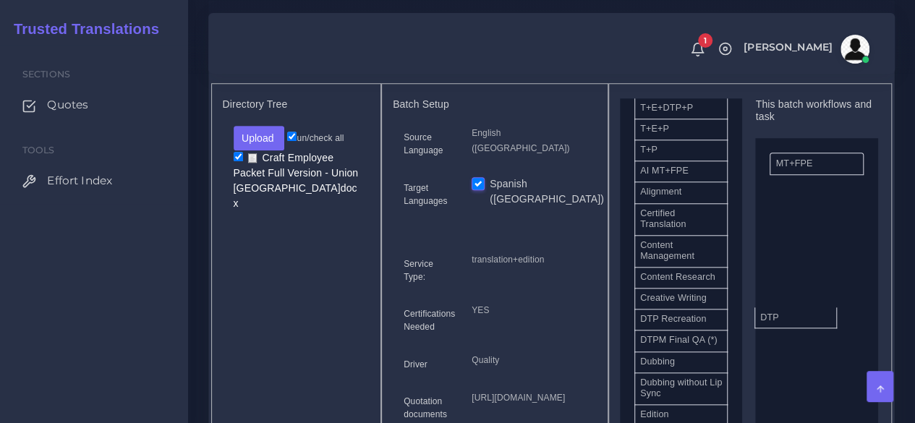
drag, startPoint x: 778, startPoint y: 346, endPoint x: 791, endPoint y: 345, distance: 12.4
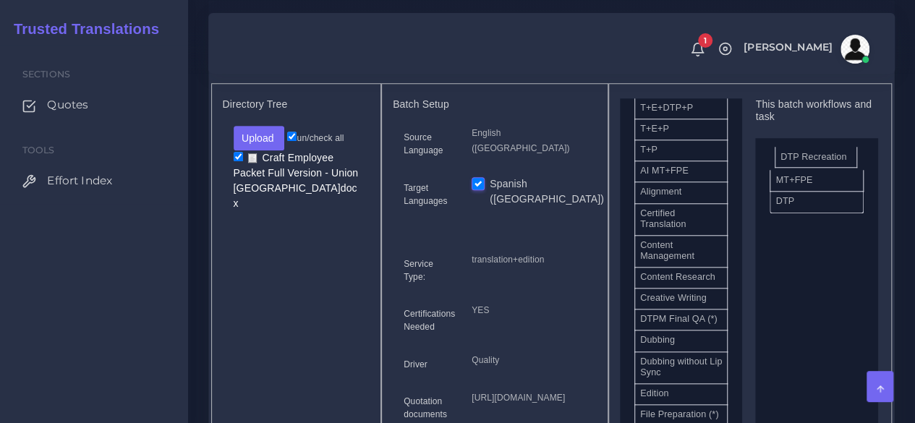
drag, startPoint x: 693, startPoint y: 359, endPoint x: 833, endPoint y: 181, distance: 227.2
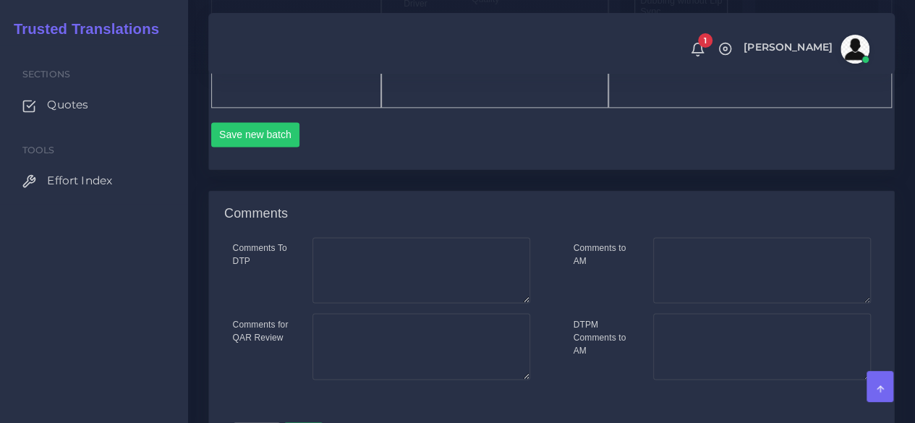
scroll to position [940, 0]
click at [247, 146] on button "Save new batch" at bounding box center [255, 134] width 89 height 25
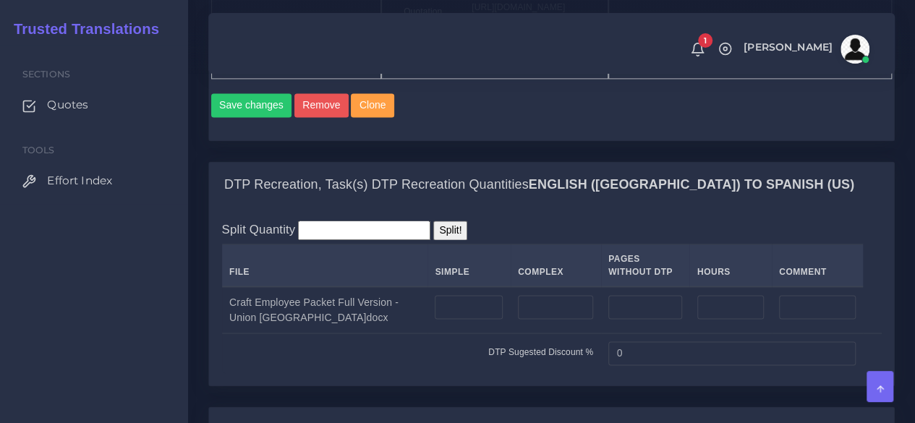
scroll to position [1230, 0]
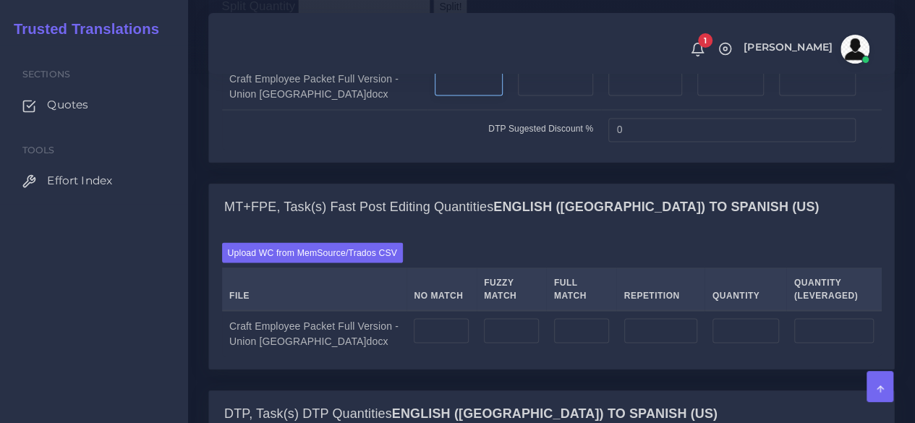
click at [435, 96] on input "number" at bounding box center [469, 84] width 68 height 25
type input "21"
click at [518, 96] on input "number" at bounding box center [555, 84] width 75 height 25
type input "10"
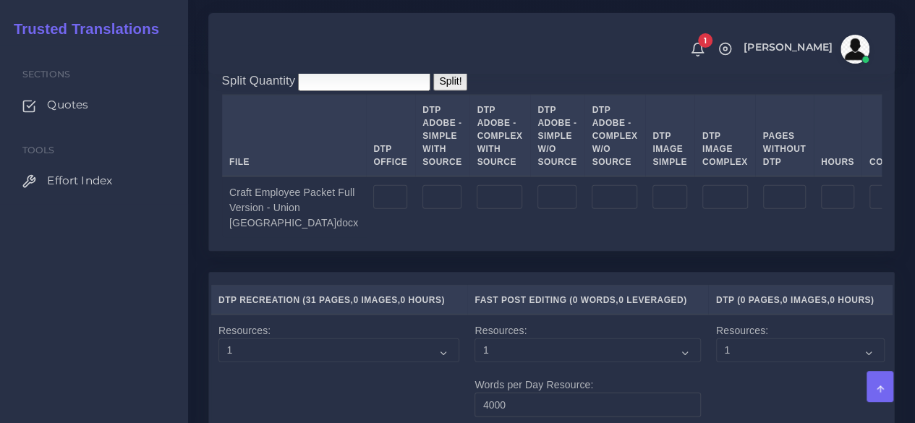
scroll to position [1664, 0]
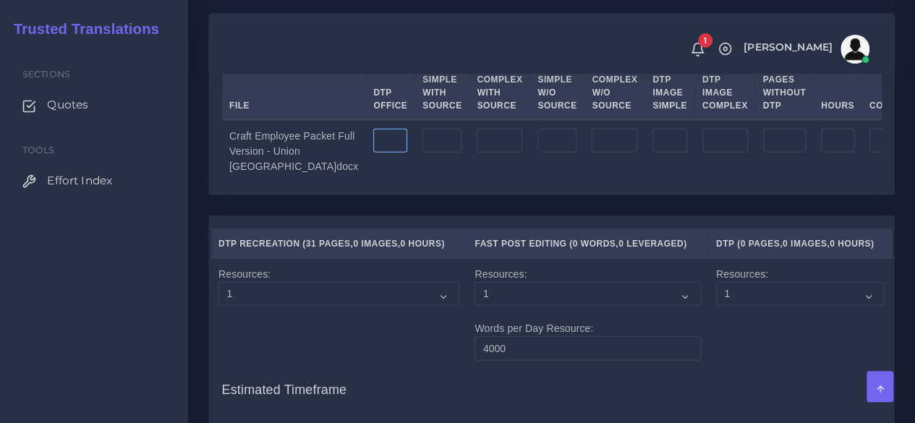
click at [373, 153] on input "number" at bounding box center [390, 141] width 34 height 25
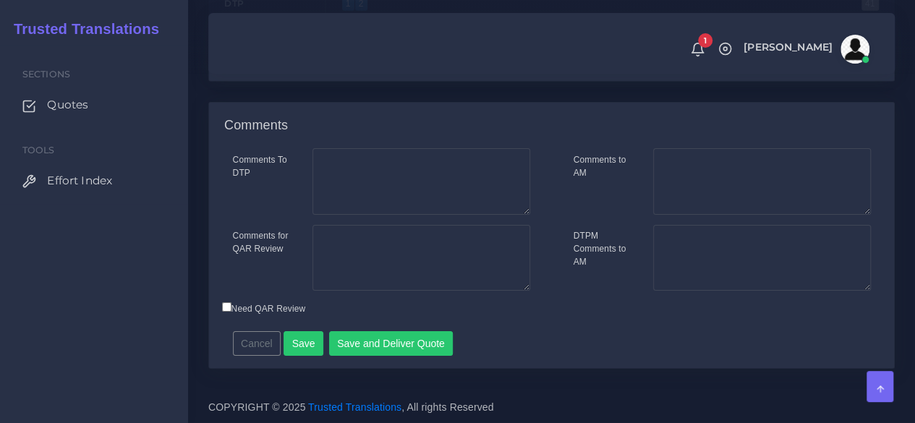
scroll to position [2419, 0]
type input "31"
click at [299, 336] on button "Save" at bounding box center [304, 343] width 40 height 25
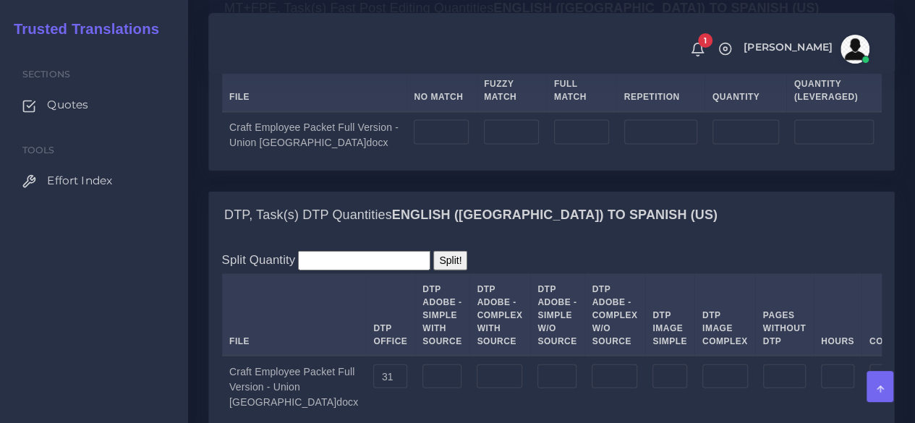
scroll to position [1447, 0]
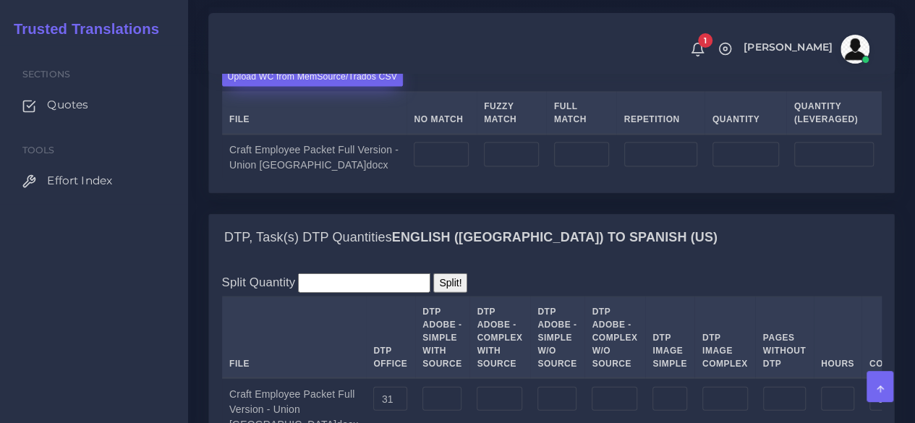
click at [291, 86] on label "Upload WC from MemSource/Trados CSV" at bounding box center [313, 77] width 182 height 20
click at [0, 0] on input "Upload WC from MemSource/Trados CSV" at bounding box center [0, 0] width 0 height 0
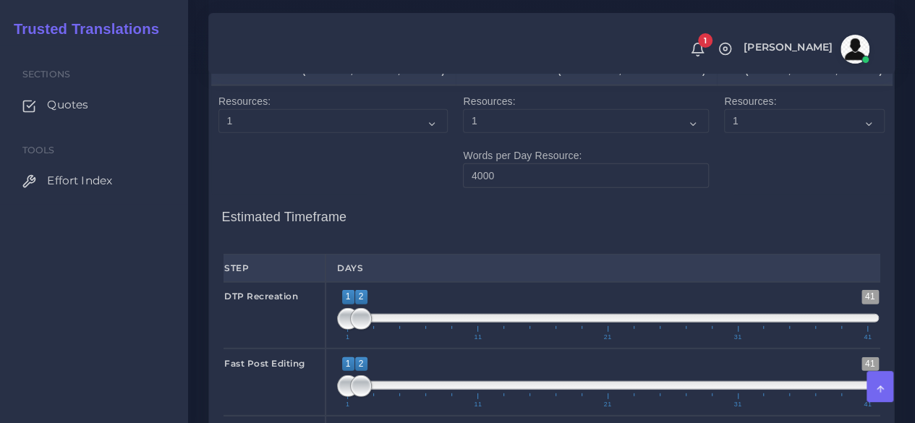
scroll to position [2098, 0]
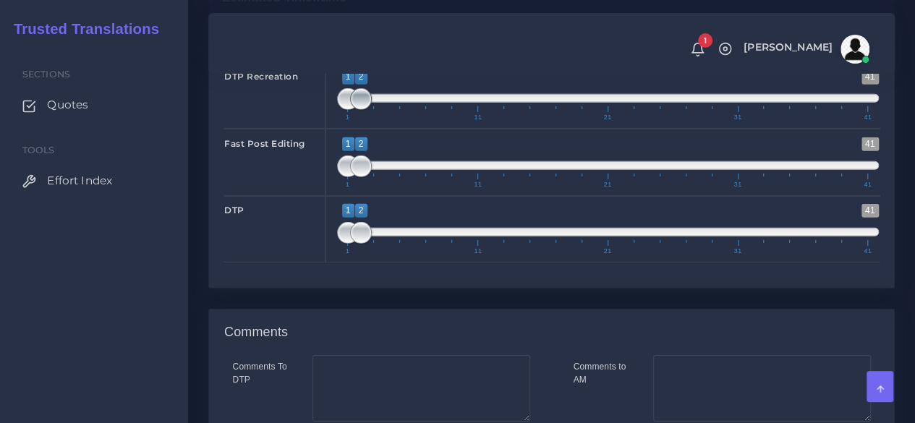
type input "1;1"
drag, startPoint x: 354, startPoint y: 257, endPoint x: 324, endPoint y: 262, distance: 30.1
click at [324, 129] on div "DTP Recreation 1 41 1 2 1 — 2 1 11 21 31 41 1;1" at bounding box center [552, 95] width 678 height 67
drag, startPoint x: 359, startPoint y: 384, endPoint x: 368, endPoint y: 384, distance: 8.7
click at [368, 244] on span at bounding box center [374, 233] width 22 height 22
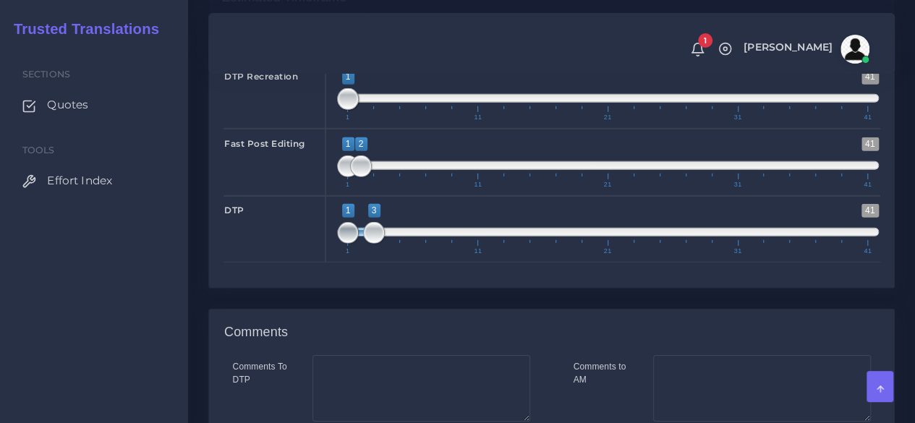
type input "3;3"
drag, startPoint x: 343, startPoint y: 391, endPoint x: 367, endPoint y: 391, distance: 24.6
click at [367, 244] on span at bounding box center [374, 233] width 22 height 22
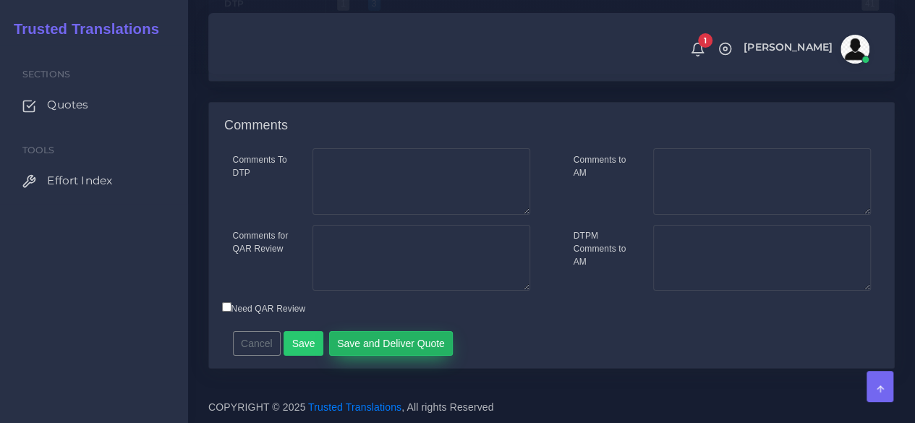
click at [368, 353] on button "Save and Deliver Quote" at bounding box center [391, 343] width 124 height 25
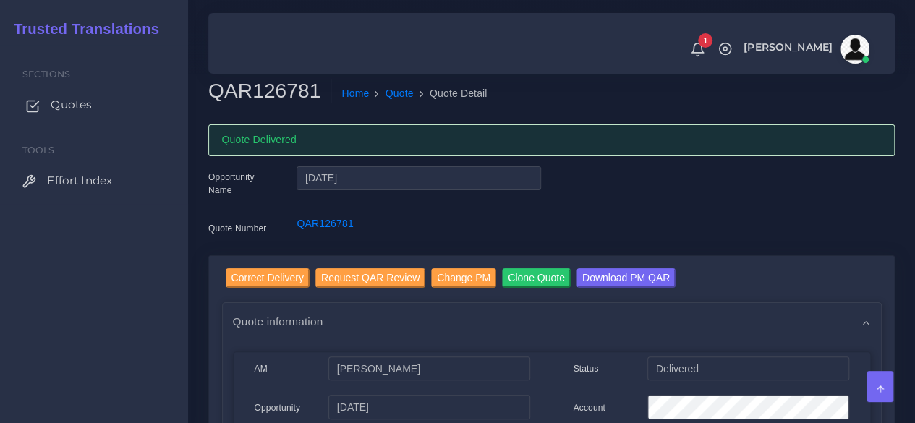
click at [76, 105] on span "Quotes" at bounding box center [71, 105] width 41 height 16
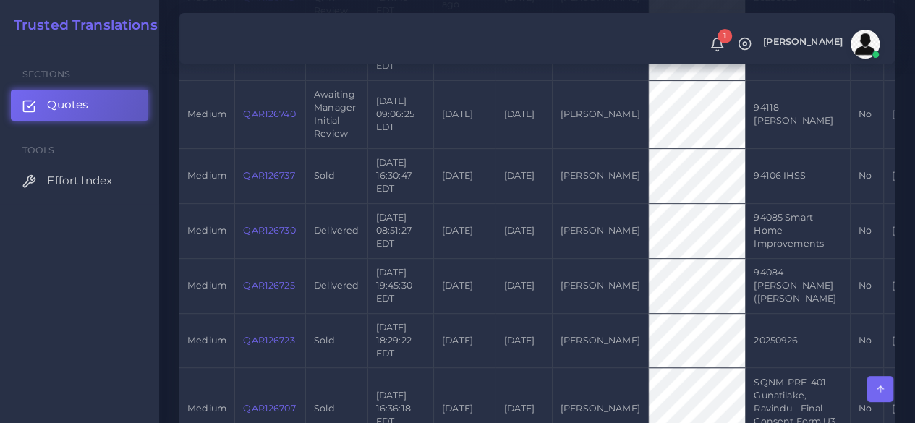
scroll to position [651, 0]
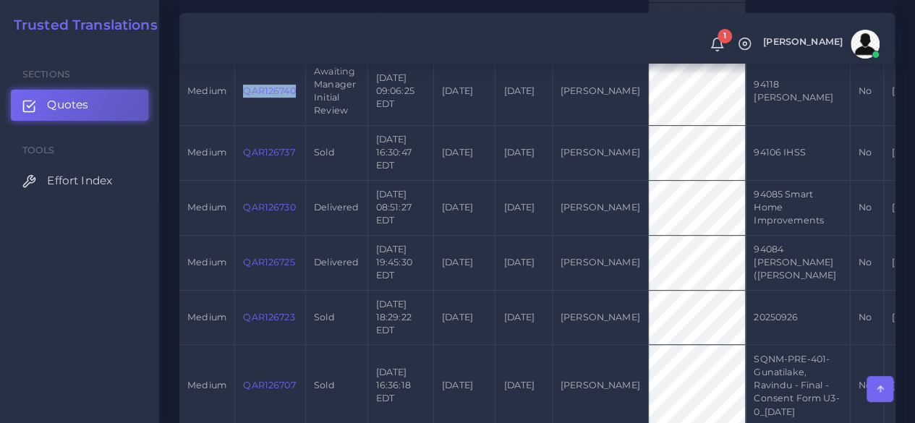
drag, startPoint x: 301, startPoint y: 103, endPoint x: 244, endPoint y: 108, distance: 56.6
click at [244, 108] on td "QAR126740" at bounding box center [270, 91] width 71 height 68
copy link "QAR126740"
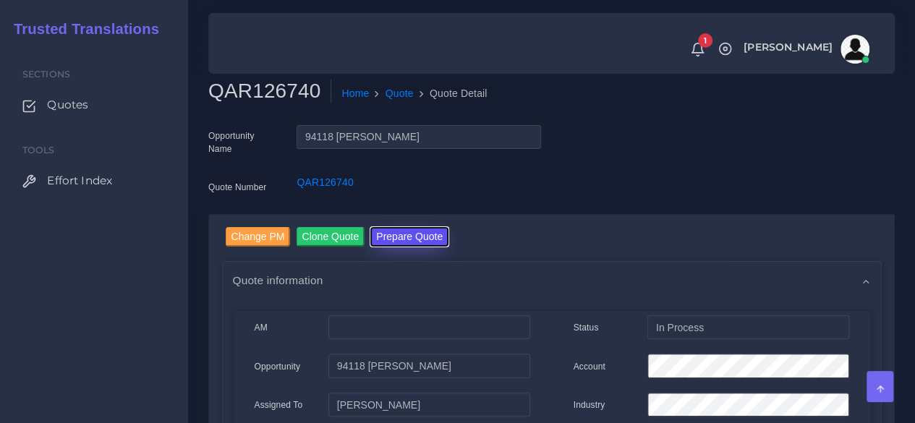
click at [404, 228] on button "Prepare Quote" at bounding box center [409, 237] width 78 height 20
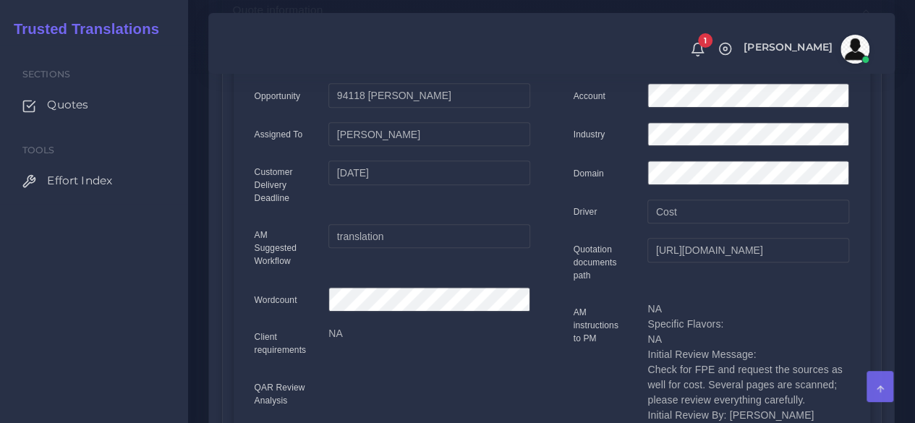
scroll to position [289, 0]
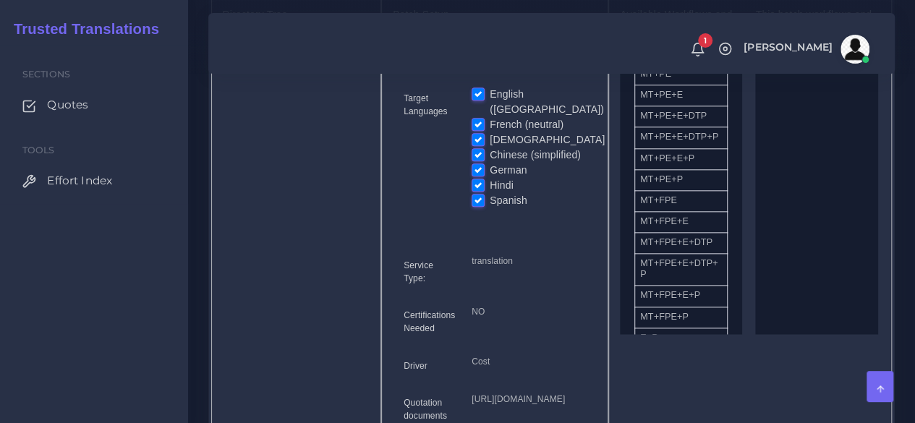
scroll to position [723, 0]
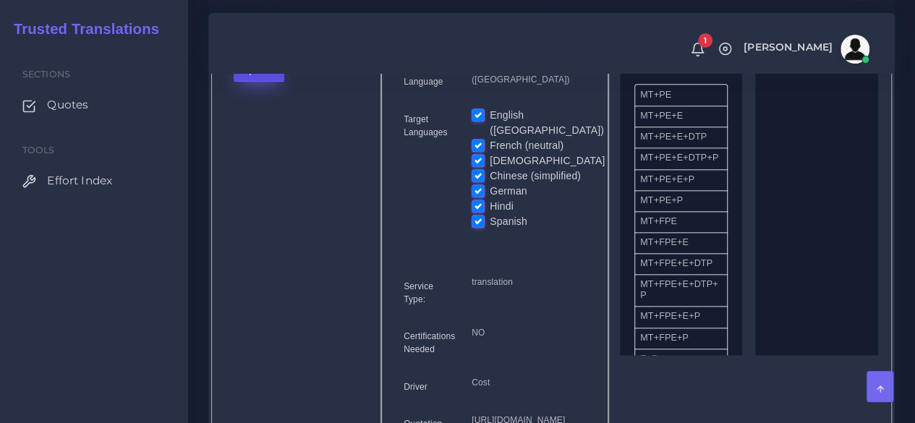
click at [257, 82] on button "Upload" at bounding box center [259, 69] width 51 height 25
click at [268, 133] on label "Files" at bounding box center [284, 124] width 100 height 18
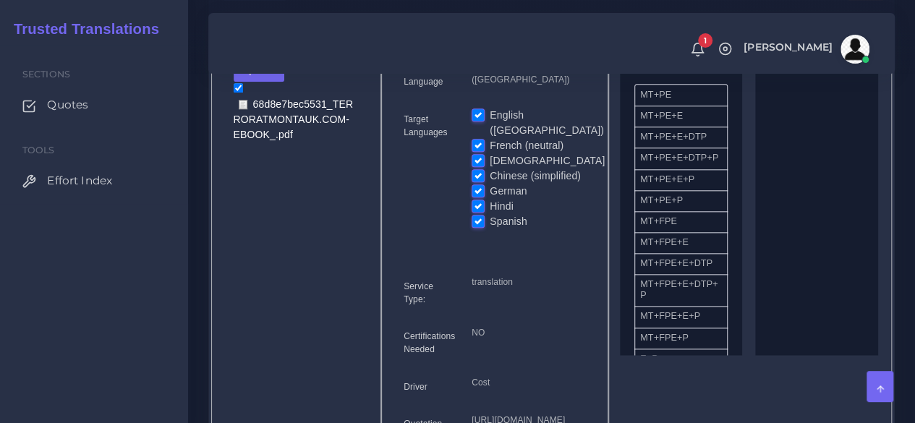
click at [490, 153] on label "French (neutral)" at bounding box center [527, 145] width 74 height 15
click at [482, 151] on input "French (neutral)" at bounding box center [478, 144] width 13 height 13
checkbox input "false"
click at [490, 169] on label "[DEMOGRAPHIC_DATA]" at bounding box center [547, 160] width 115 height 15
click at [476, 166] on input "[DEMOGRAPHIC_DATA]" at bounding box center [478, 159] width 13 height 13
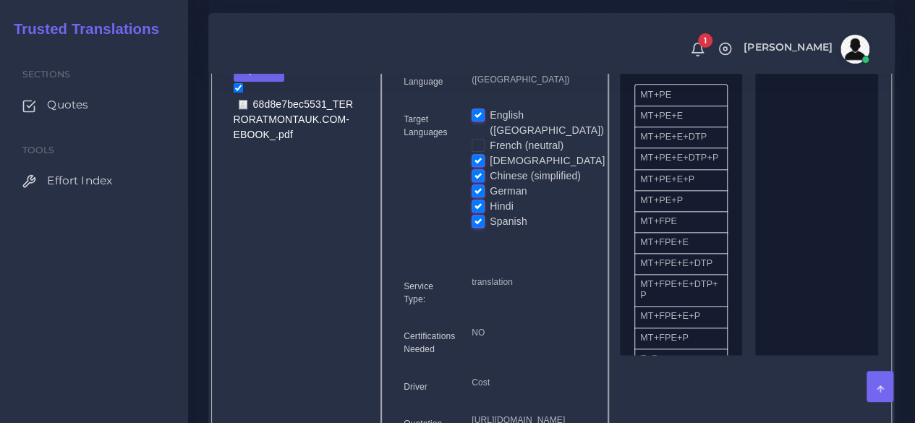
checkbox input "false"
drag, startPoint x: 475, startPoint y: 180, endPoint x: 475, endPoint y: 190, distance: 10.1
click at [490, 181] on label "Chinese (simplified)" at bounding box center [535, 176] width 91 height 15
click at [475, 181] on input "Chinese (simplified)" at bounding box center [478, 175] width 13 height 13
checkbox input "false"
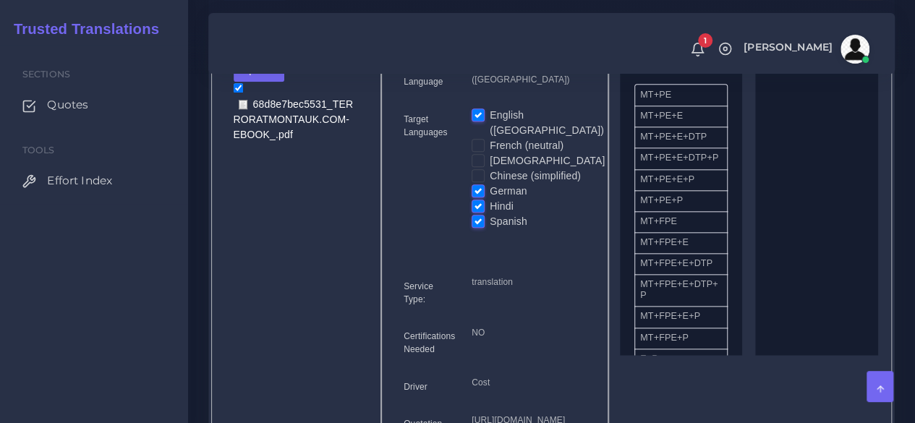
click at [490, 195] on label "German" at bounding box center [508, 191] width 37 height 15
click at [476, 195] on input "German" at bounding box center [478, 190] width 13 height 13
checkbox input "false"
click at [490, 213] on label "Hindi" at bounding box center [502, 206] width 24 height 15
click at [479, 212] on input "Hindi" at bounding box center [478, 205] width 13 height 13
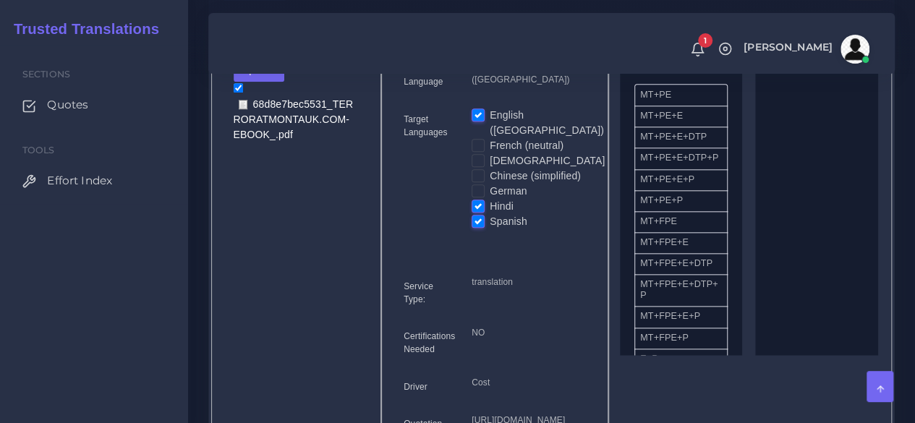
checkbox input "false"
click at [490, 229] on label "Spanish" at bounding box center [509, 221] width 38 height 15
click at [480, 227] on input "Spanish" at bounding box center [478, 220] width 13 height 13
checkbox input "false"
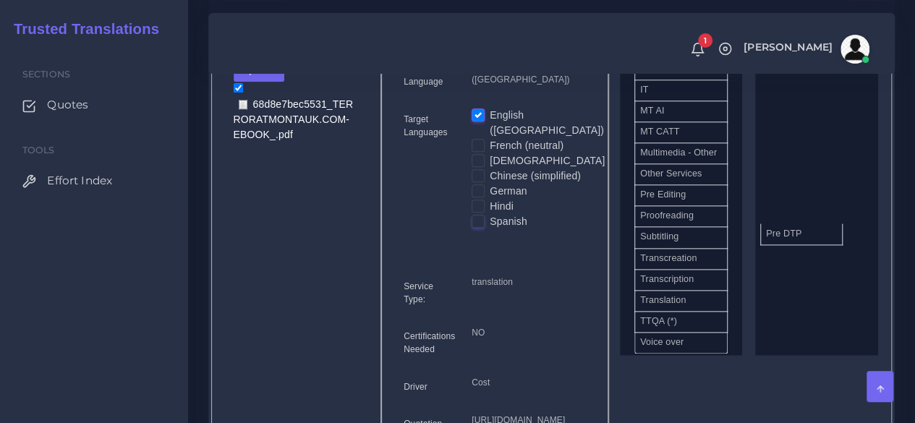
drag, startPoint x: 680, startPoint y: 275, endPoint x: 806, endPoint y: 258, distance: 127.0
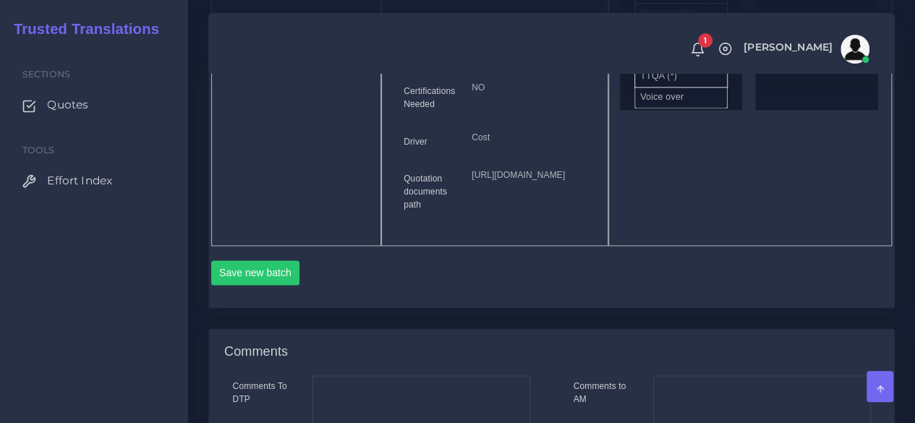
scroll to position [1013, 0]
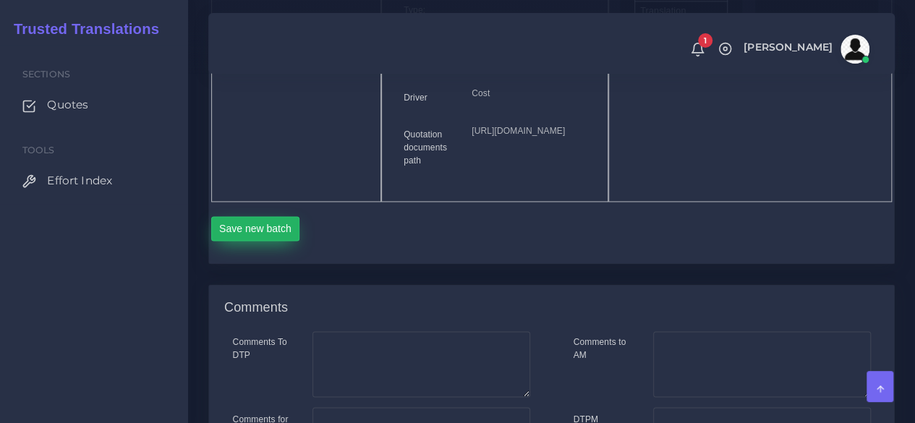
click at [253, 241] on button "Save new batch" at bounding box center [255, 228] width 89 height 25
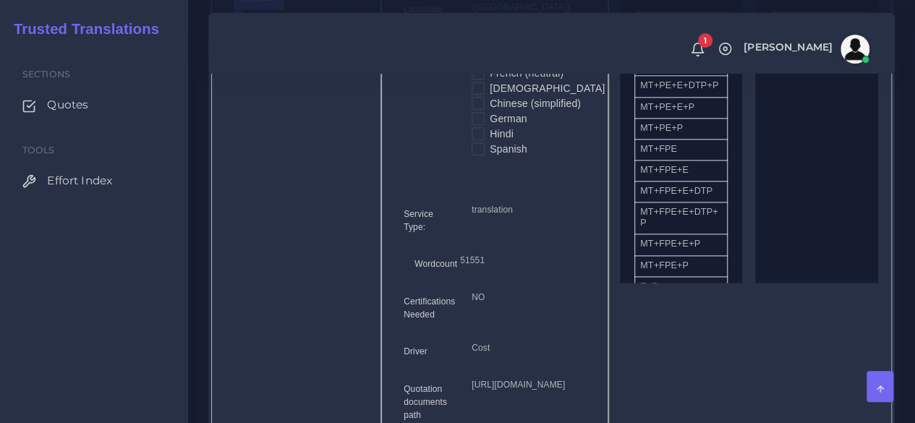
scroll to position [506, 0]
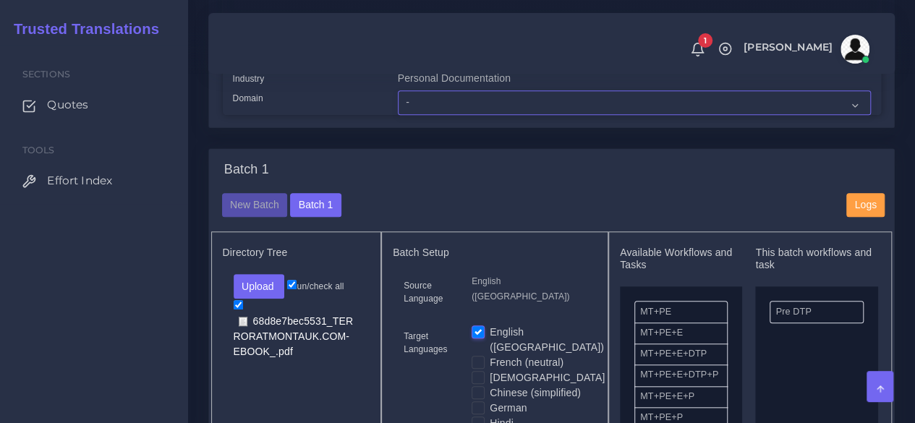
click at [422, 115] on select "- Advertising and Media Agriculture, Forestry and Fishing Architecture, Buildin…" at bounding box center [634, 102] width 473 height 25
select select "Advertising and Media"
click at [398, 115] on select "- Advertising and Media Agriculture, Forestry and Fishing Architecture, Buildin…" at bounding box center [634, 102] width 473 height 25
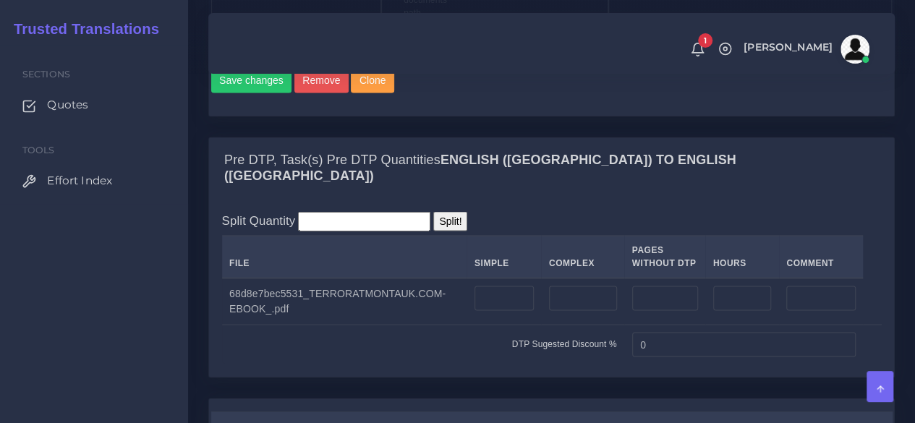
scroll to position [1374, 0]
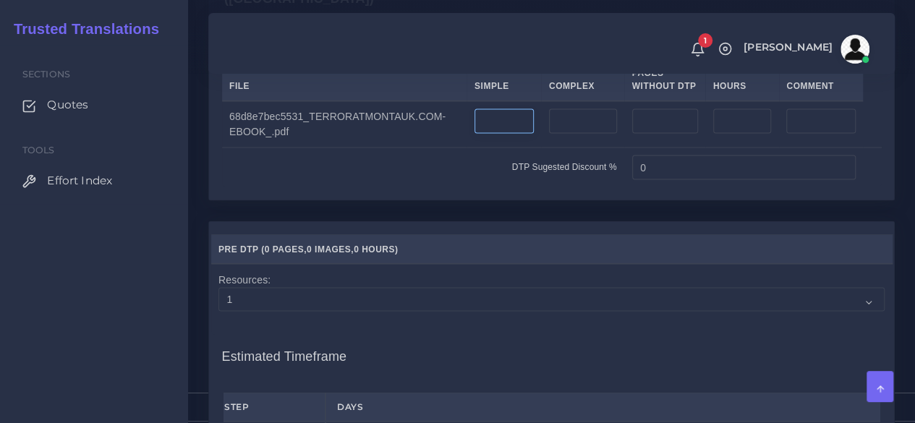
click at [506, 134] on input "number" at bounding box center [503, 121] width 59 height 25
type input "262"
drag, startPoint x: 626, startPoint y: 239, endPoint x: 594, endPoint y: 242, distance: 32.7
click at [594, 187] on tr "DTP Sugested Discount % 0" at bounding box center [552, 168] width 660 height 40
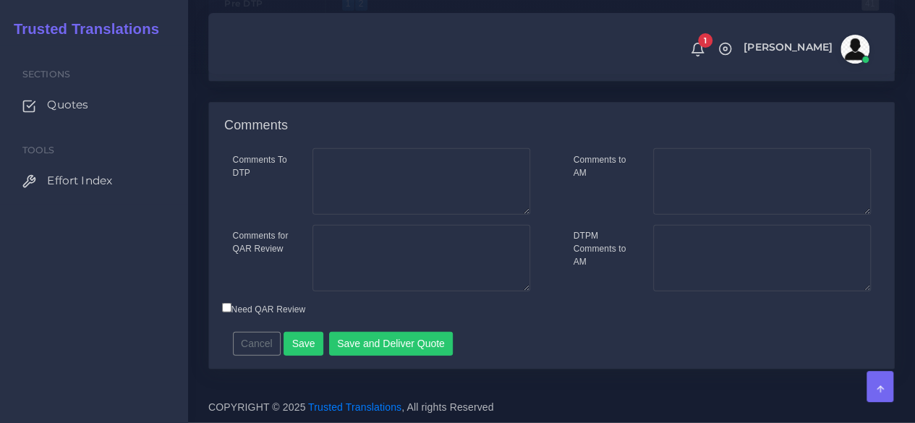
scroll to position [1873, 0]
type input "20"
click at [755, 190] on textarea "Comments to AM" at bounding box center [762, 181] width 218 height 67
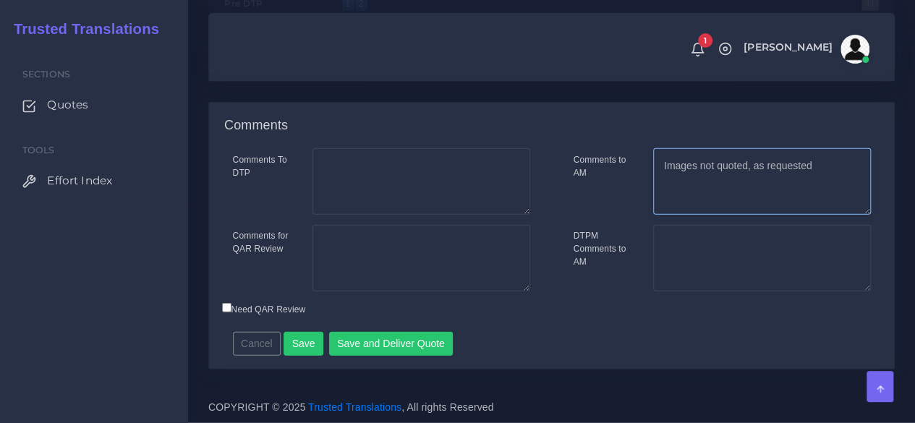
type textarea "Images not quoted, as requested"
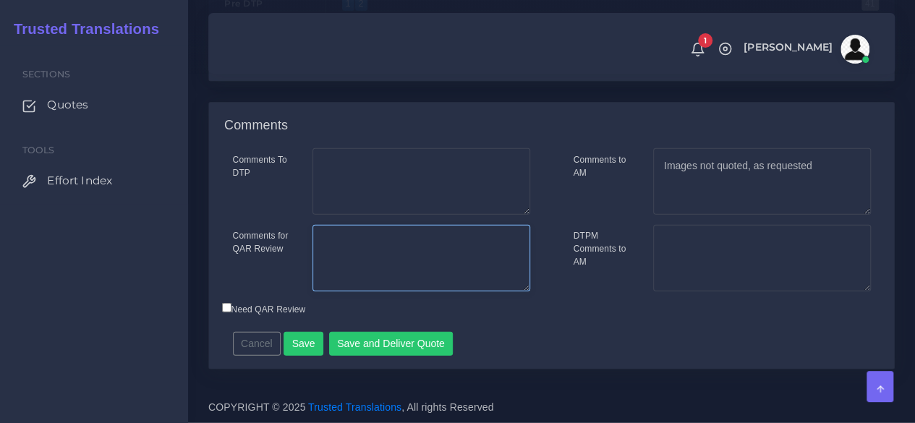
click at [354, 265] on textarea "Comments for QAR Review" at bounding box center [421, 258] width 218 height 67
type textarea "262 pages, many images but client said they should not be translated."
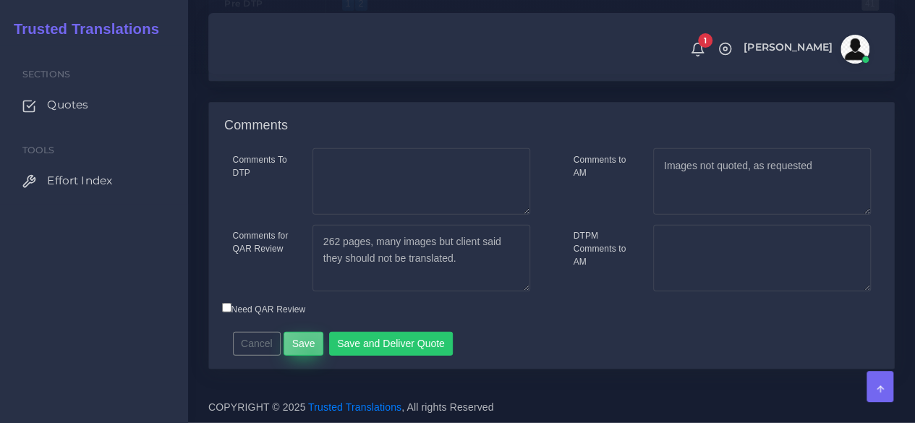
click at [308, 354] on button "Save" at bounding box center [304, 344] width 40 height 25
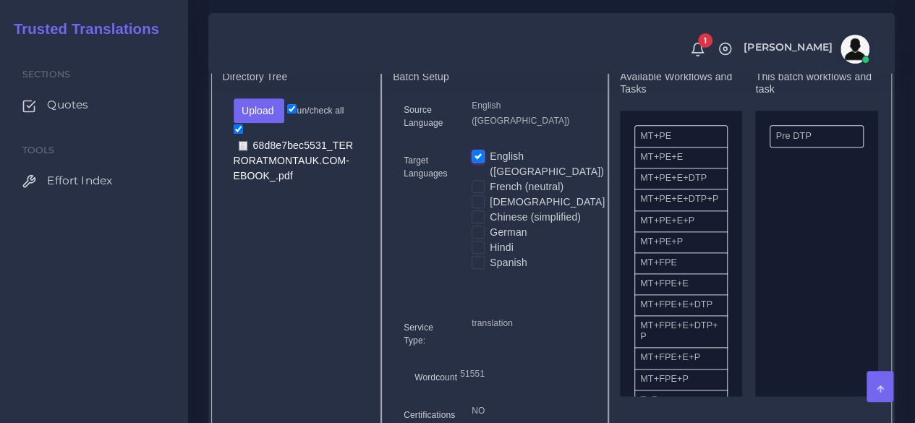
scroll to position [651, 0]
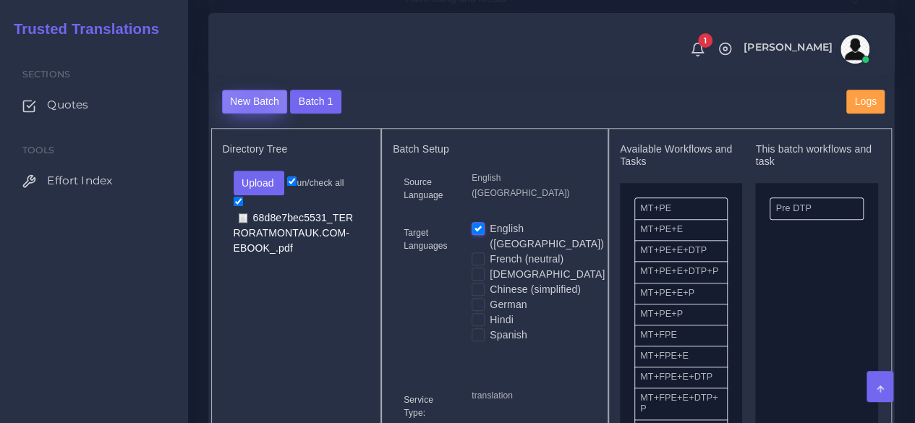
click at [253, 114] on button "New Batch" at bounding box center [255, 102] width 66 height 25
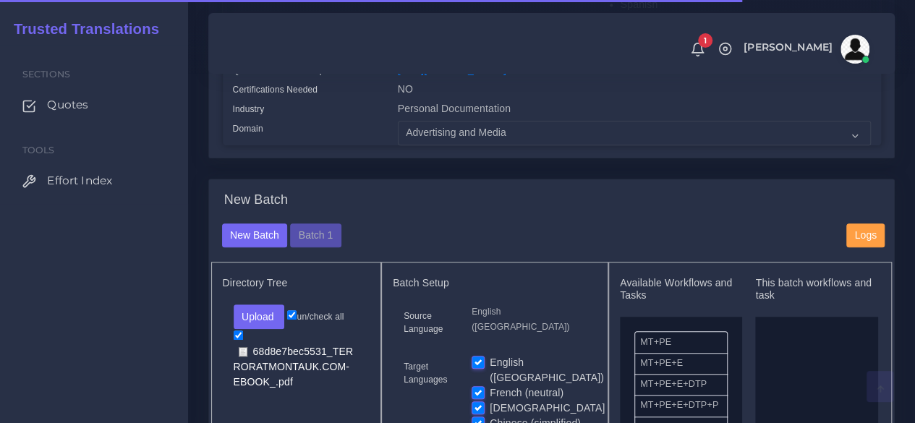
scroll to position [651, 0]
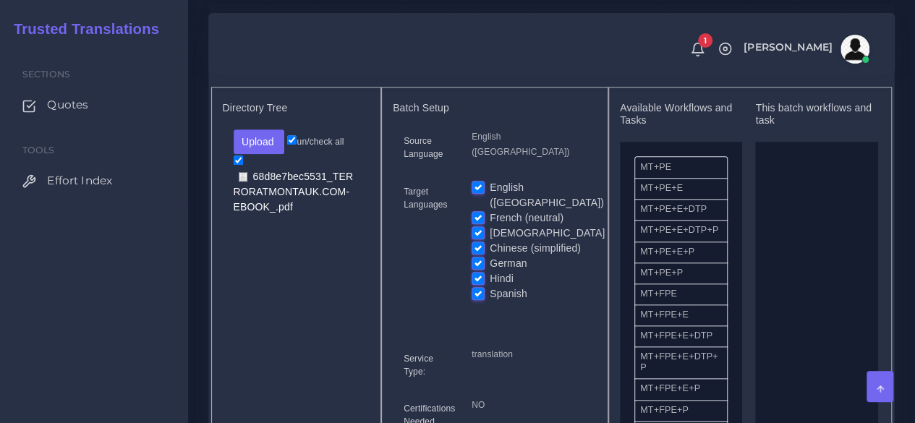
click at [490, 210] on label "English ([GEOGRAPHIC_DATA])" at bounding box center [547, 195] width 114 height 30
click at [477, 193] on input "English ([GEOGRAPHIC_DATA])" at bounding box center [478, 186] width 13 height 13
checkbox input "false"
drag, startPoint x: 749, startPoint y: 305, endPoint x: 795, endPoint y: 297, distance: 46.9
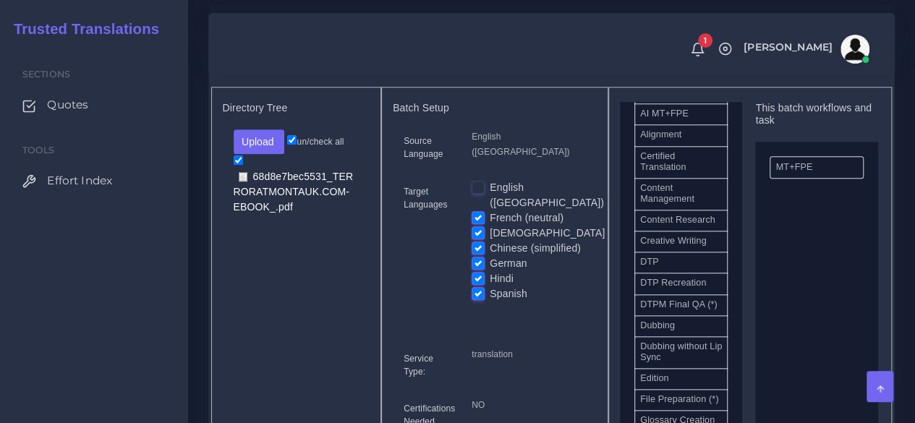
scroll to position [434, 0]
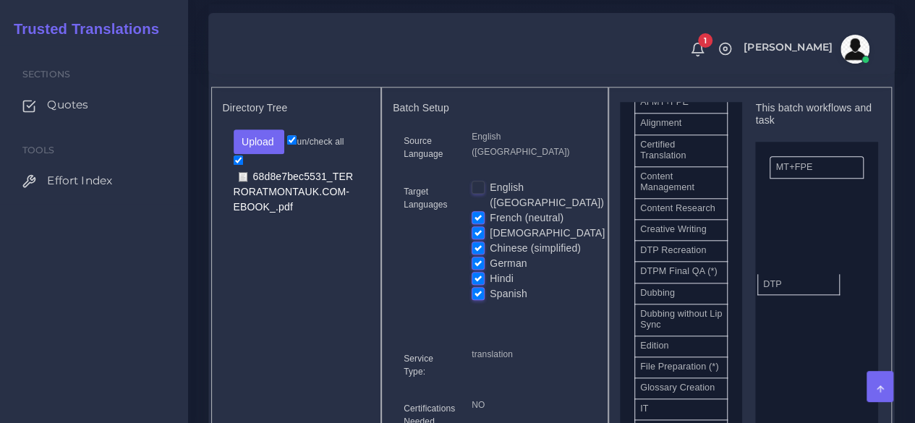
drag, startPoint x: 671, startPoint y: 291, endPoint x: 790, endPoint y: 307, distance: 119.8
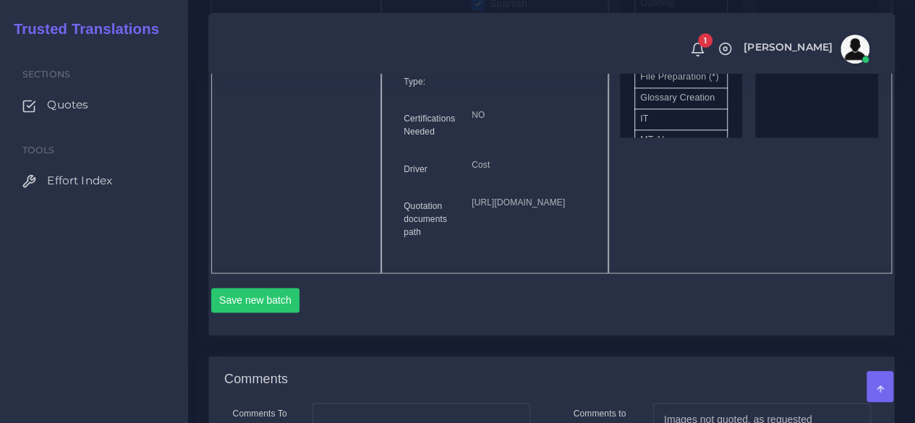
scroll to position [1013, 0]
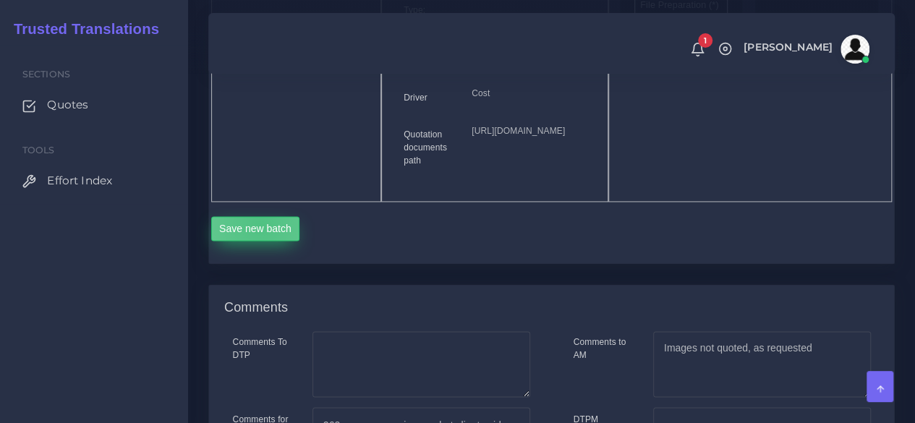
click at [260, 241] on button "Save new batch" at bounding box center [255, 228] width 89 height 25
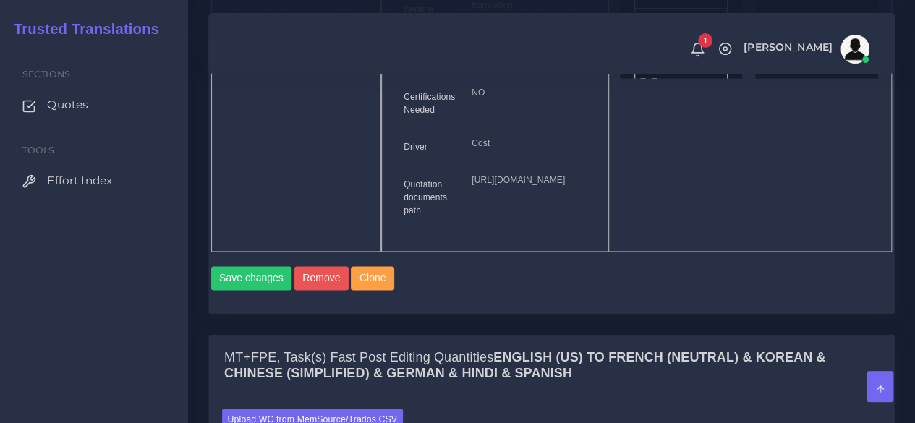
scroll to position [1302, 0]
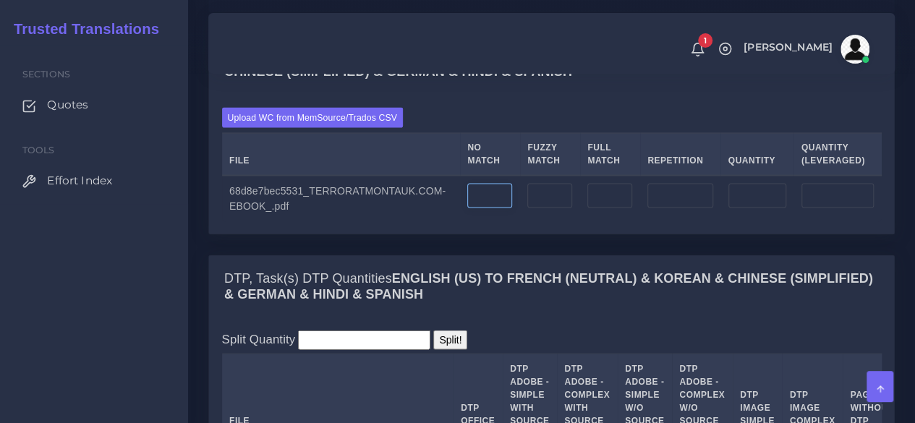
click at [487, 208] on input "number" at bounding box center [489, 195] width 45 height 25
type input "52574"
click at [668, 208] on input "number" at bounding box center [679, 195] width 65 height 25
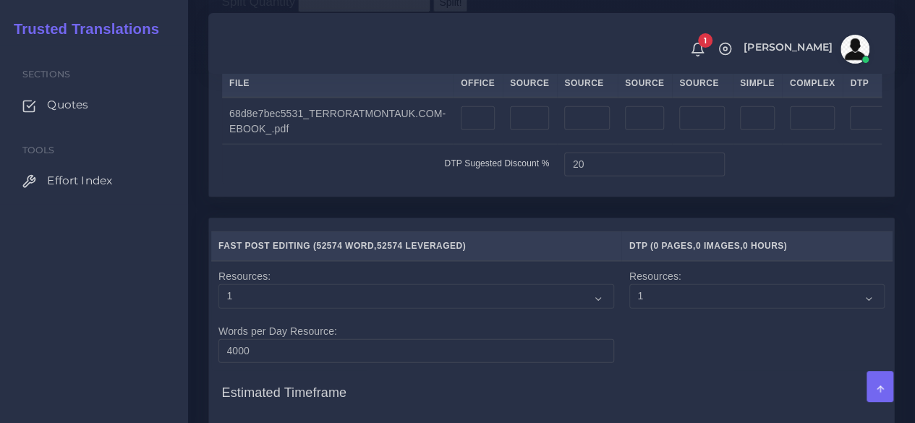
scroll to position [1664, 0]
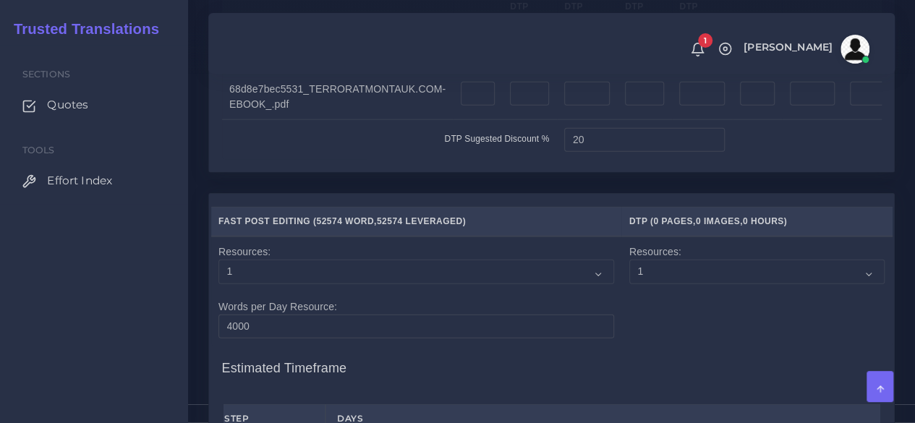
type input "102"
type input "52676"
type input "52599"
click at [466, 106] on input "number" at bounding box center [478, 94] width 34 height 25
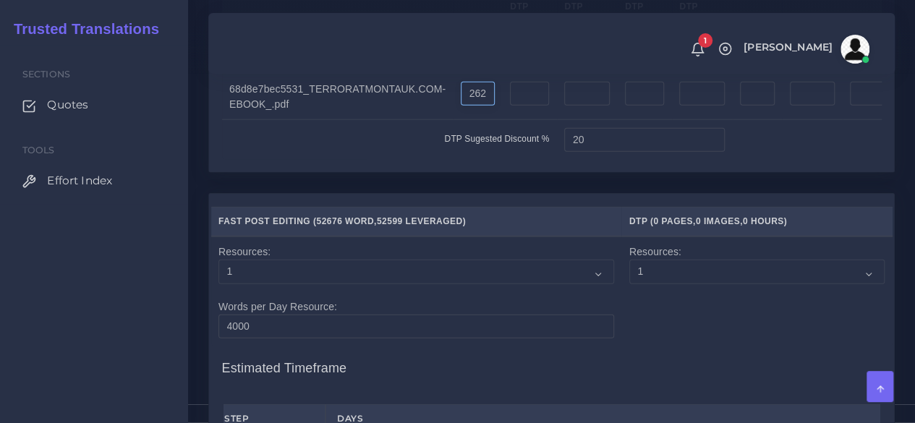
type input "262"
click at [528, 120] on td at bounding box center [530, 96] width 54 height 47
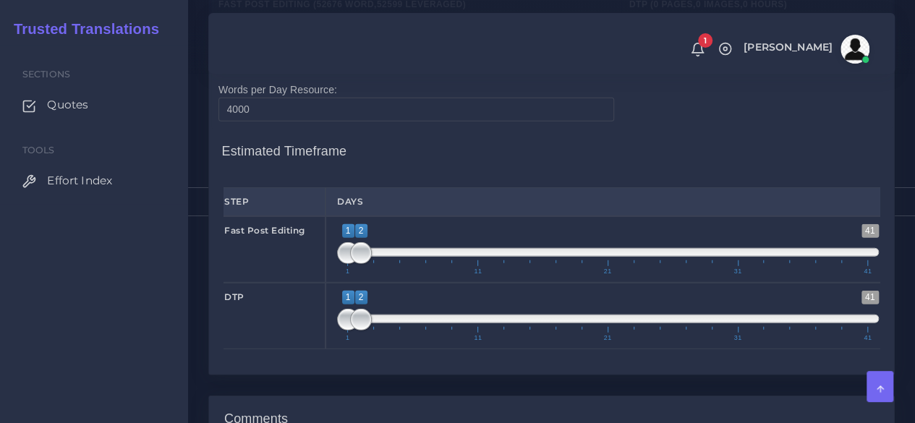
scroll to position [1953, 0]
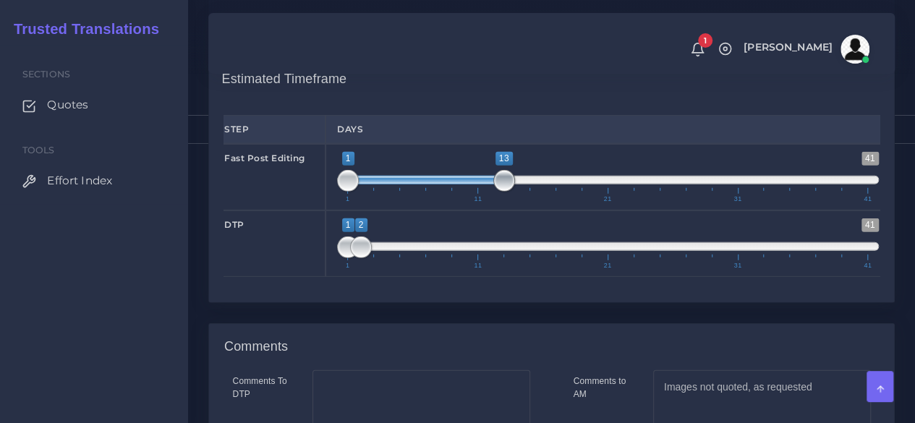
type input "1;14"
drag, startPoint x: 357, startPoint y: 289, endPoint x: 511, endPoint y: 299, distance: 153.7
click at [511, 203] on span "1 41 1 14 1 — 14 1 11 21 31 41" at bounding box center [608, 177] width 542 height 51
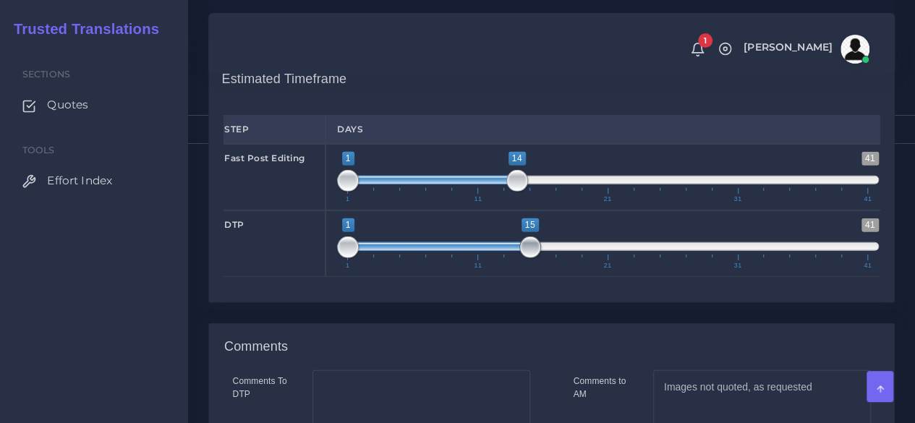
drag, startPoint x: 361, startPoint y: 355, endPoint x: 530, endPoint y: 364, distance: 169.5
click at [530, 258] on span at bounding box center [530, 248] width 22 height 22
type input "15;15"
drag, startPoint x: 348, startPoint y: 351, endPoint x: 539, endPoint y: 349, distance: 191.0
click at [539, 258] on span at bounding box center [530, 248] width 22 height 22
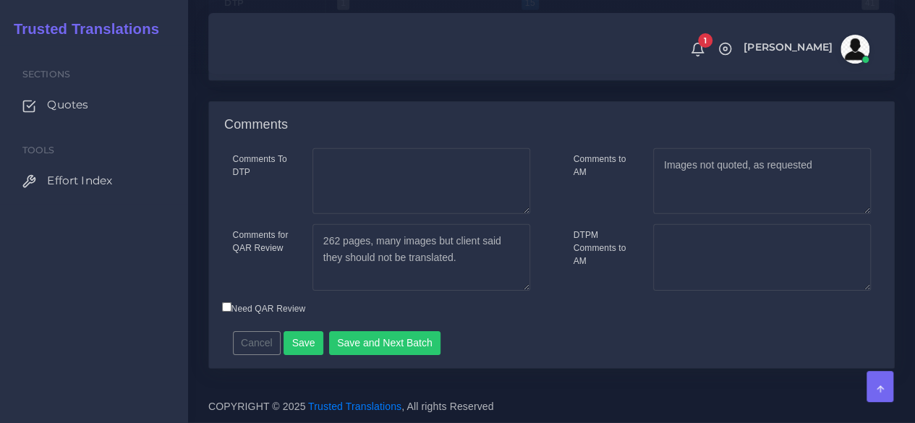
scroll to position [2280, 0]
click at [480, 260] on textarea "262 pages, many images but client said they should not be translated." at bounding box center [421, 257] width 218 height 67
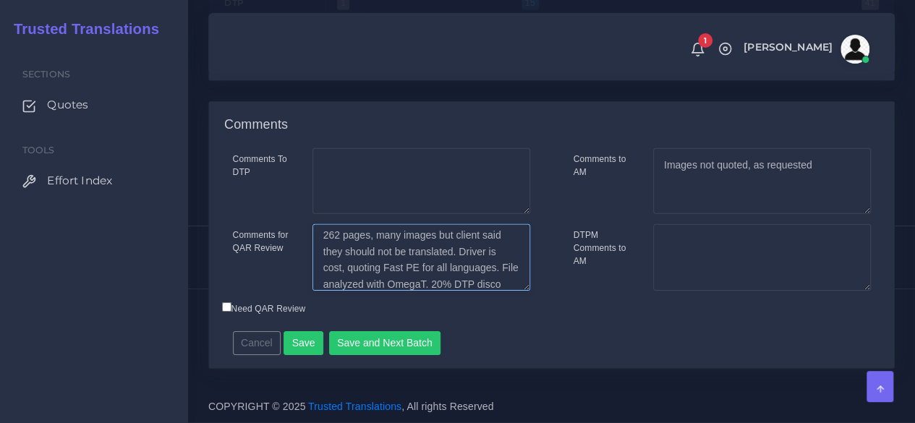
scroll to position [22, 0]
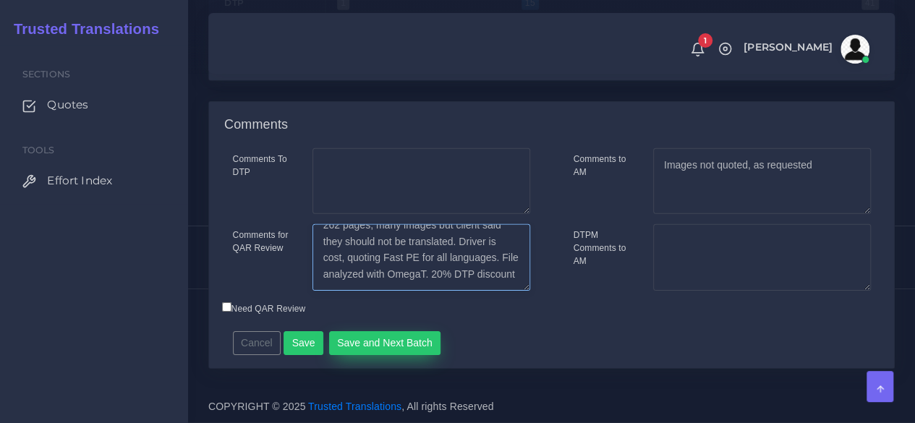
type textarea "262 pages, many images but client said they should not be translated. Driver is…"
click at [418, 352] on button "Save and Next Batch" at bounding box center [385, 343] width 112 height 25
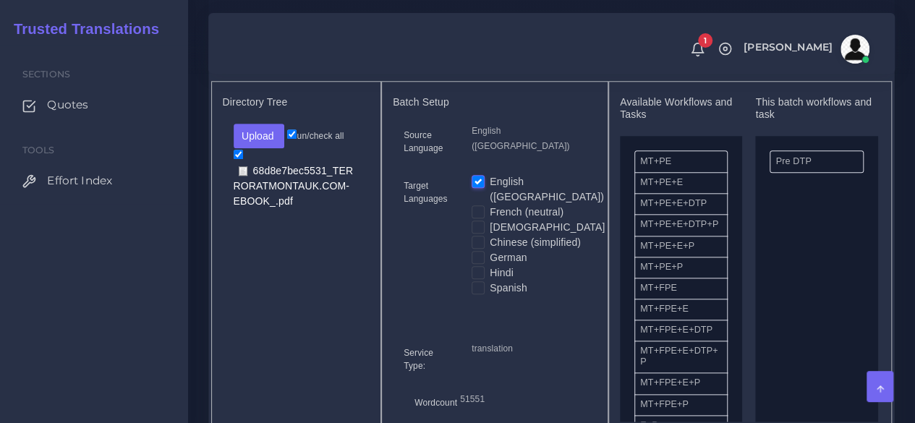
scroll to position [651, 0]
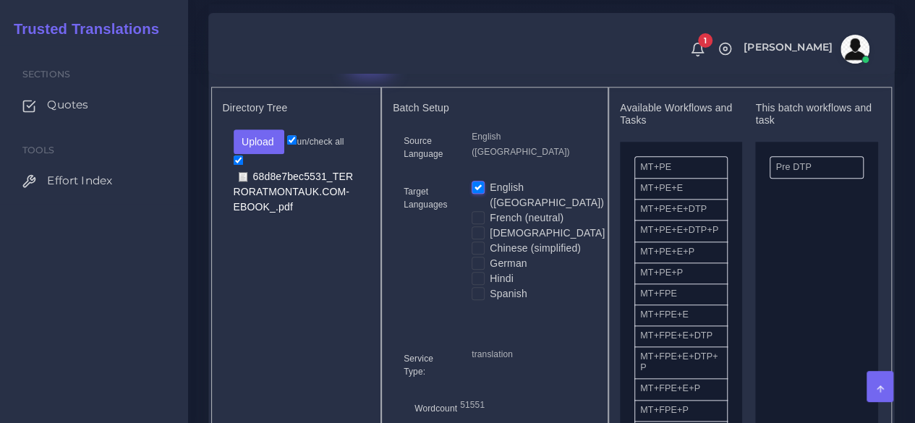
click at [369, 73] on button "Batch 2" at bounding box center [369, 60] width 51 height 25
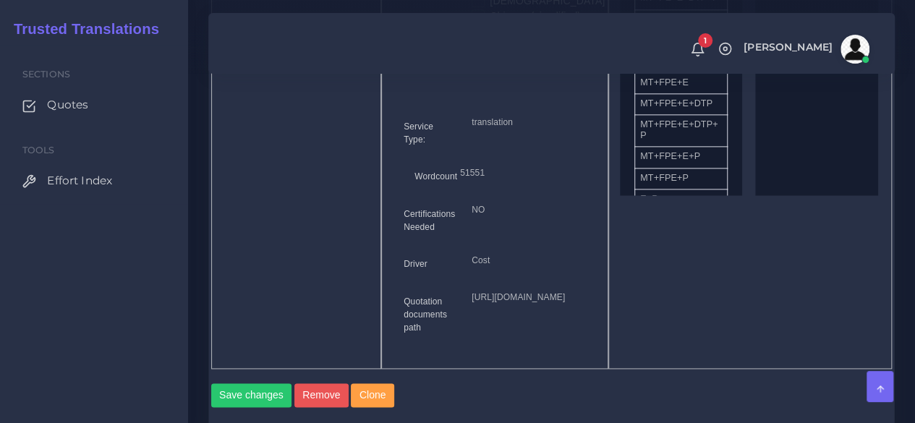
scroll to position [1013, 0]
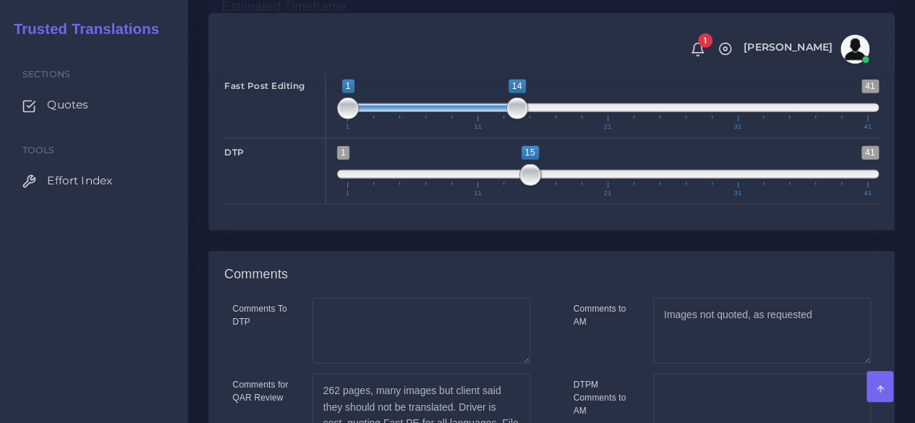
scroll to position [2280, 0]
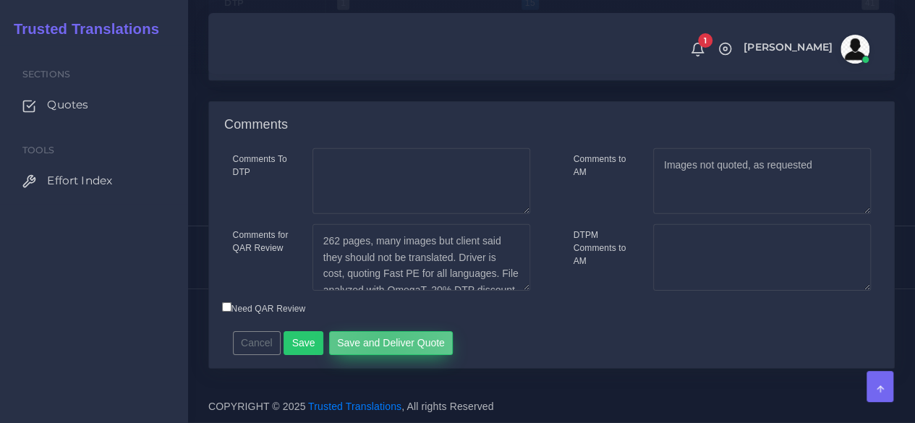
click at [377, 338] on button "Save and Deliver Quote" at bounding box center [391, 343] width 124 height 25
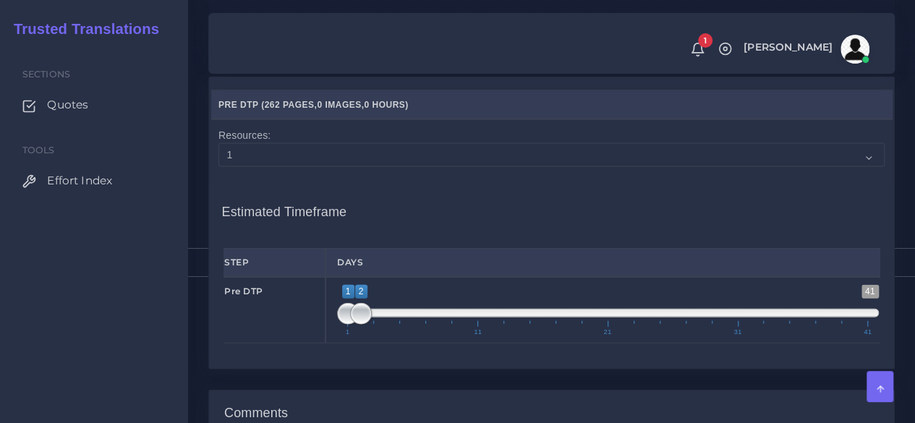
scroll to position [1873, 0]
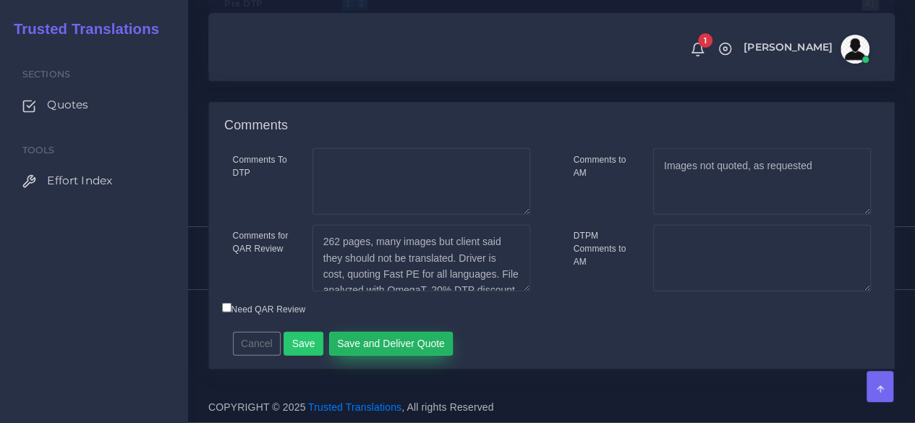
click at [427, 342] on button "Save and Deliver Quote" at bounding box center [391, 344] width 124 height 25
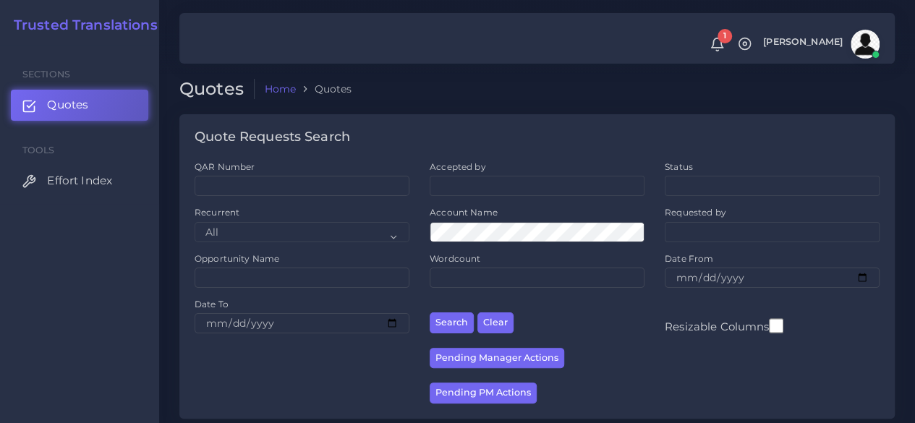
click at [315, 176] on div "QAR Number" at bounding box center [302, 178] width 215 height 35
click at [313, 189] on input "QAR Number" at bounding box center [302, 186] width 215 height 20
paste input "QAR126737"
type input "QAR126737"
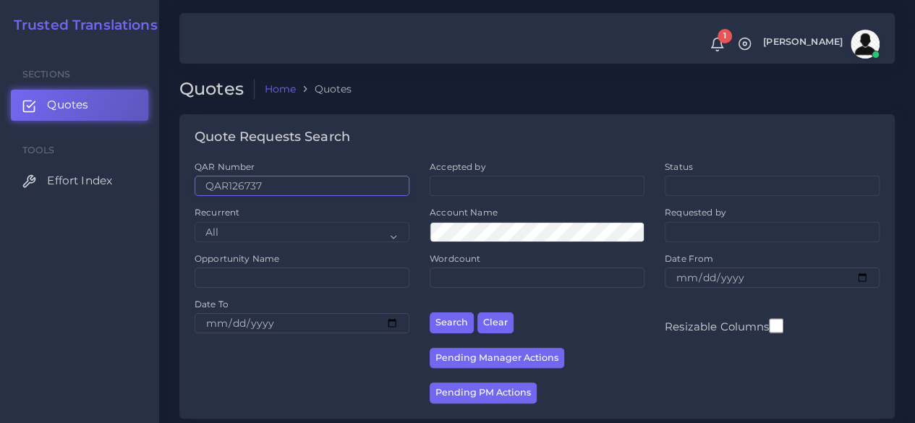
click at [430, 312] on button "Search" at bounding box center [452, 322] width 44 height 21
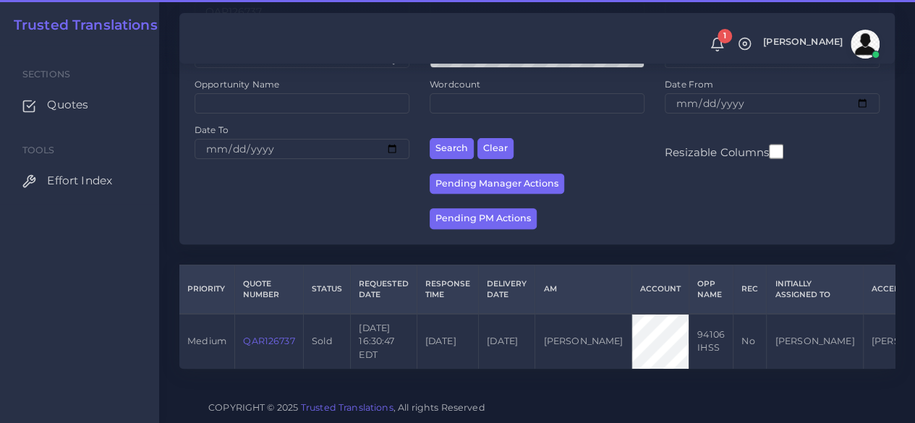
scroll to position [184, 0]
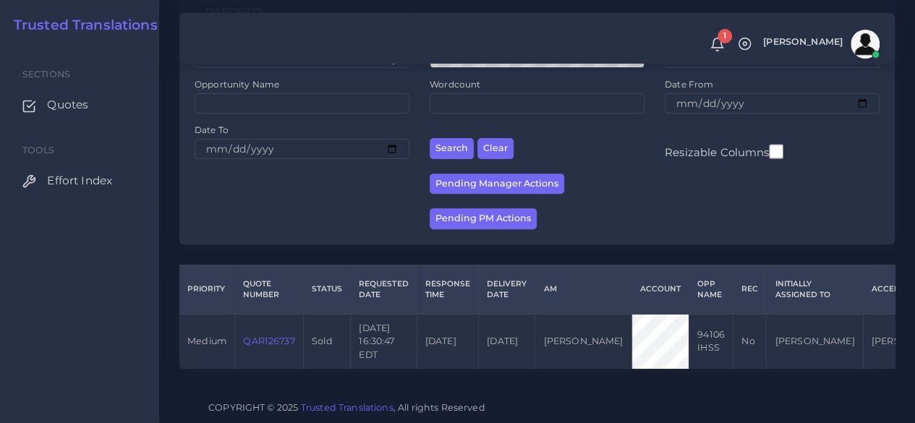
click at [275, 336] on link "QAR126737" at bounding box center [268, 341] width 51 height 11
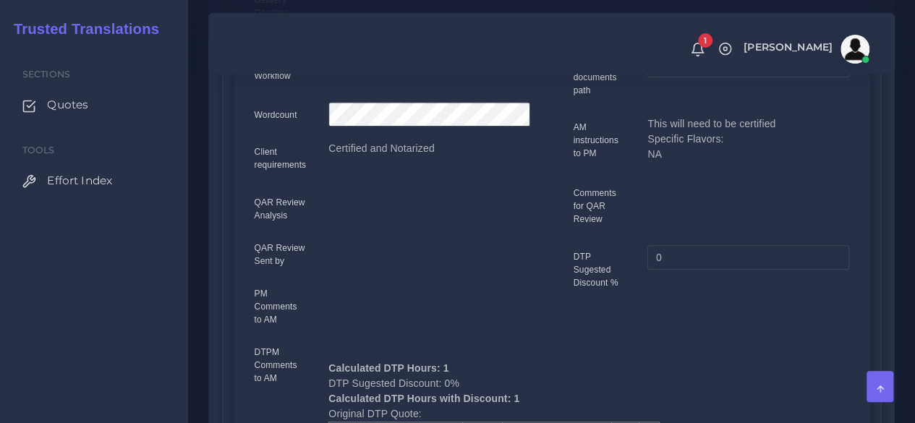
scroll to position [434, 0]
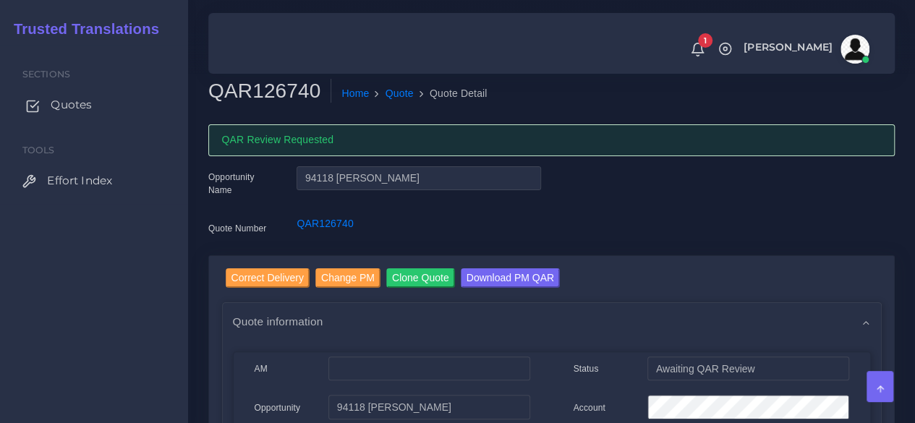
click at [90, 105] on span "Quotes" at bounding box center [71, 105] width 41 height 16
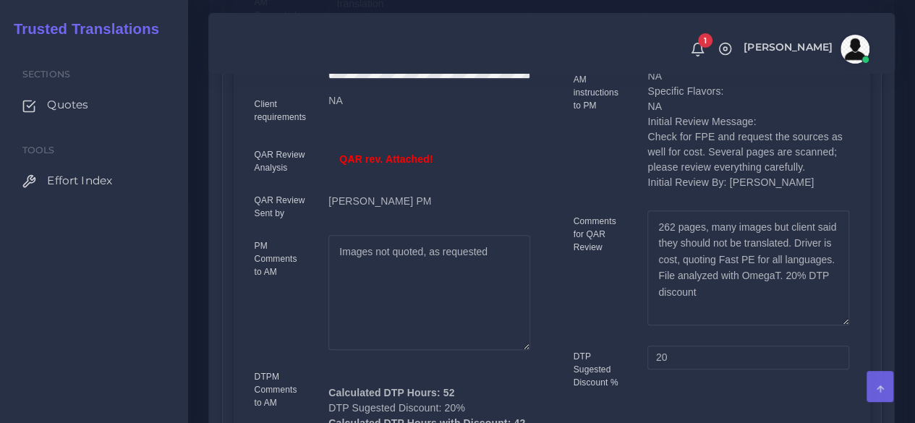
scroll to position [506, 0]
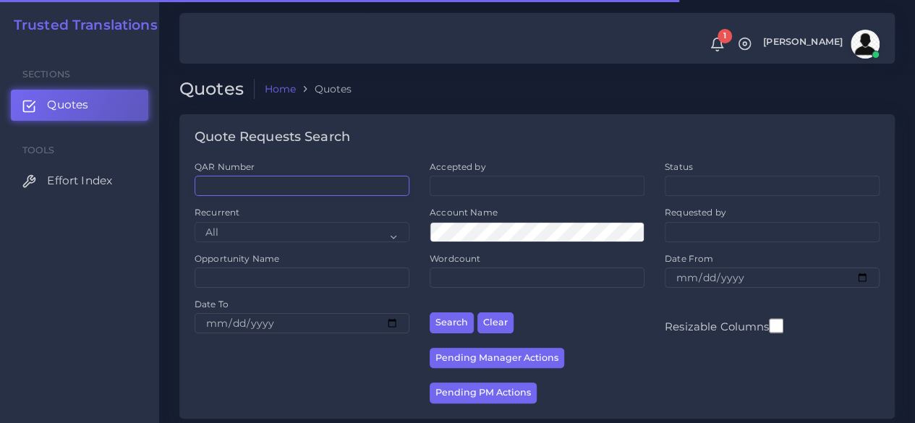
click at [275, 178] on input "QAR Number" at bounding box center [302, 186] width 215 height 20
paste input "QAR125651"
type input "QAR125651"
click at [430, 312] on button "Search" at bounding box center [452, 322] width 44 height 21
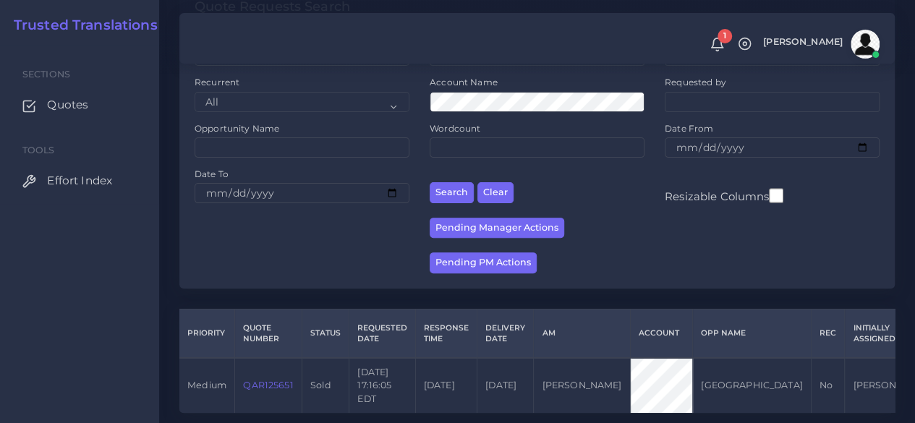
scroll to position [198, 0]
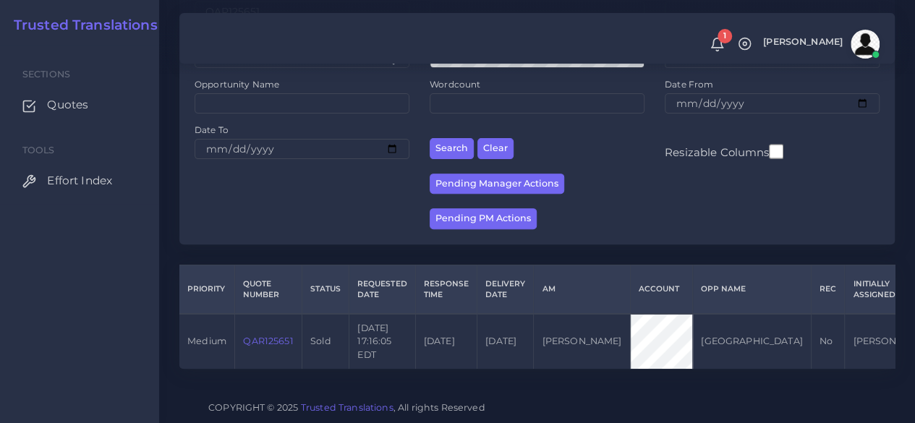
click at [289, 336] on link "QAR125651" at bounding box center [268, 341] width 50 height 11
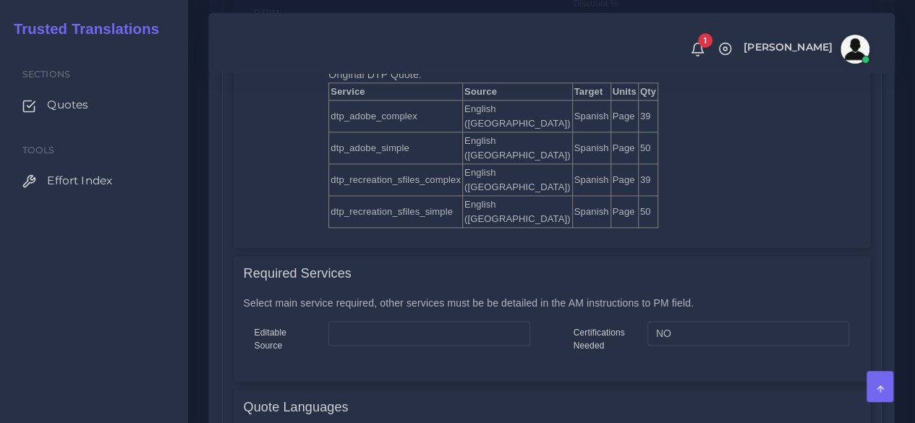
scroll to position [868, 0]
